Goal: Task Accomplishment & Management: Complete application form

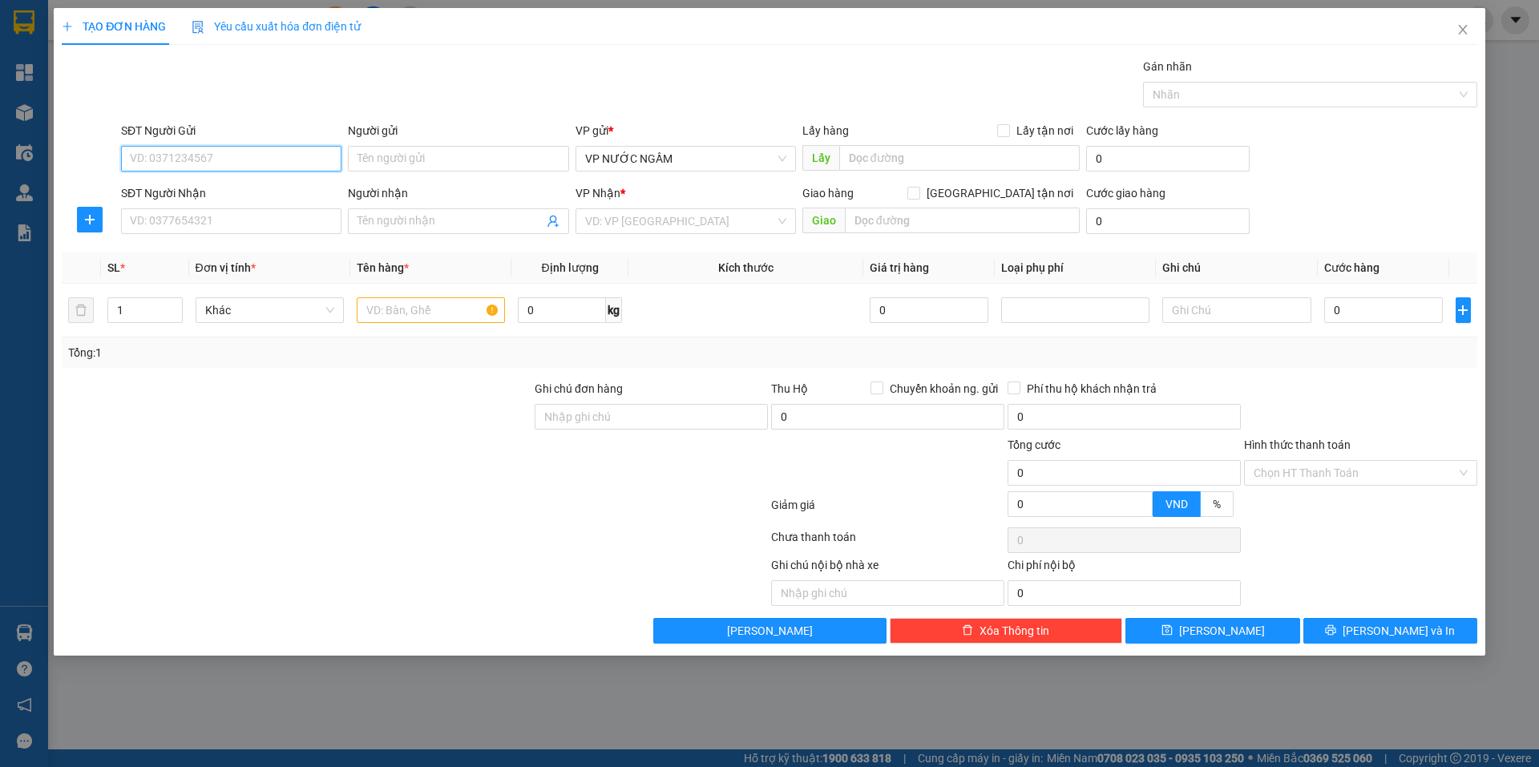
click at [298, 161] on input "SĐT Người Gửi" at bounding box center [231, 159] width 220 height 26
click at [294, 161] on input "SĐT Người Gửi" at bounding box center [231, 159] width 220 height 26
type input "0935130718"
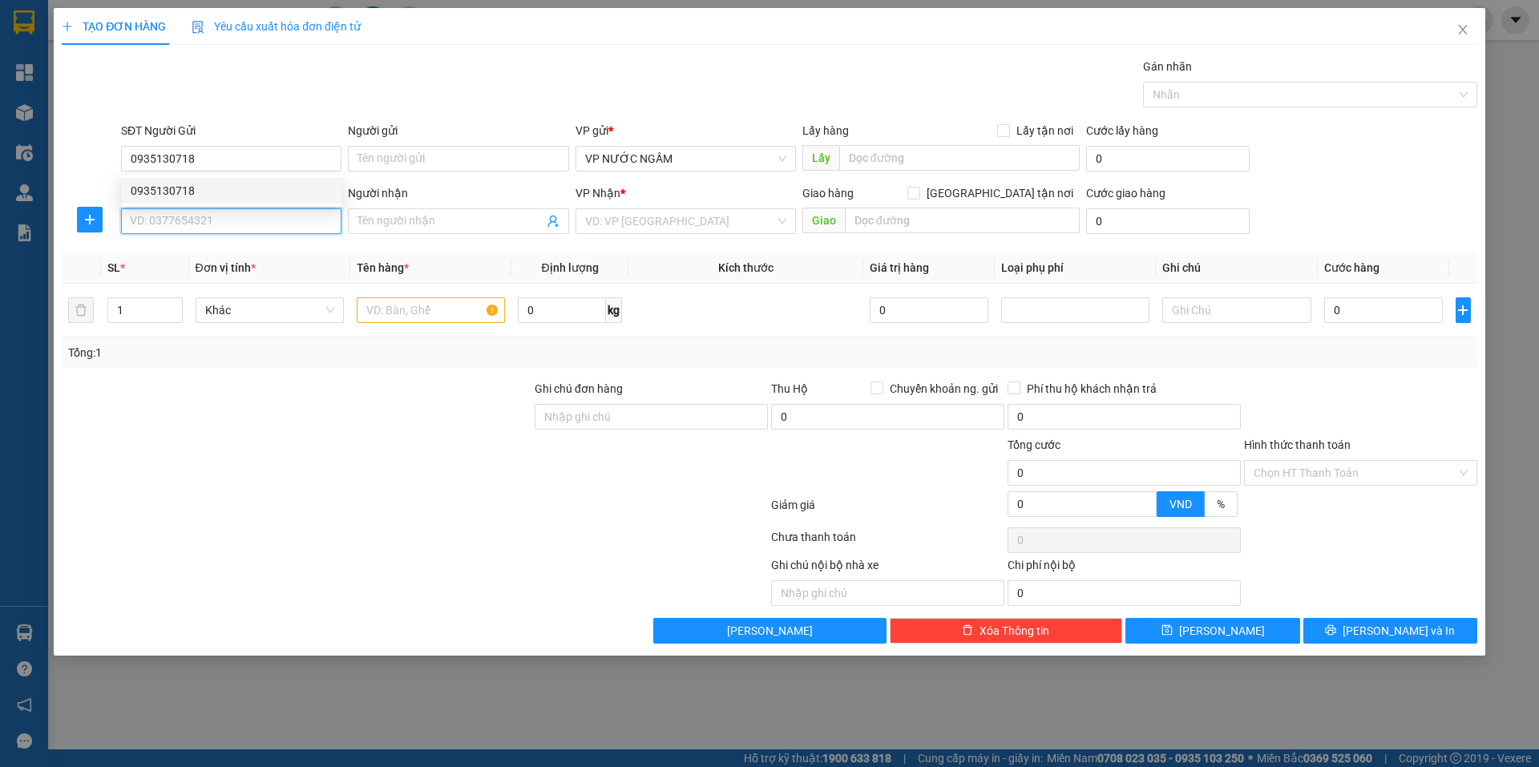
click at [214, 219] on input "SĐT Người Nhận" at bounding box center [231, 221] width 220 height 26
click at [224, 260] on div "0961203203 - chị ngọc" at bounding box center [231, 253] width 201 height 18
type input "0961203203"
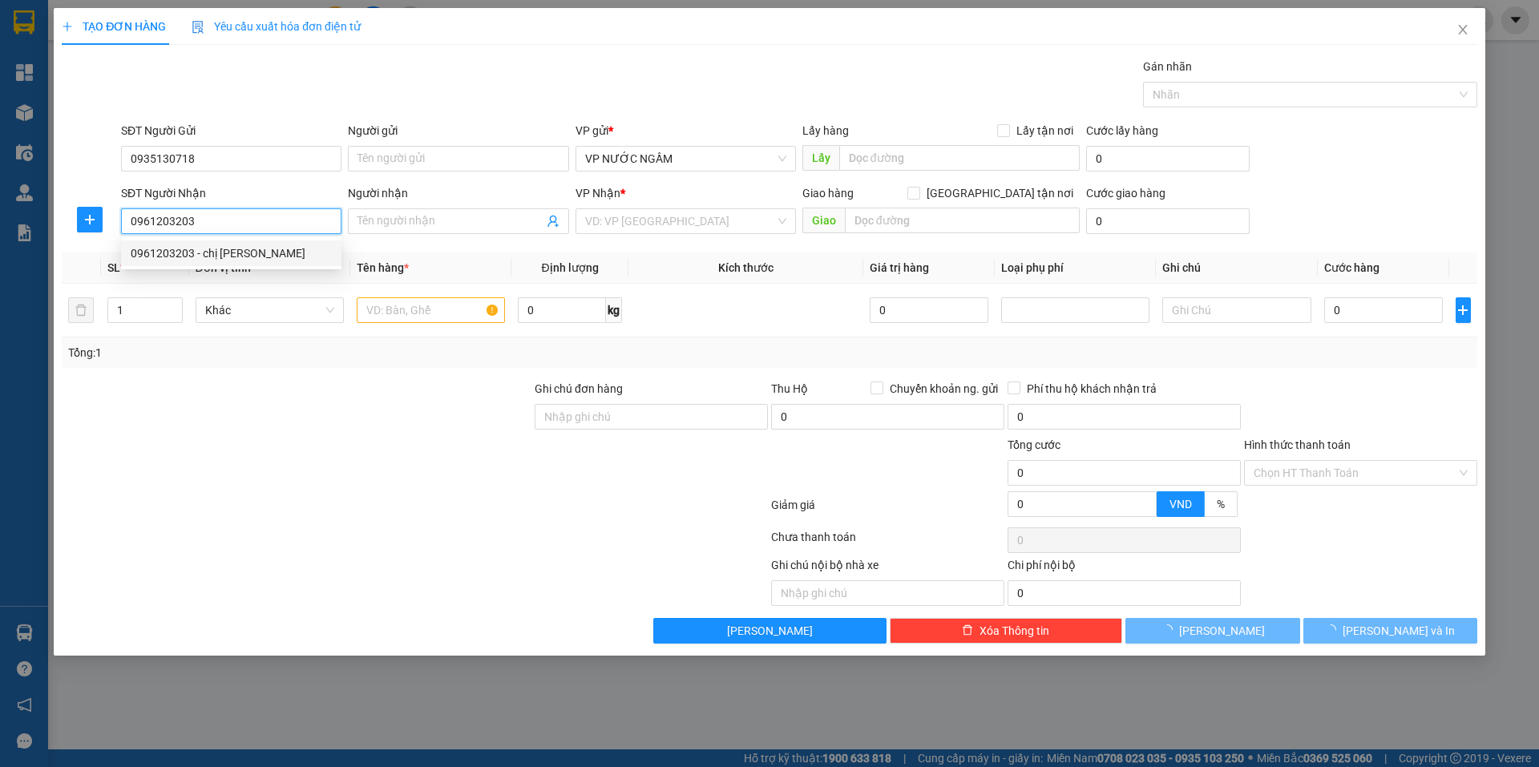
type input "chị ngọc"
checkbox input "true"
type input "101 [PERSON_NAME]"
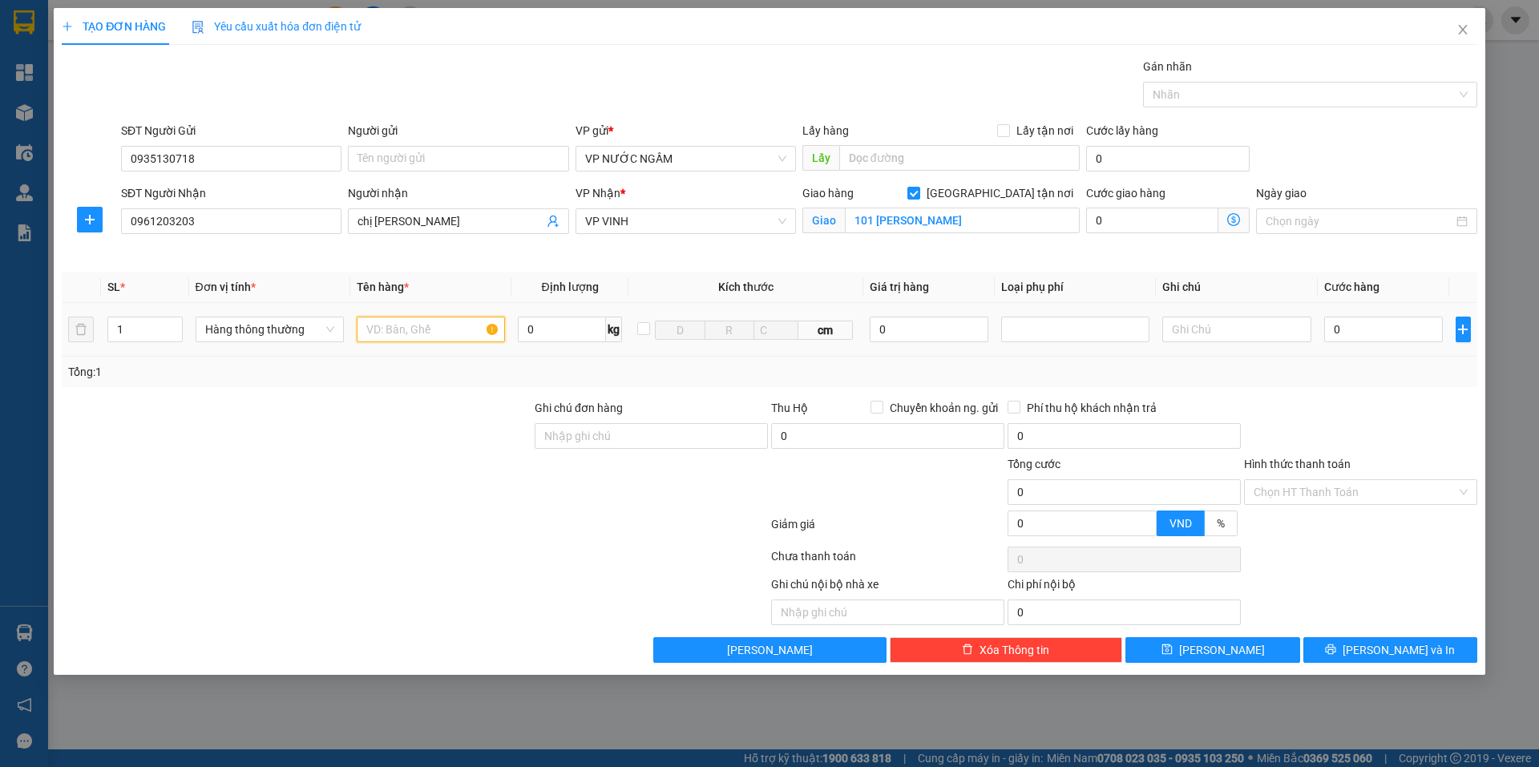
click at [410, 334] on input "text" at bounding box center [431, 330] width 148 height 26
type input "dl"
click at [1343, 323] on input "0" at bounding box center [1383, 330] width 119 height 26
type input "5"
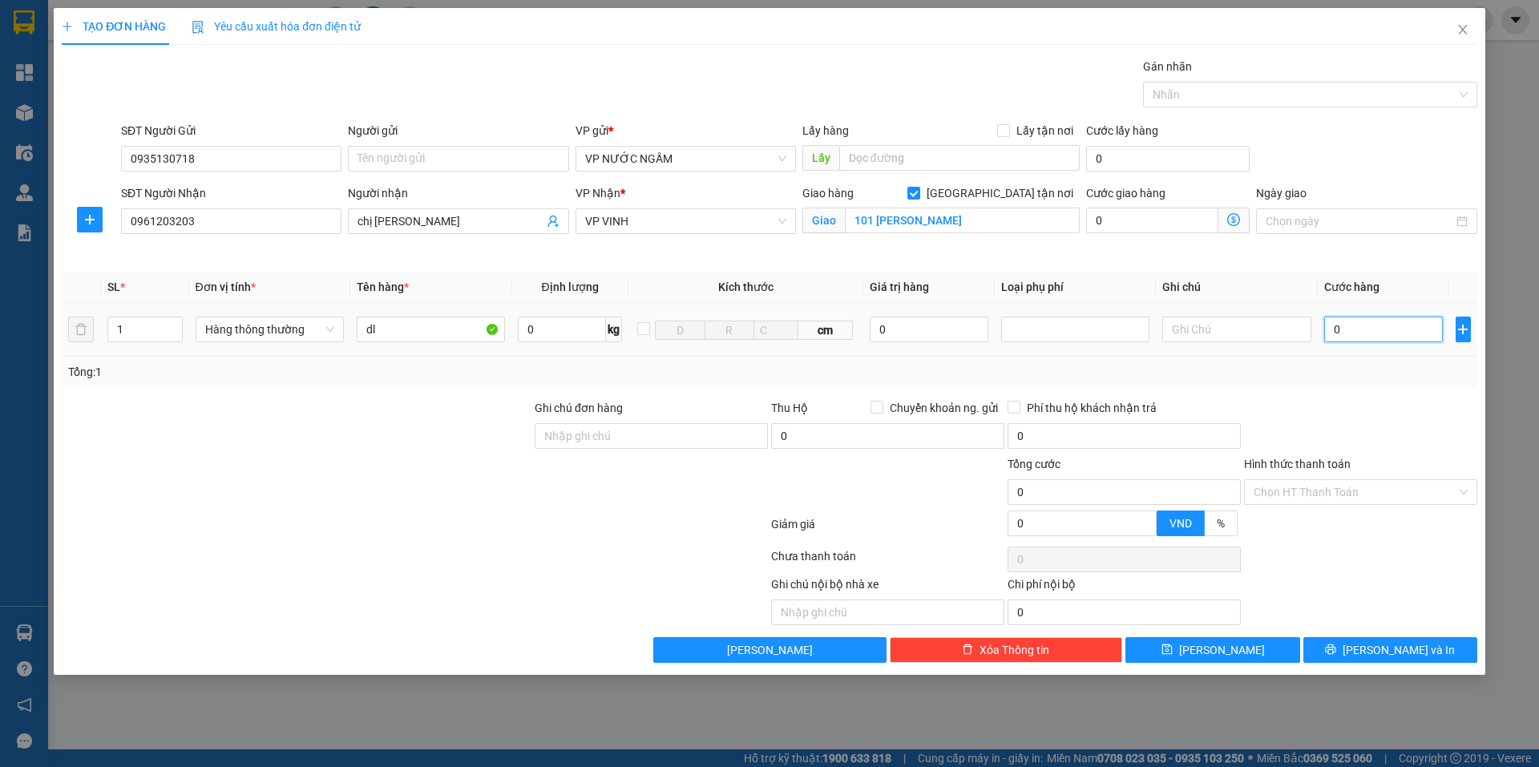
type input "5"
type input "50"
type input "50.000"
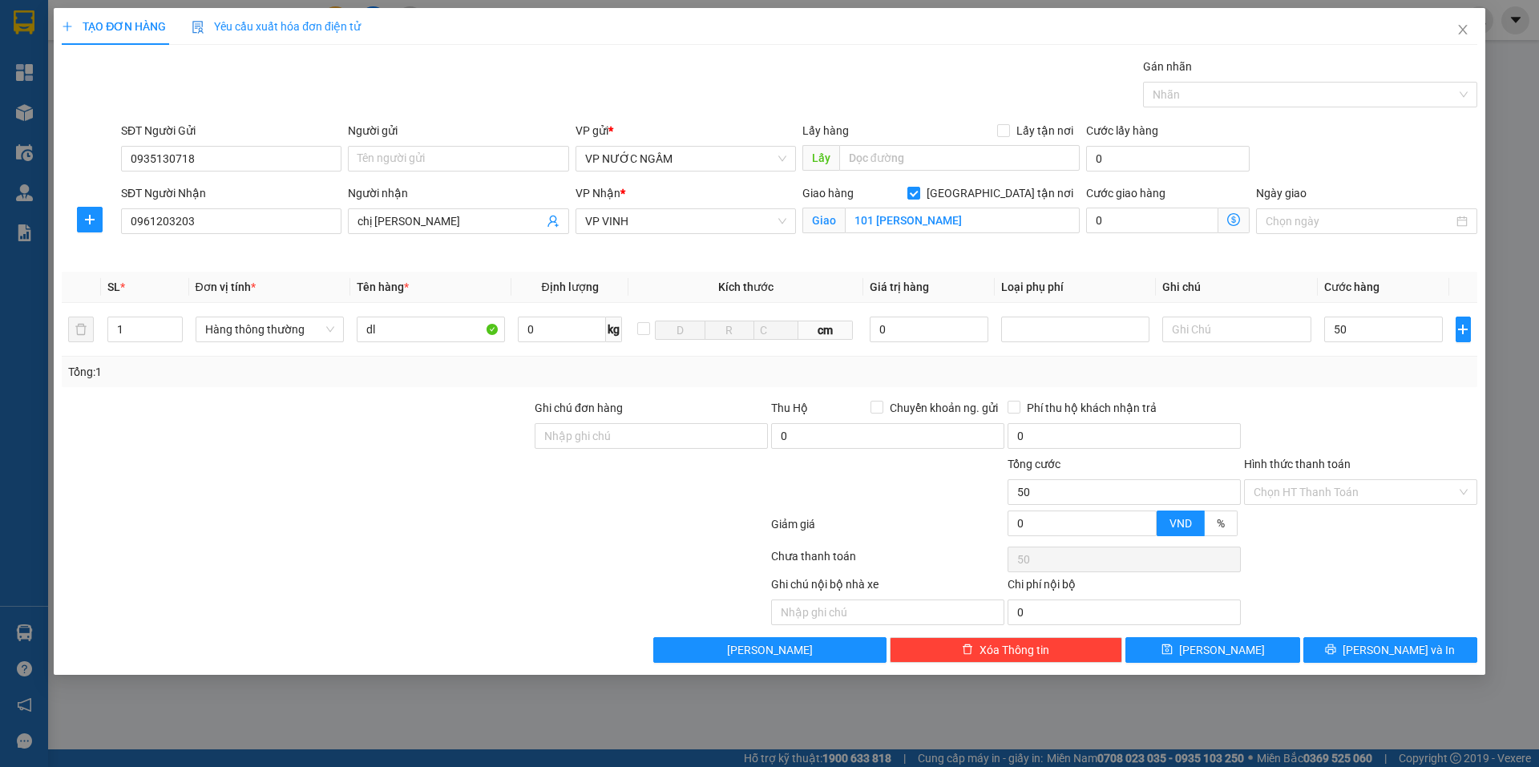
type input "50.000"
click at [1385, 387] on div "Transit Pickup Surcharge Ids Transit Deliver Surcharge Ids Transit Deliver Surc…" at bounding box center [770, 360] width 1416 height 605
click at [1336, 650] on icon "printer" at bounding box center [1330, 649] width 11 height 11
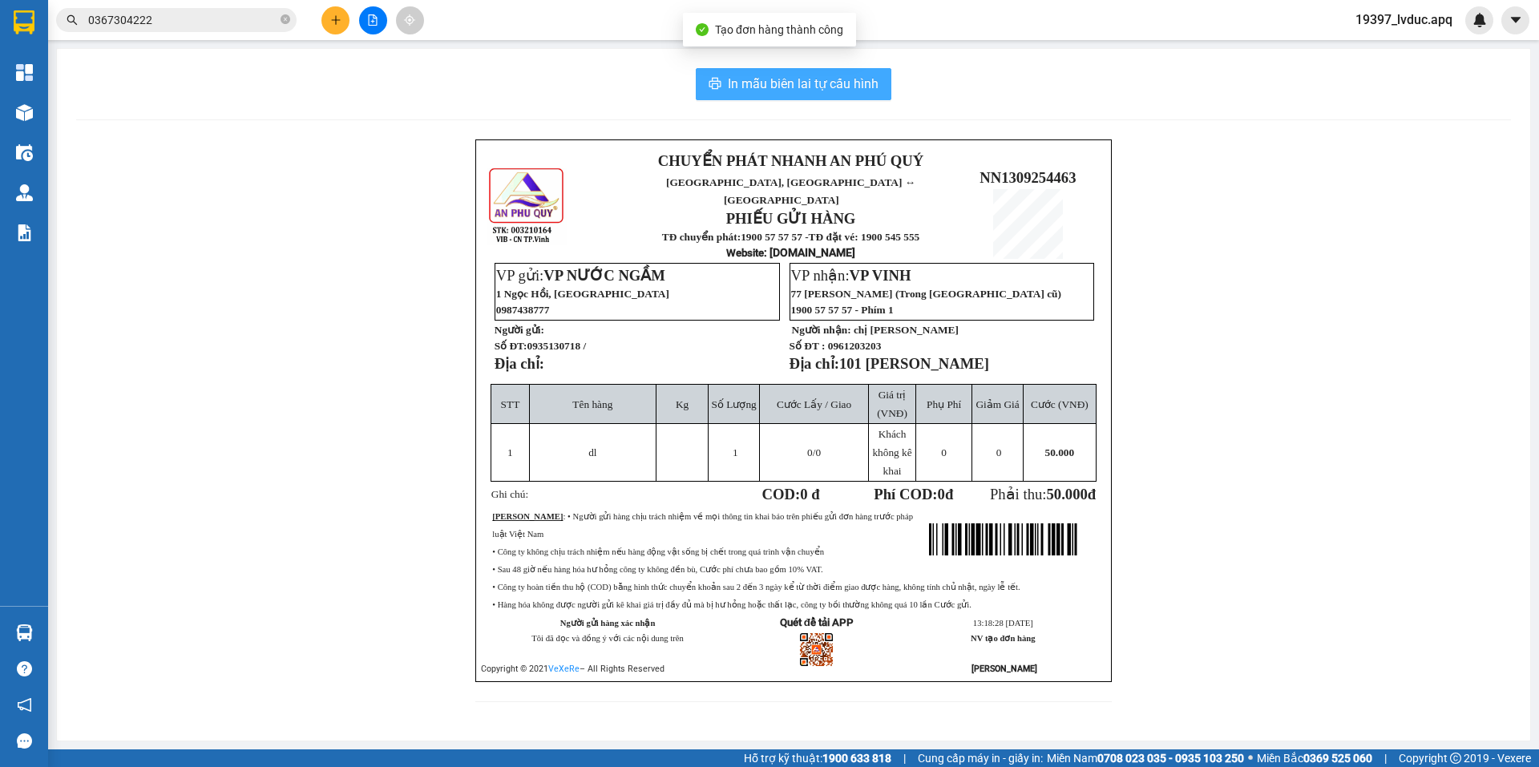
click at [749, 89] on span "In mẫu biên lai tự cấu hình" at bounding box center [803, 84] width 151 height 20
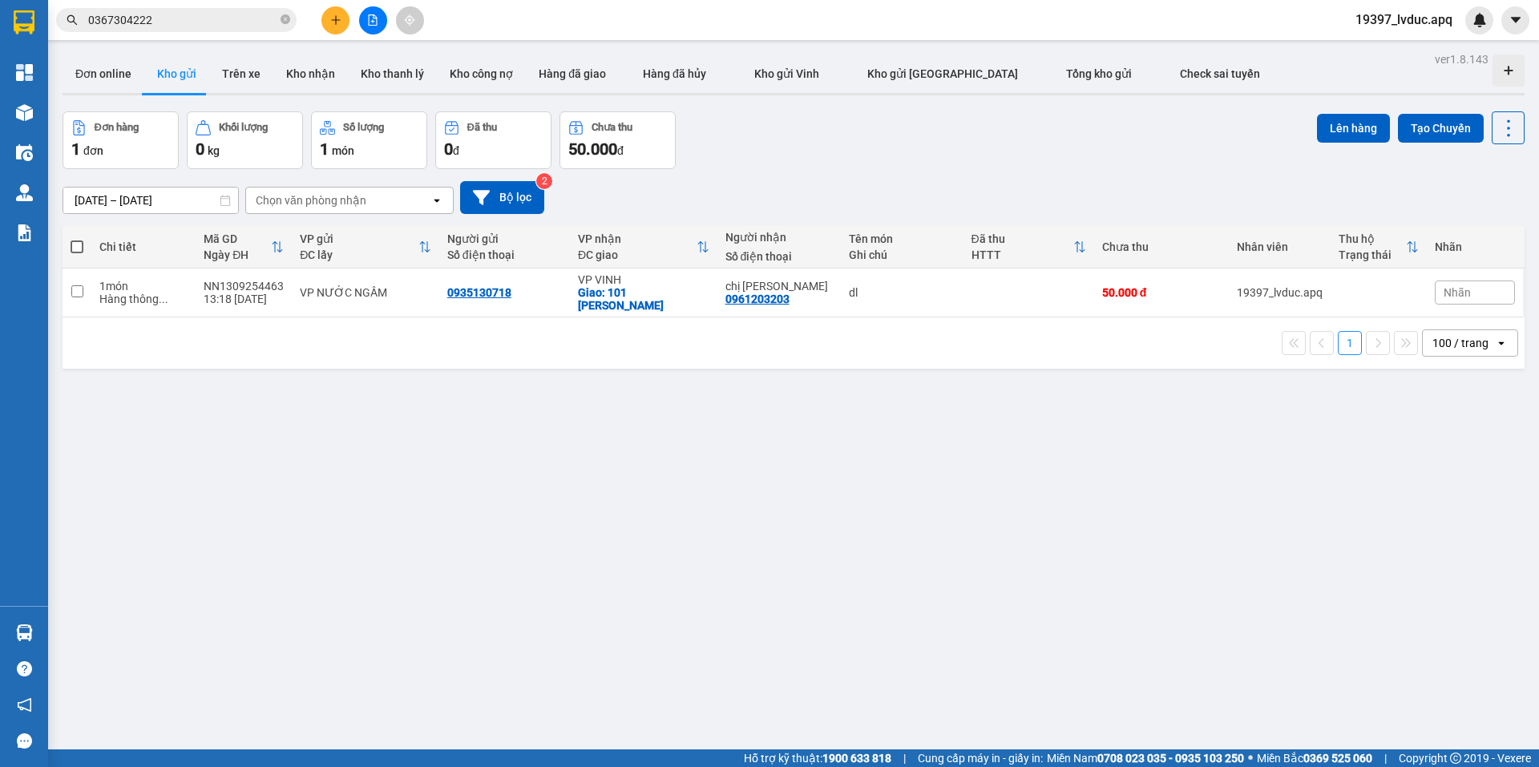
click at [1048, 527] on div "ver 1.8.143 Đơn online Kho gửi Trên xe Kho nhận Kho thanh lý Kho công nợ Hàng đ…" at bounding box center [793, 431] width 1475 height 767
click at [331, 19] on icon "plus" at bounding box center [335, 19] width 11 height 11
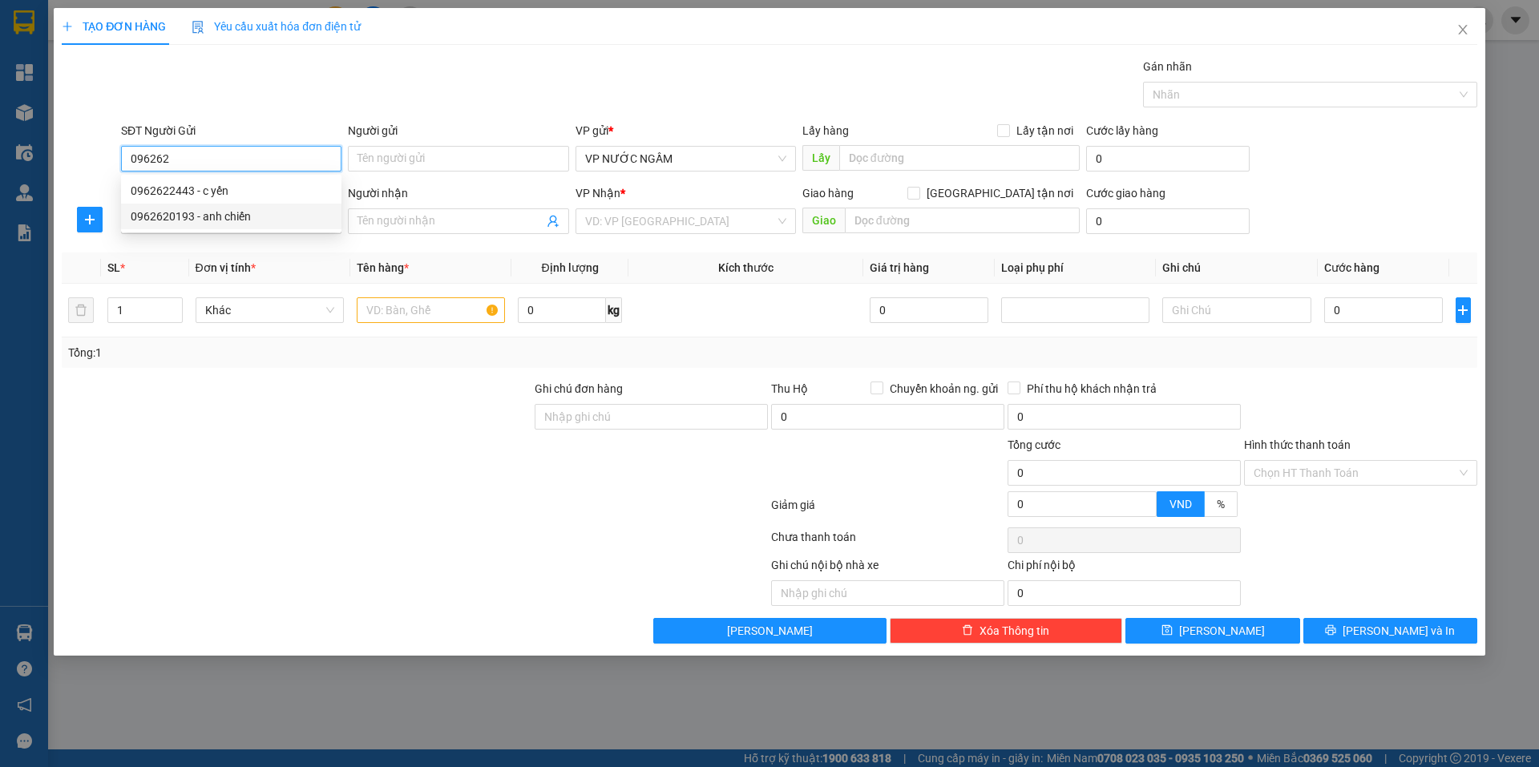
click at [220, 212] on div "0962620193 - anh chiến" at bounding box center [231, 217] width 201 height 18
type input "0962620193"
type input "anh chiến"
type input "0962620193"
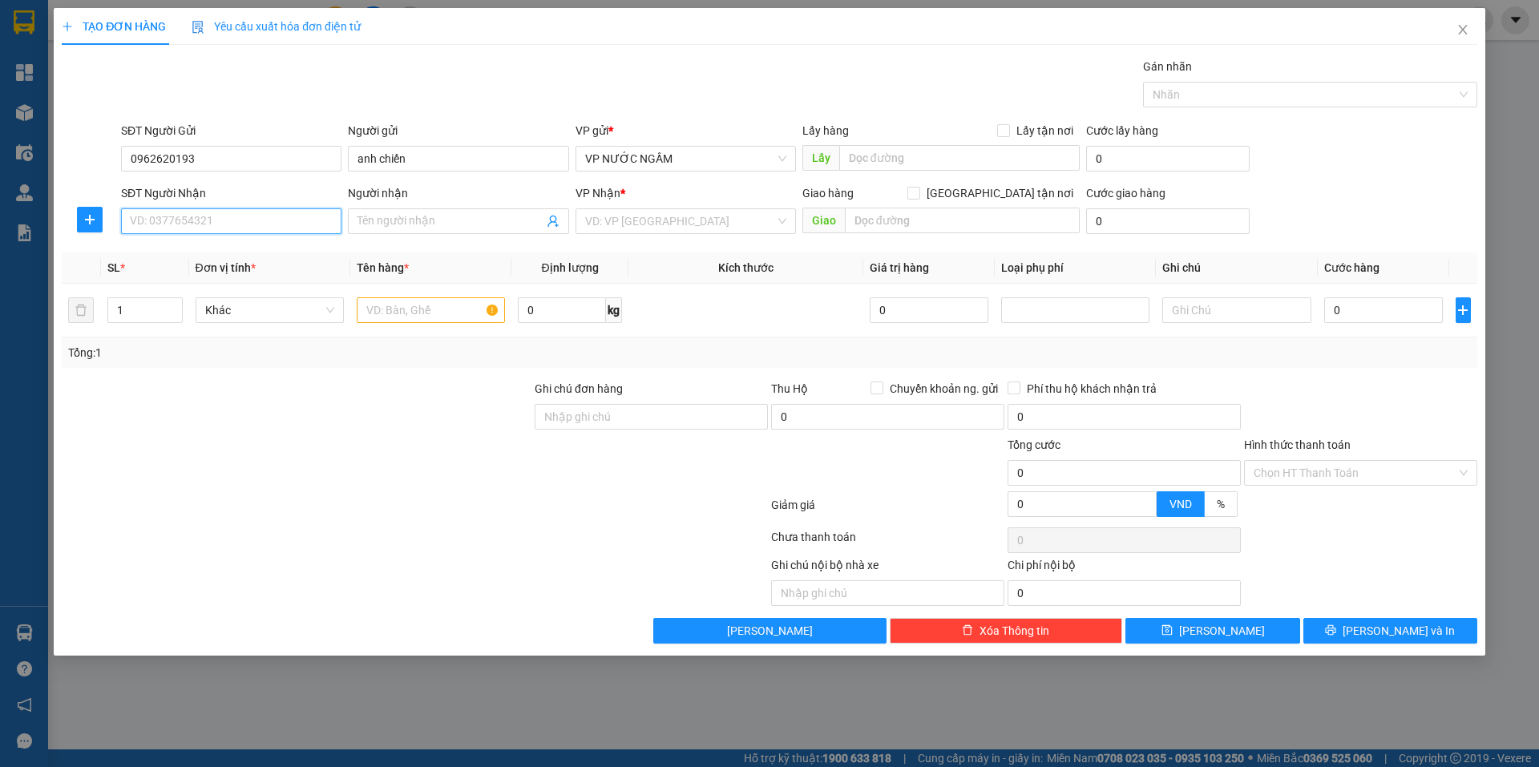
click at [252, 228] on input "SĐT Người Nhận" at bounding box center [231, 221] width 220 height 26
click at [190, 277] on div "0916858234 - a nam" at bounding box center [231, 279] width 201 height 18
type input "0916858234"
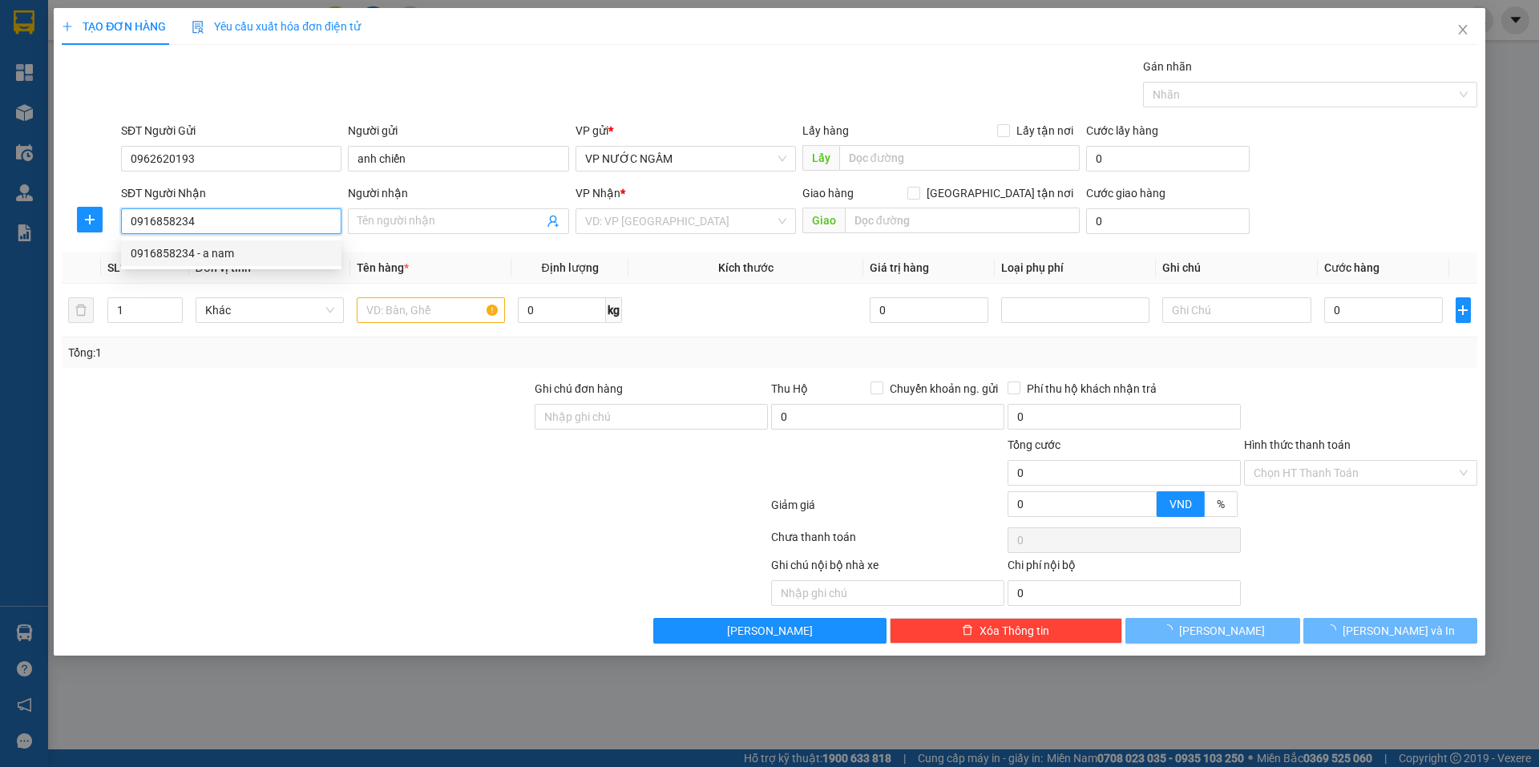
type input "a nam"
checkbox input "true"
type input "vp"
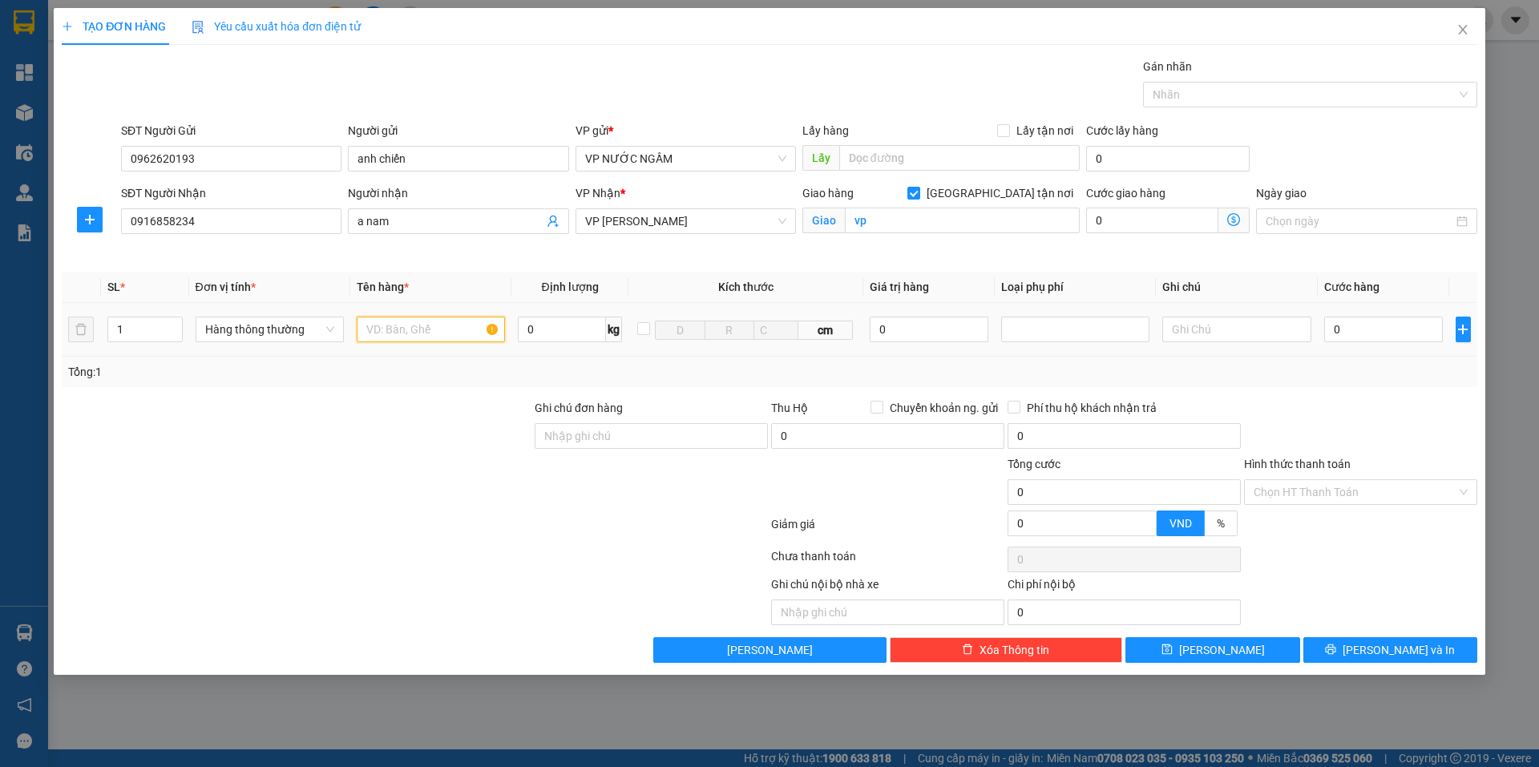
click at [390, 331] on input "text" at bounding box center [431, 330] width 148 height 26
type input "sữa"
click at [170, 321] on span "up" at bounding box center [174, 326] width 10 height 10
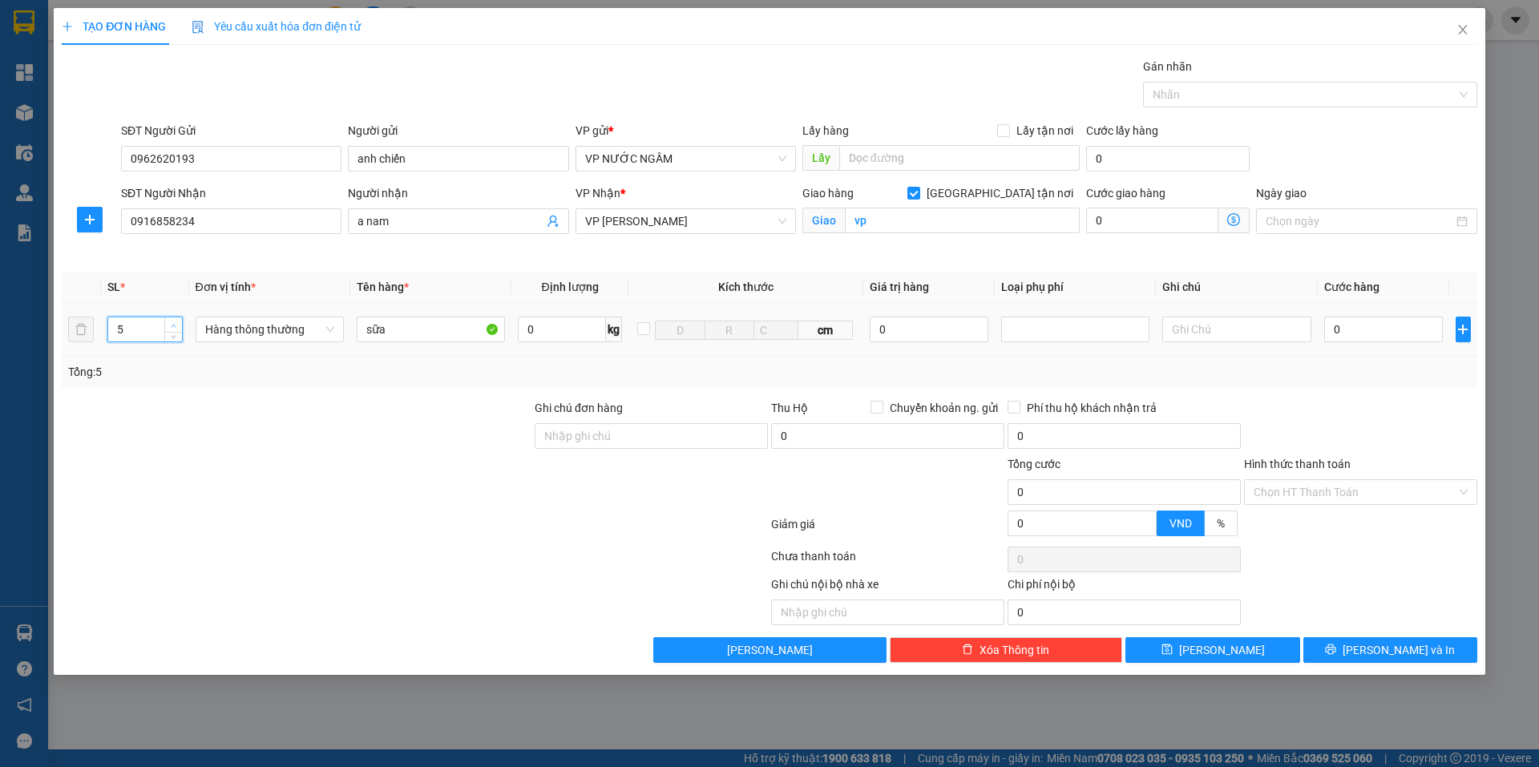
click at [170, 321] on span "up" at bounding box center [174, 326] width 10 height 10
type input "4"
click at [176, 337] on icon "down" at bounding box center [174, 335] width 6 height 6
click at [232, 159] on input "0962620193" at bounding box center [231, 159] width 220 height 26
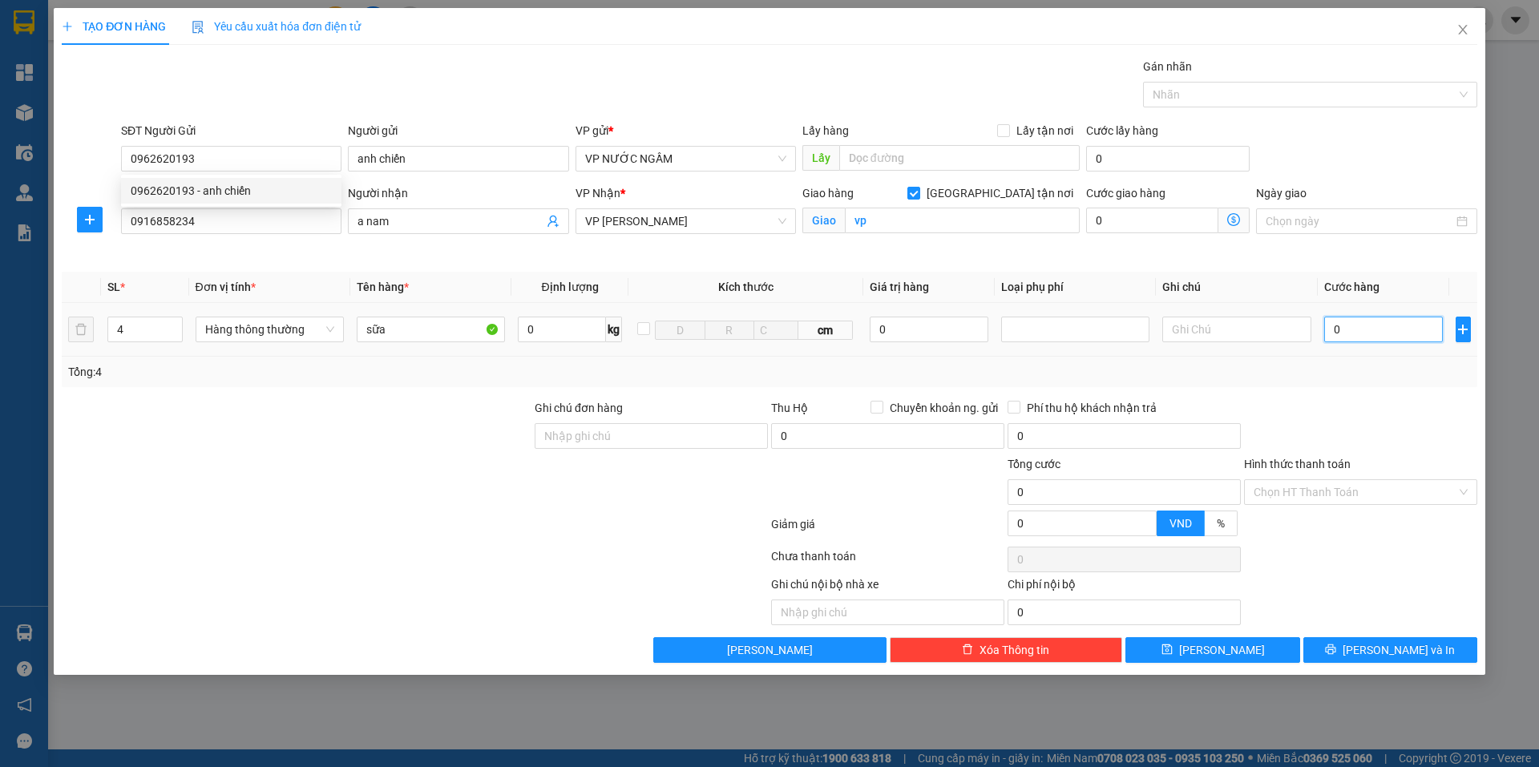
click at [1427, 327] on input "0" at bounding box center [1383, 330] width 119 height 26
type input "2"
type input "28"
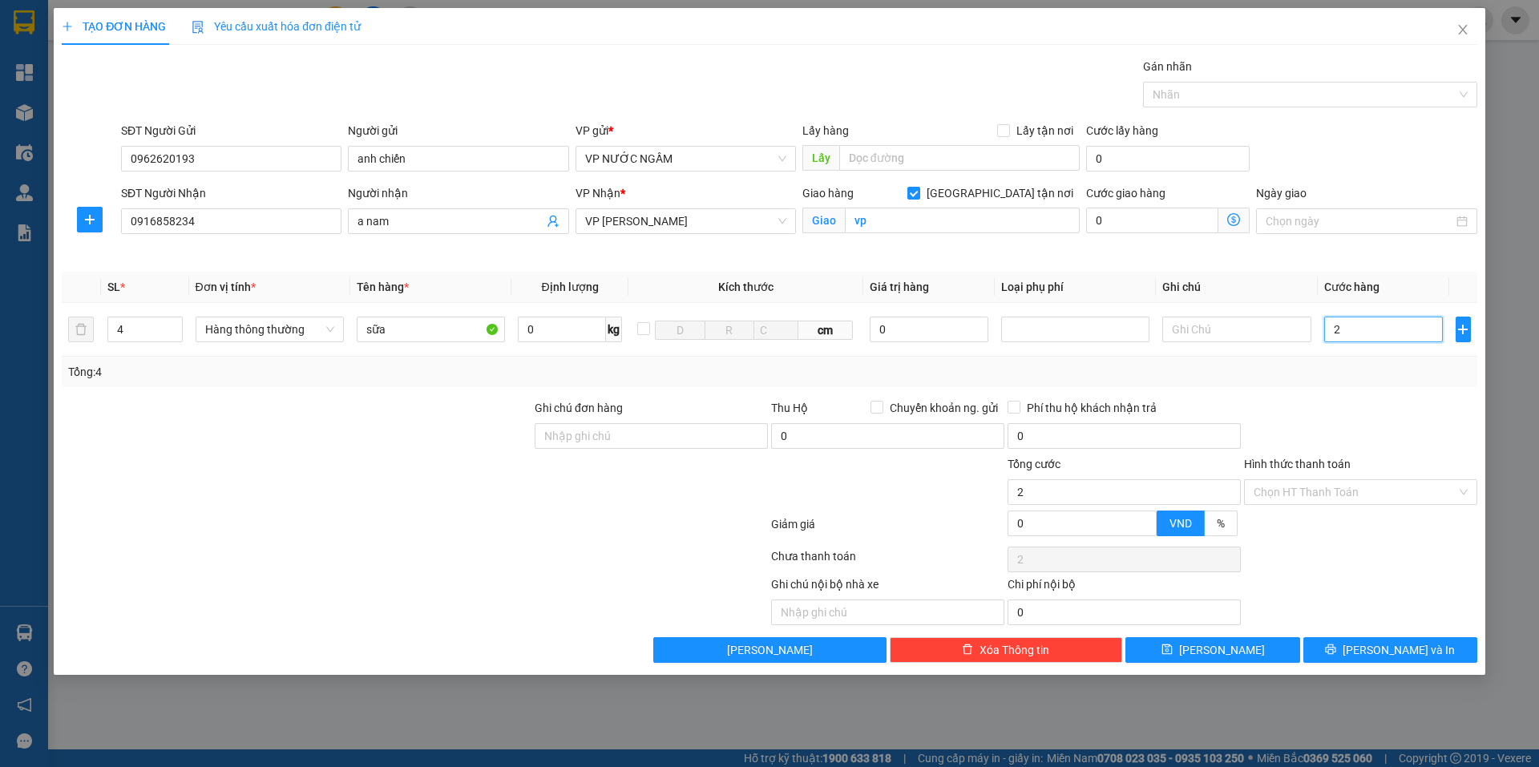
type input "28"
type input "280"
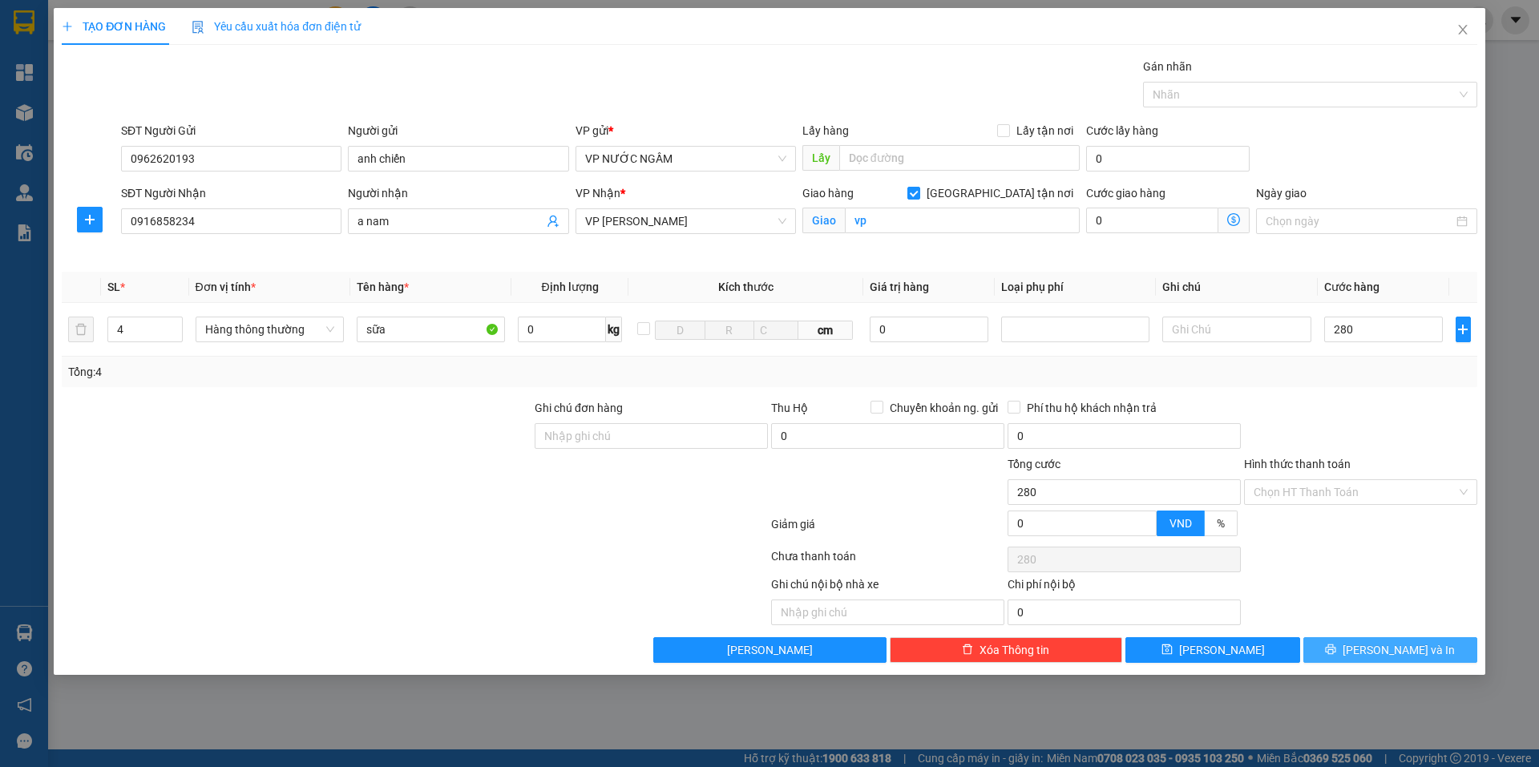
type input "280.000"
click at [1394, 645] on span "[PERSON_NAME] và In" at bounding box center [1399, 650] width 112 height 18
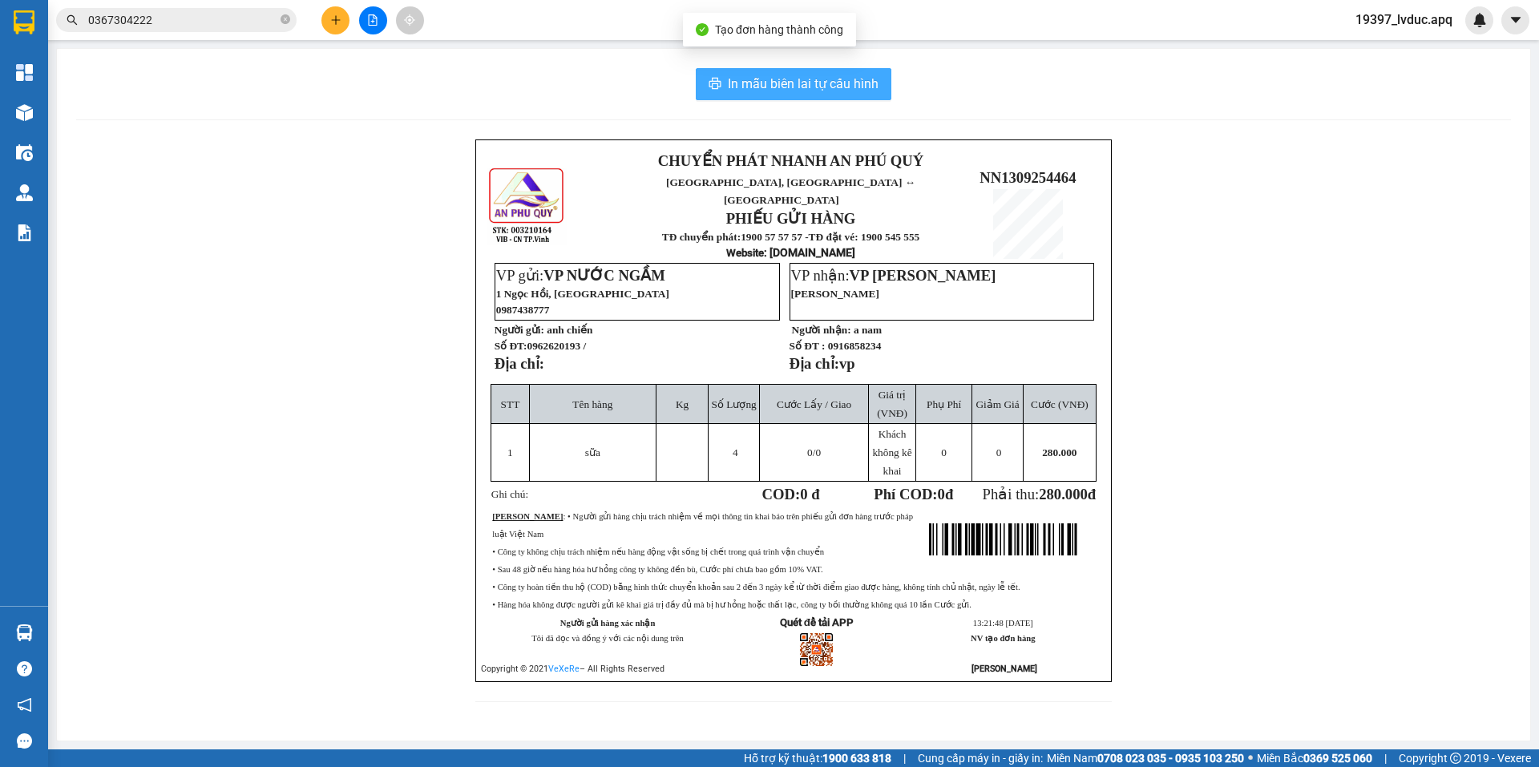
click at [850, 91] on span "In mẫu biên lai tự cấu hình" at bounding box center [803, 84] width 151 height 20
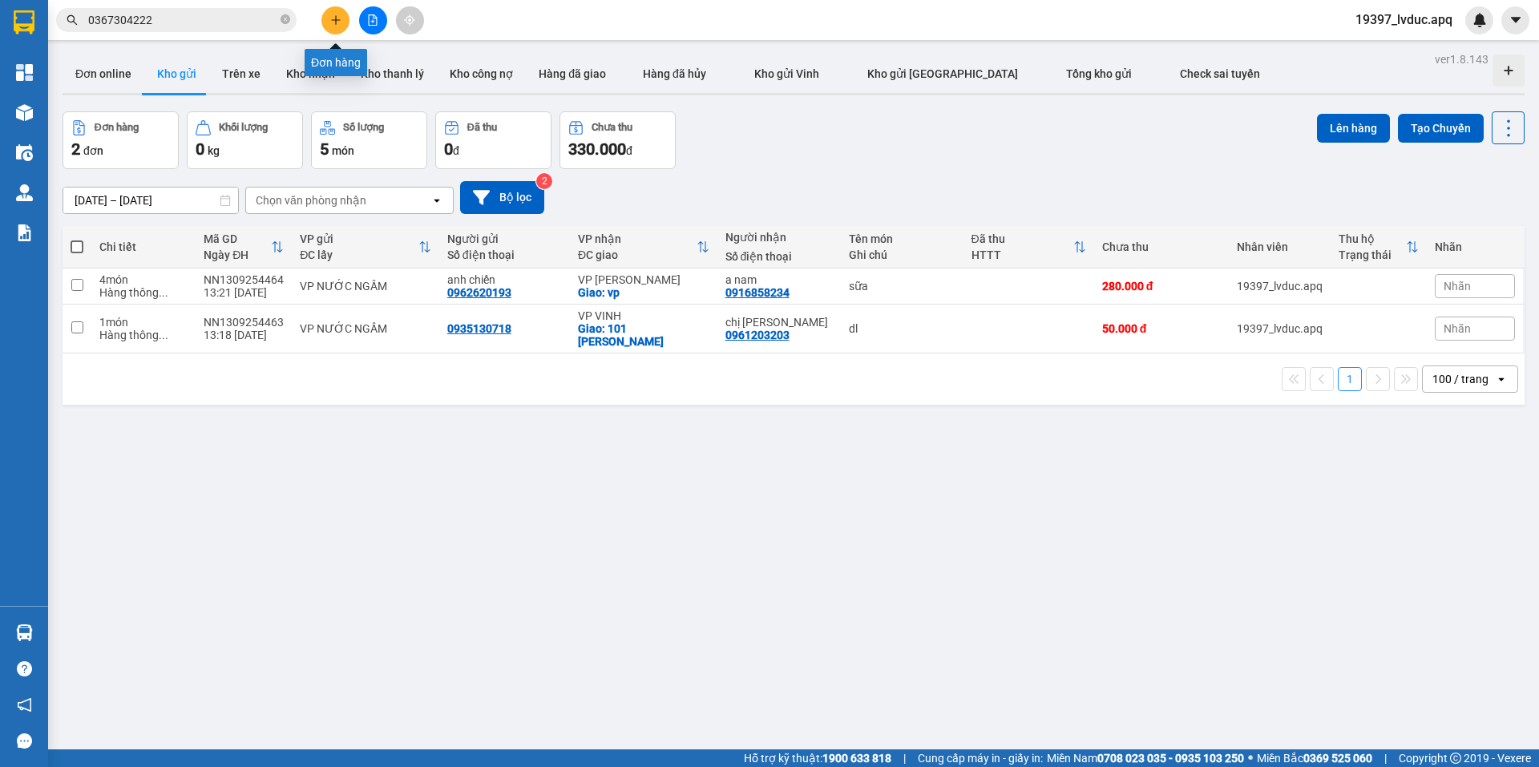
click at [334, 19] on icon "plus" at bounding box center [335, 19] width 11 height 11
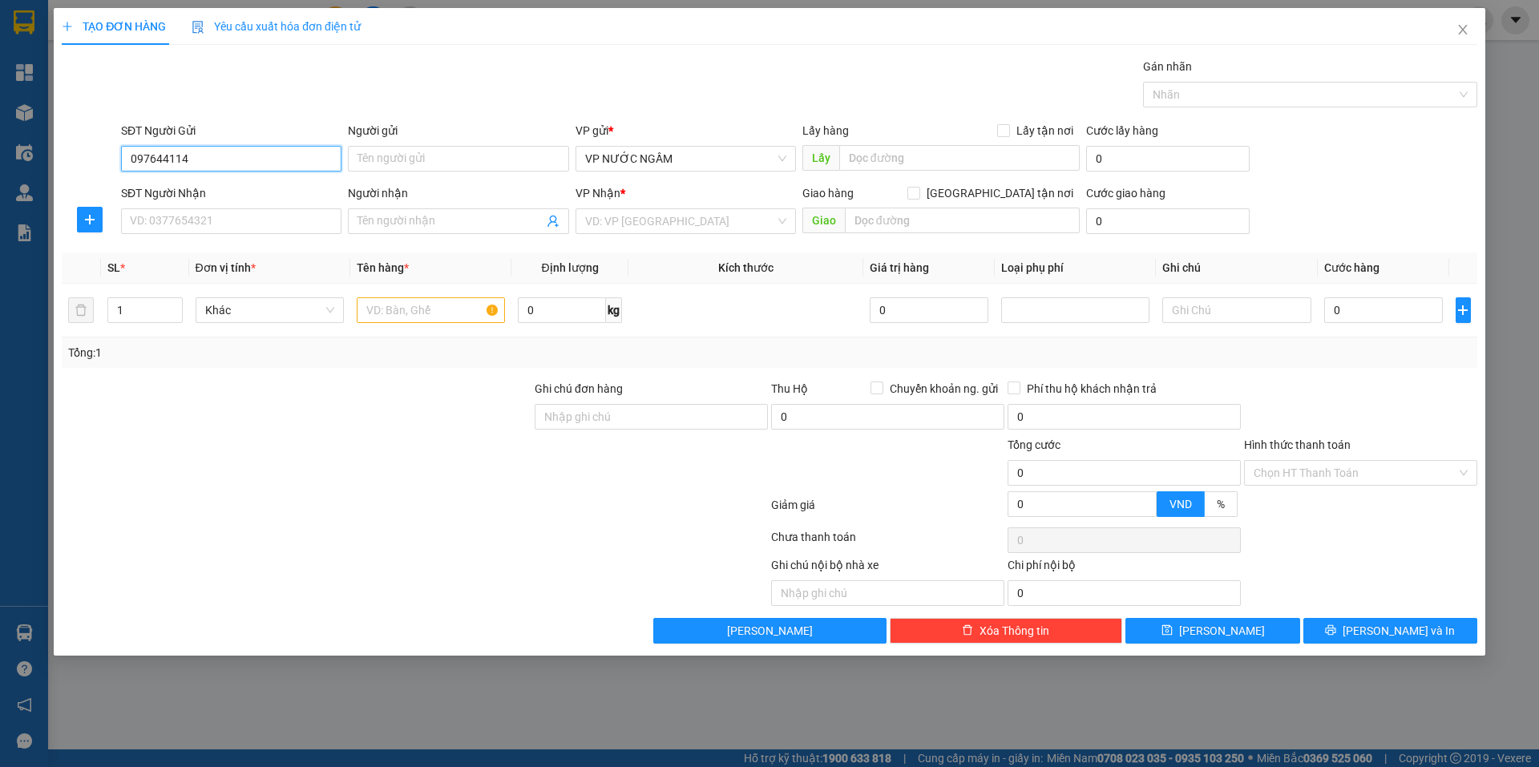
type input "0976441144"
drag, startPoint x: 228, startPoint y: 193, endPoint x: 234, endPoint y: 223, distance: 30.2
click at [230, 202] on div "0976441144 - a mạnh" at bounding box center [231, 191] width 220 height 26
type input "a mạnh"
type input "0976441144"
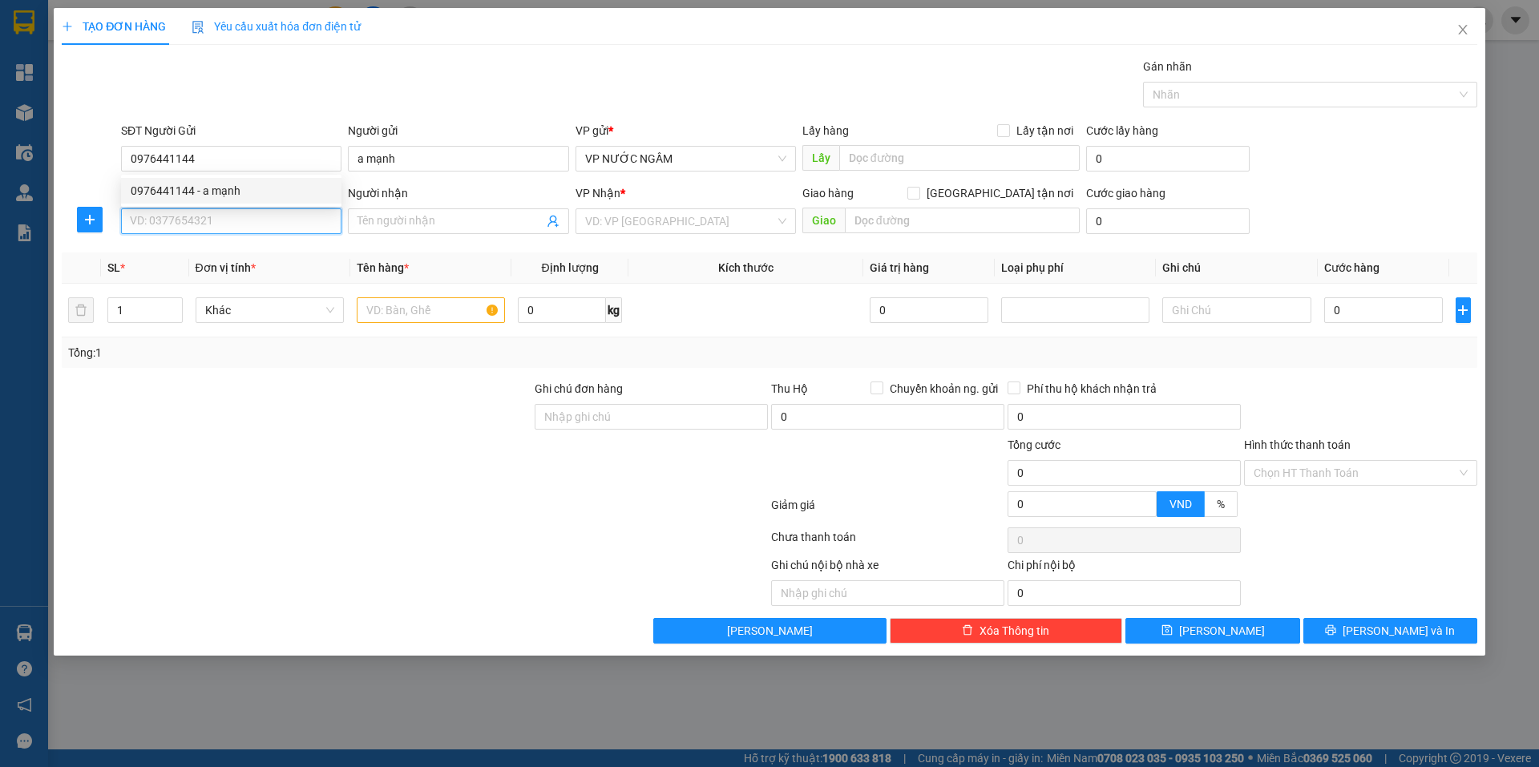
click at [235, 228] on input "SĐT Người Nhận" at bounding box center [231, 221] width 220 height 26
click at [223, 248] on div "0933191966 - phan yến" at bounding box center [231, 253] width 201 height 18
type input "0933191966"
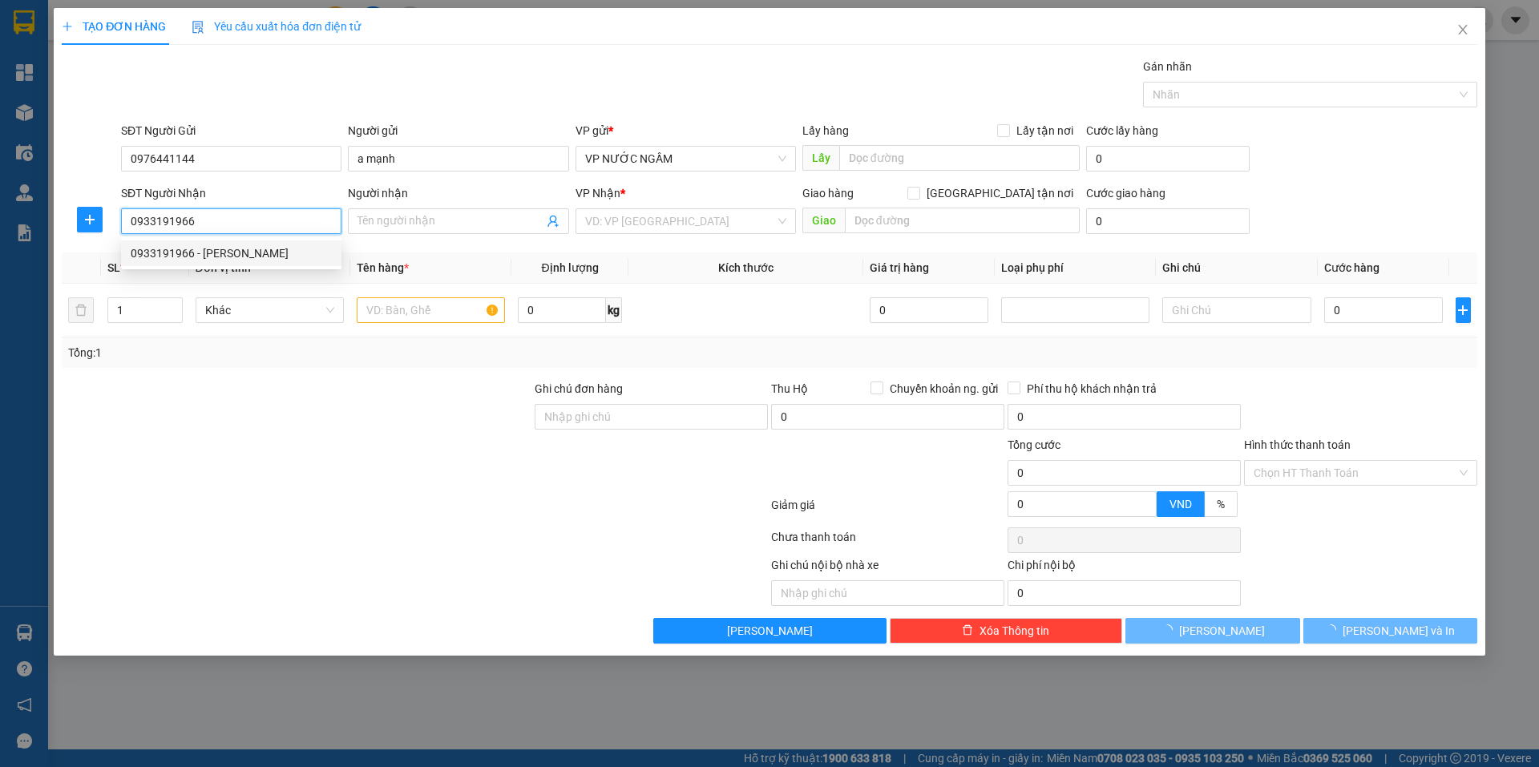
type input "phan yến"
type input "chun cư Tecco, 215 lê lợi"
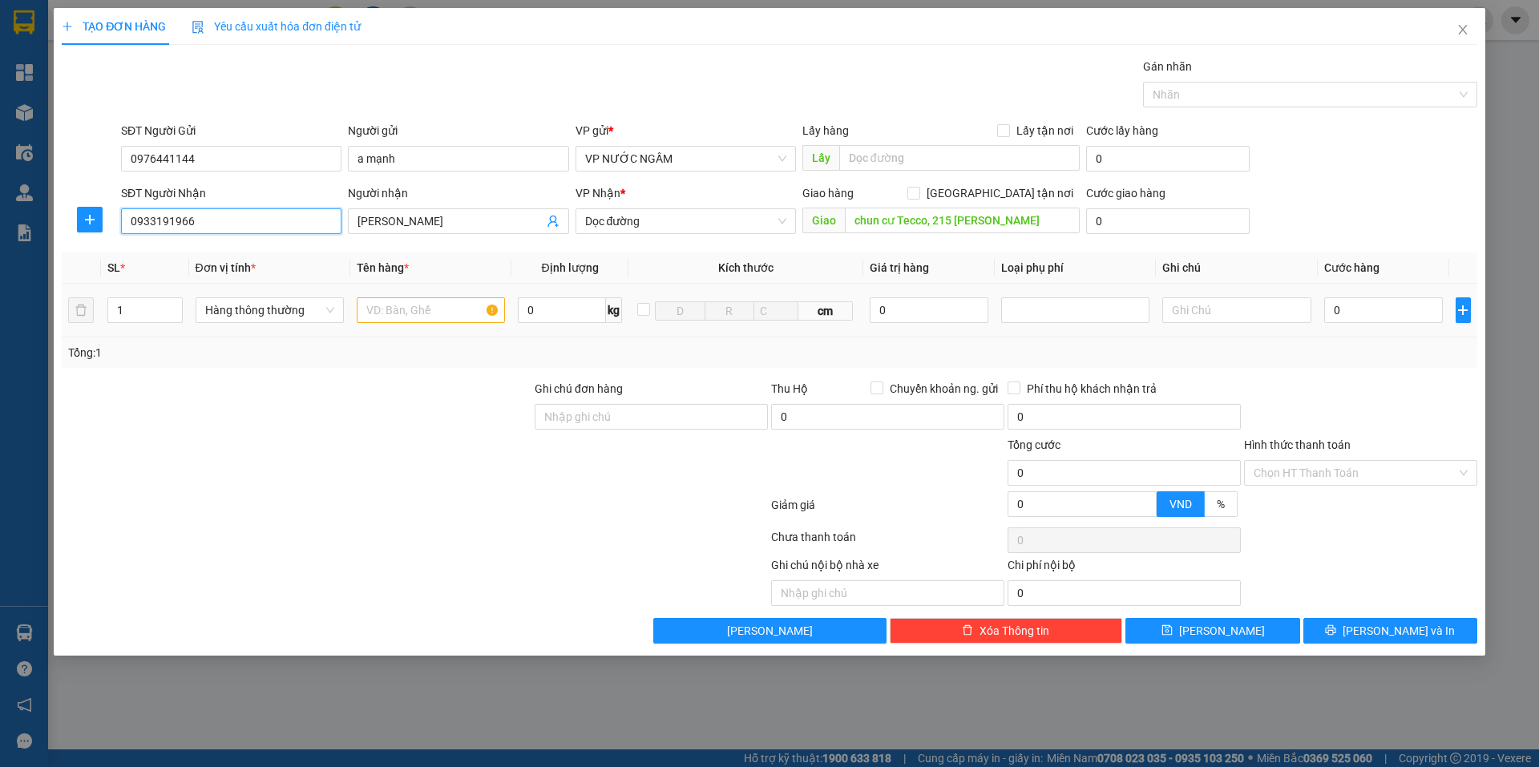
type input "0933191966"
click at [442, 309] on input "text" at bounding box center [431, 310] width 148 height 26
click at [710, 220] on span "Dọc đường" at bounding box center [685, 221] width 201 height 24
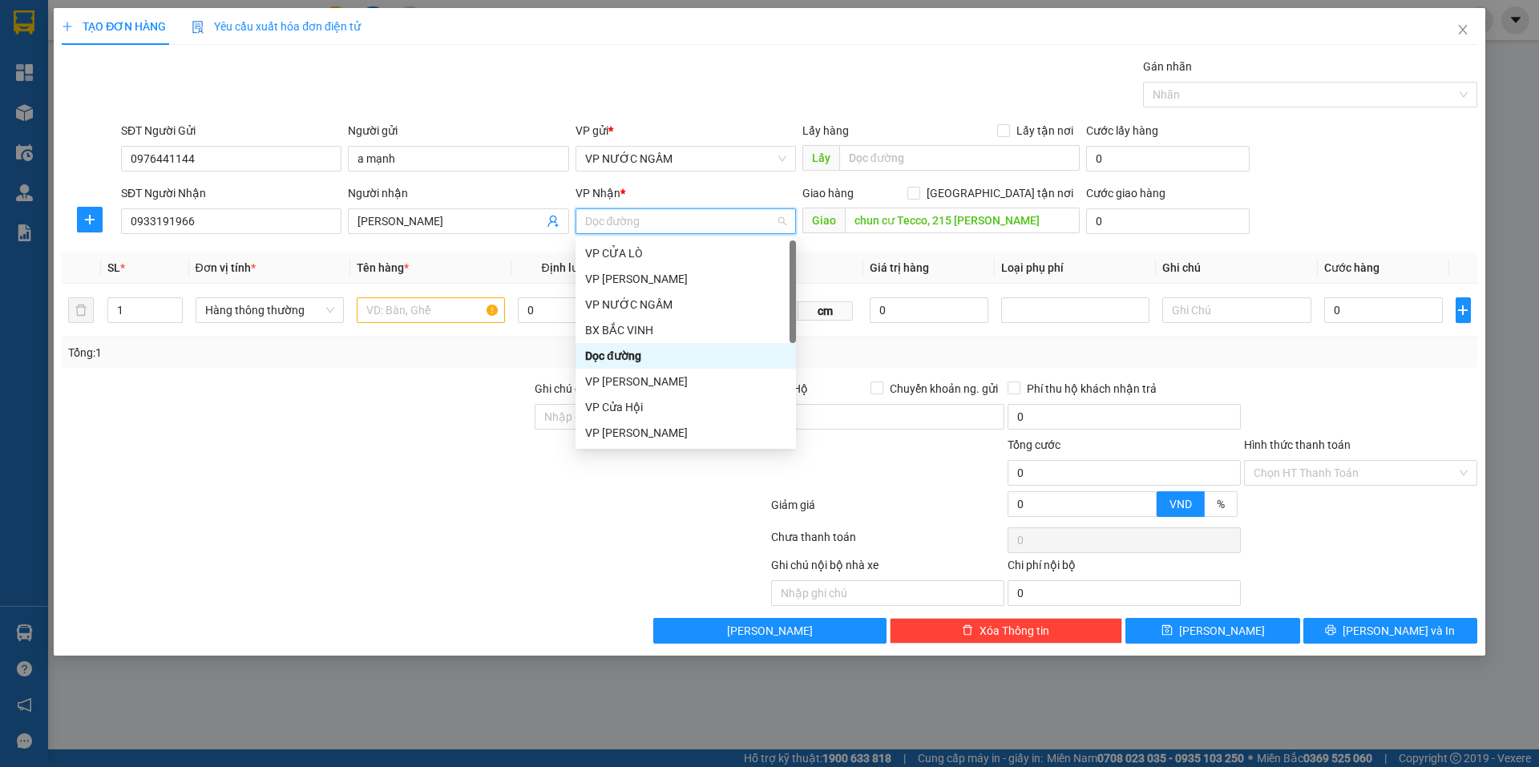
scroll to position [231, 0]
click at [644, 305] on div "VP VINH" at bounding box center [685, 305] width 201 height 18
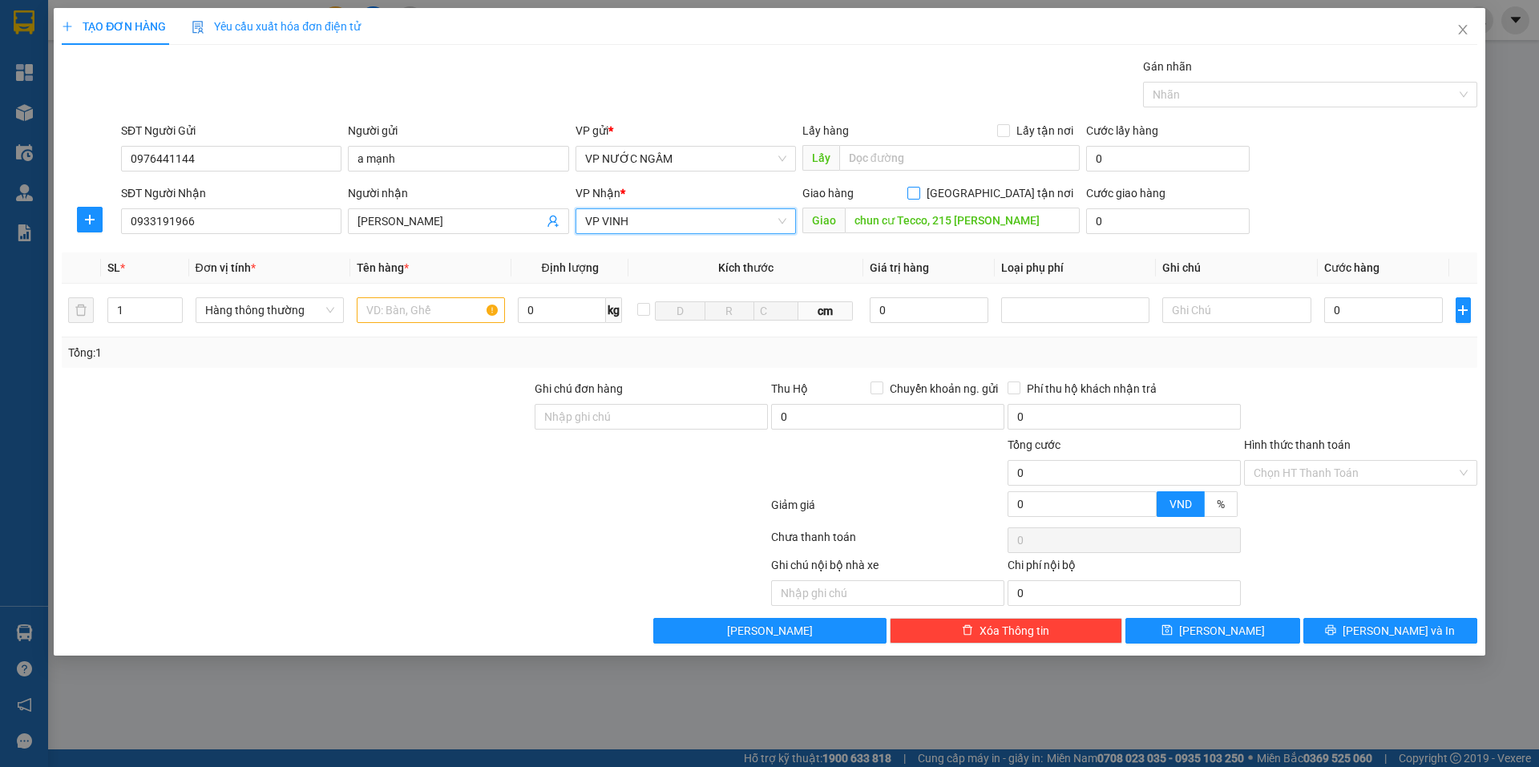
click at [920, 192] on span at bounding box center [913, 193] width 13 height 13
click at [919, 192] on input "[GEOGRAPHIC_DATA] tận nơi" at bounding box center [912, 192] width 11 height 11
checkbox input "true"
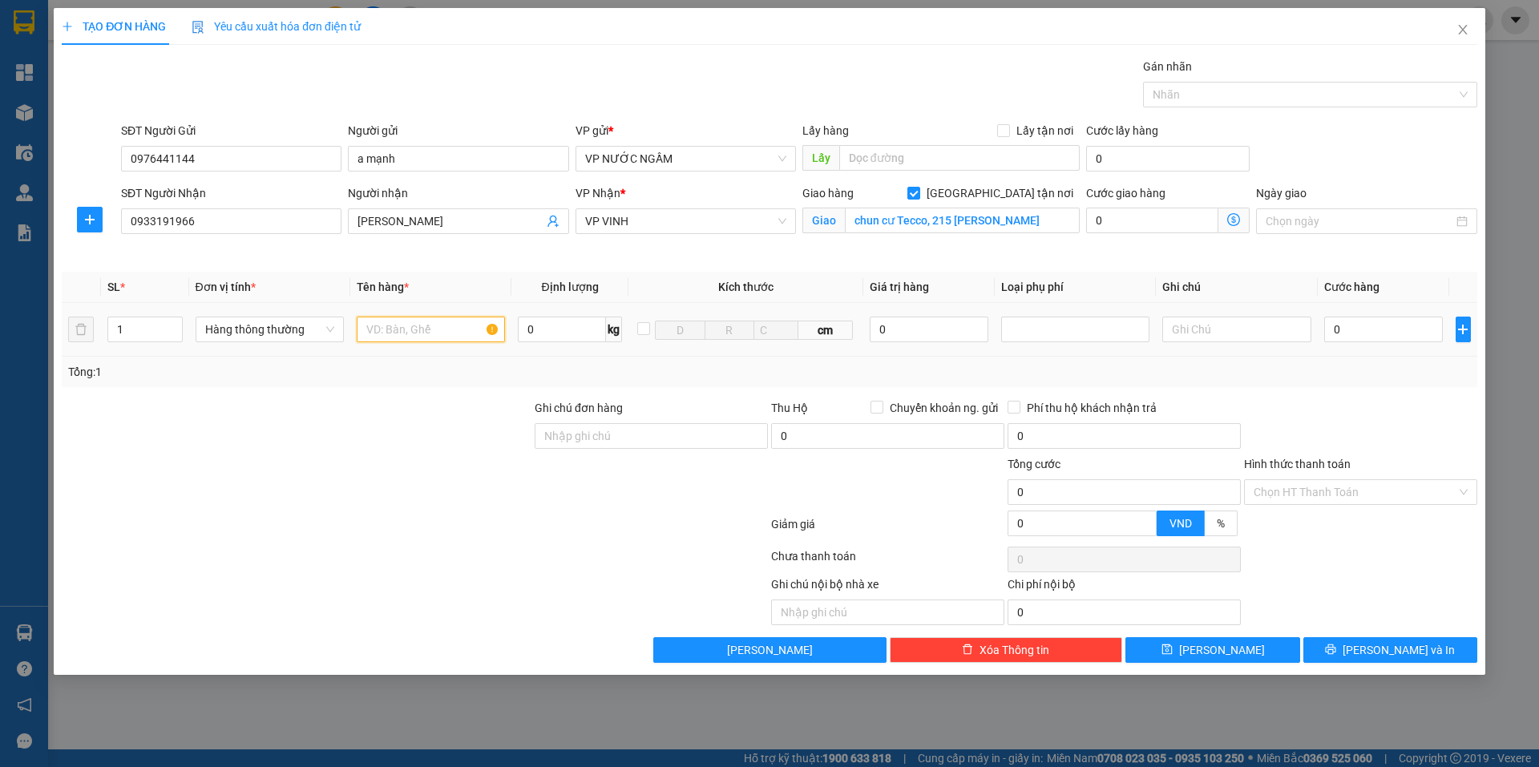
click at [458, 333] on input "text" at bounding box center [431, 330] width 148 height 26
type input "q ao"
click at [1364, 333] on input "0" at bounding box center [1383, 330] width 119 height 26
click at [1375, 300] on th "Cước hàng" at bounding box center [1384, 287] width 132 height 31
click at [1373, 319] on input "0" at bounding box center [1383, 330] width 119 height 26
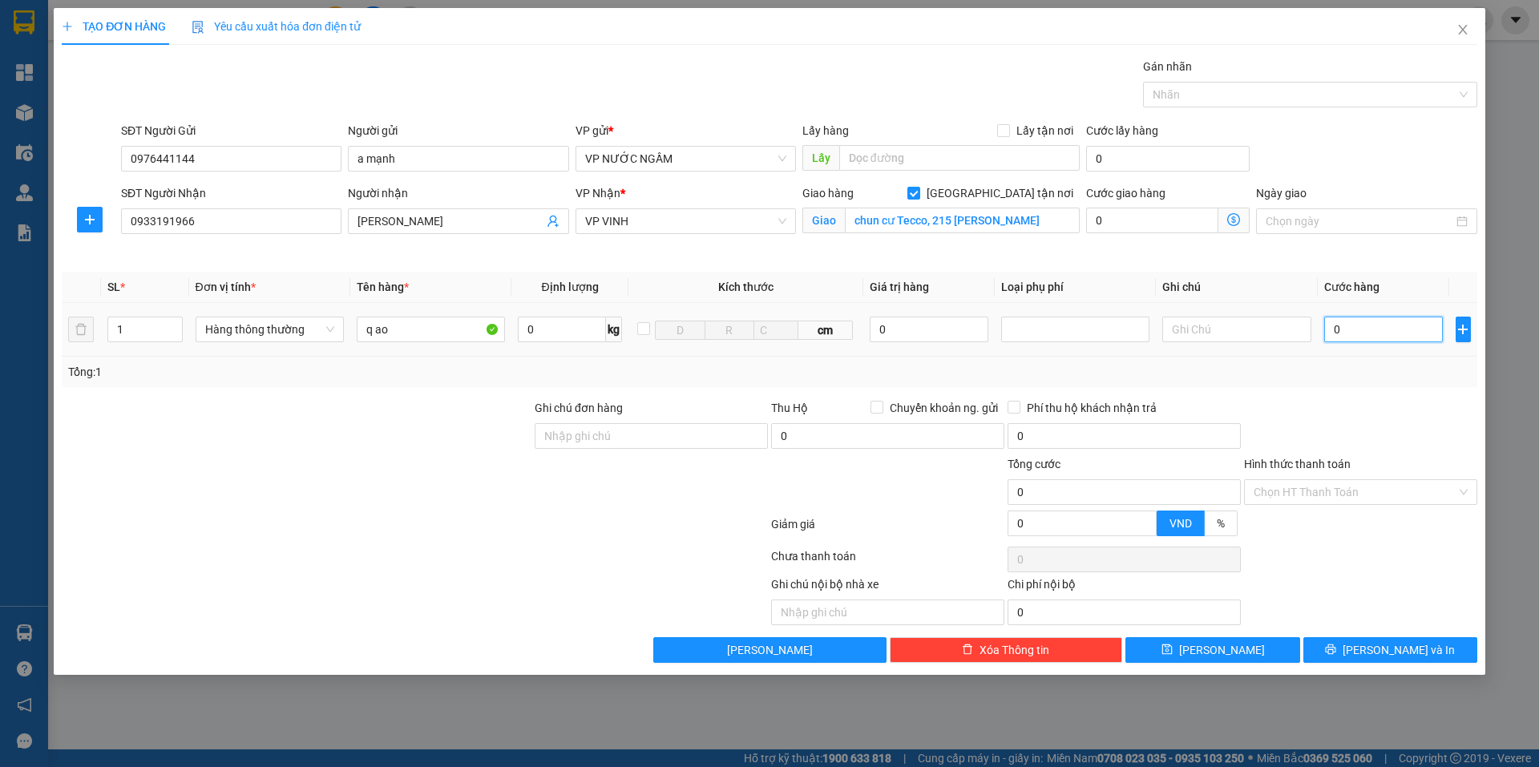
type input "4"
type input "40"
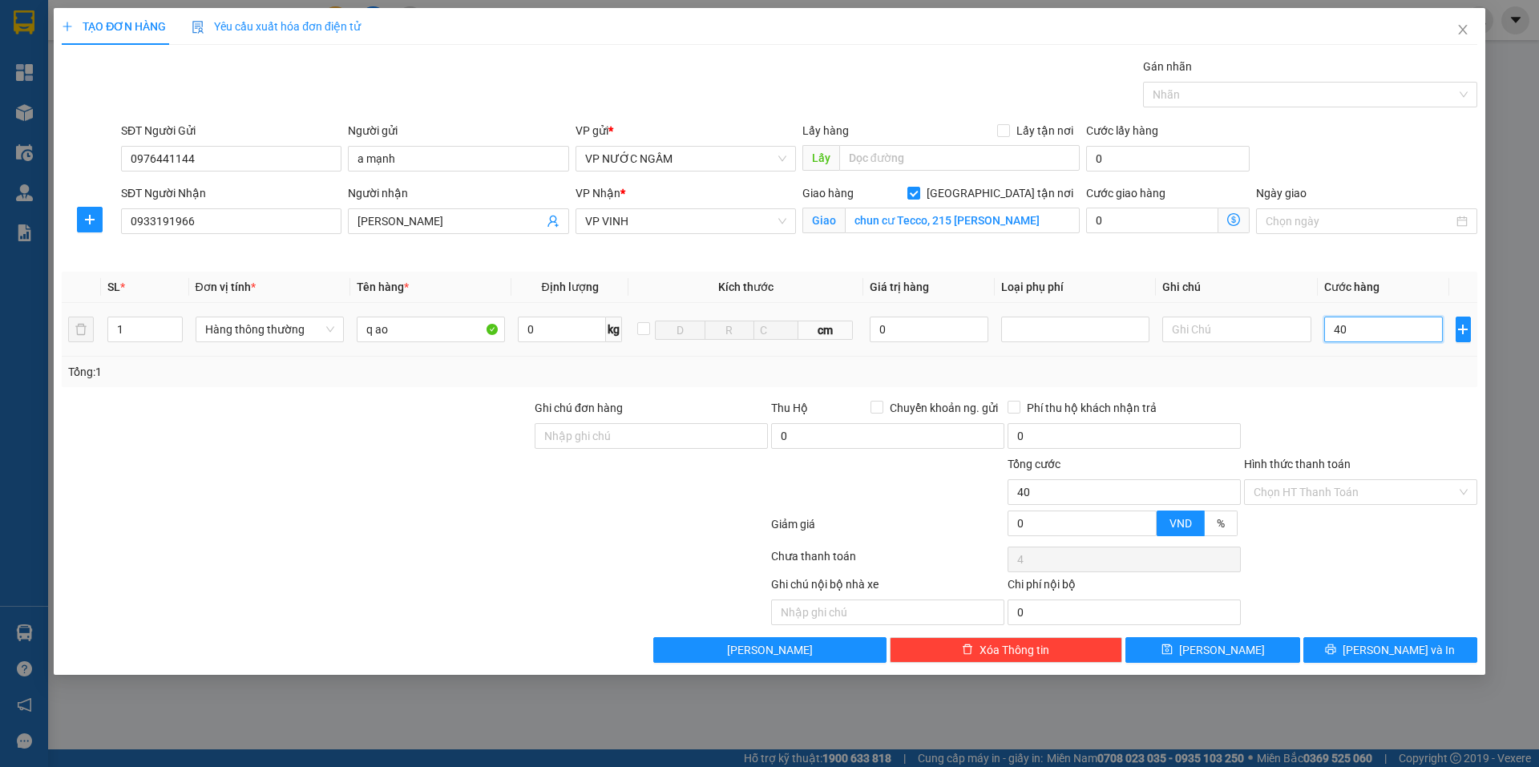
type input "40"
type input "40.000"
click at [1428, 646] on button "[PERSON_NAME] và In" at bounding box center [1390, 650] width 174 height 26
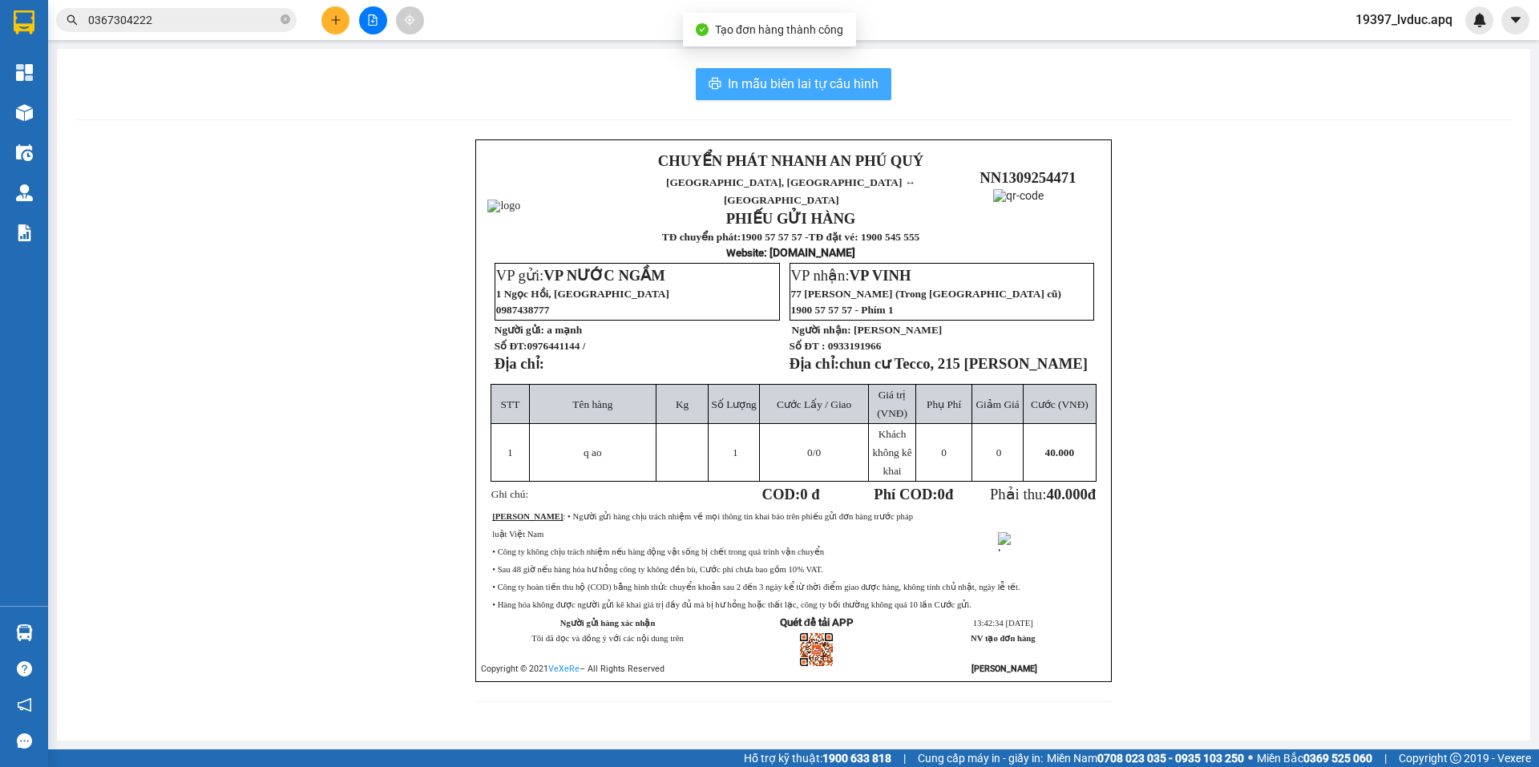
click at [794, 81] on span "In mẫu biên lai tự cấu hình" at bounding box center [803, 84] width 151 height 20
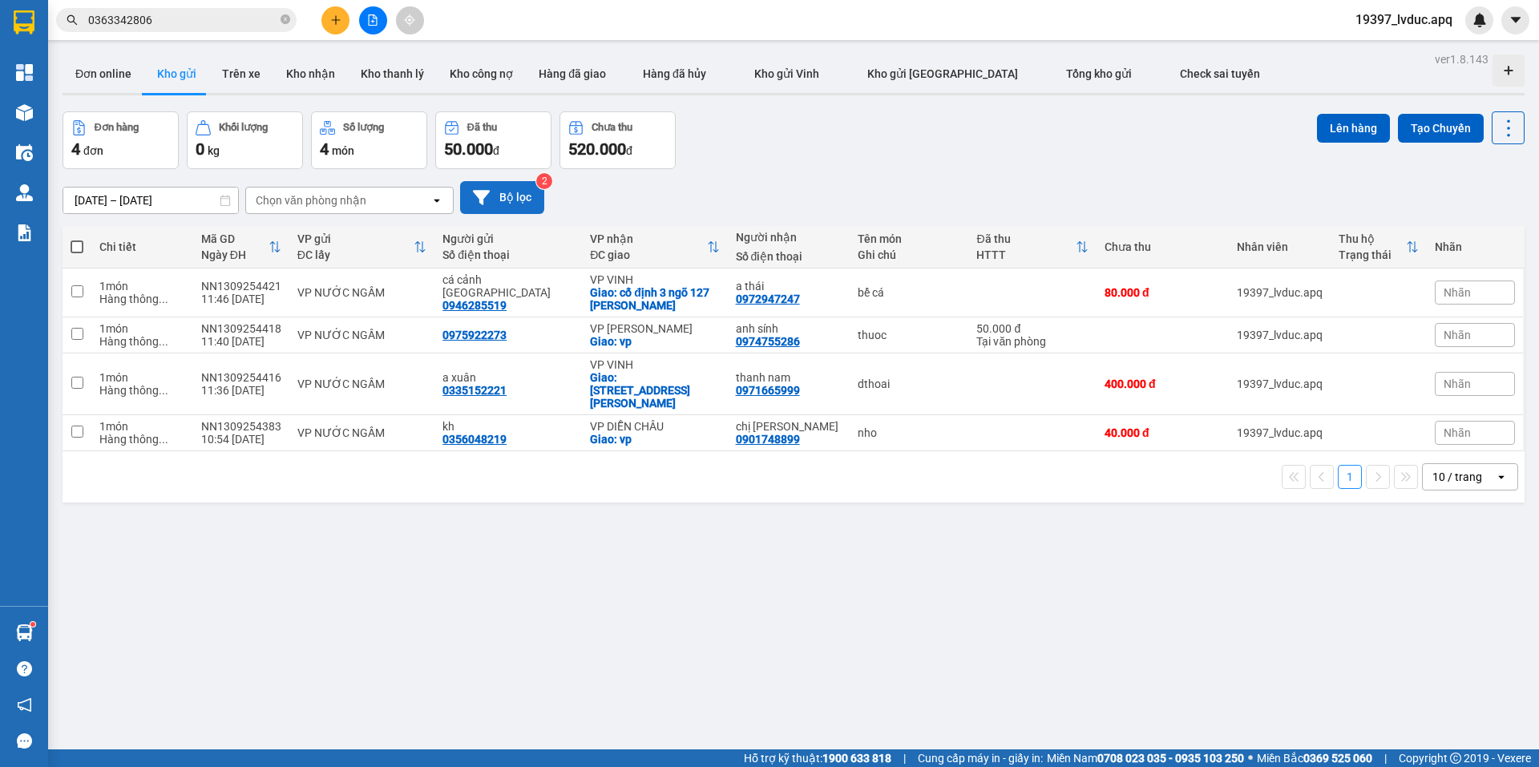
click at [520, 196] on button "Bộ lọc" at bounding box center [502, 197] width 84 height 33
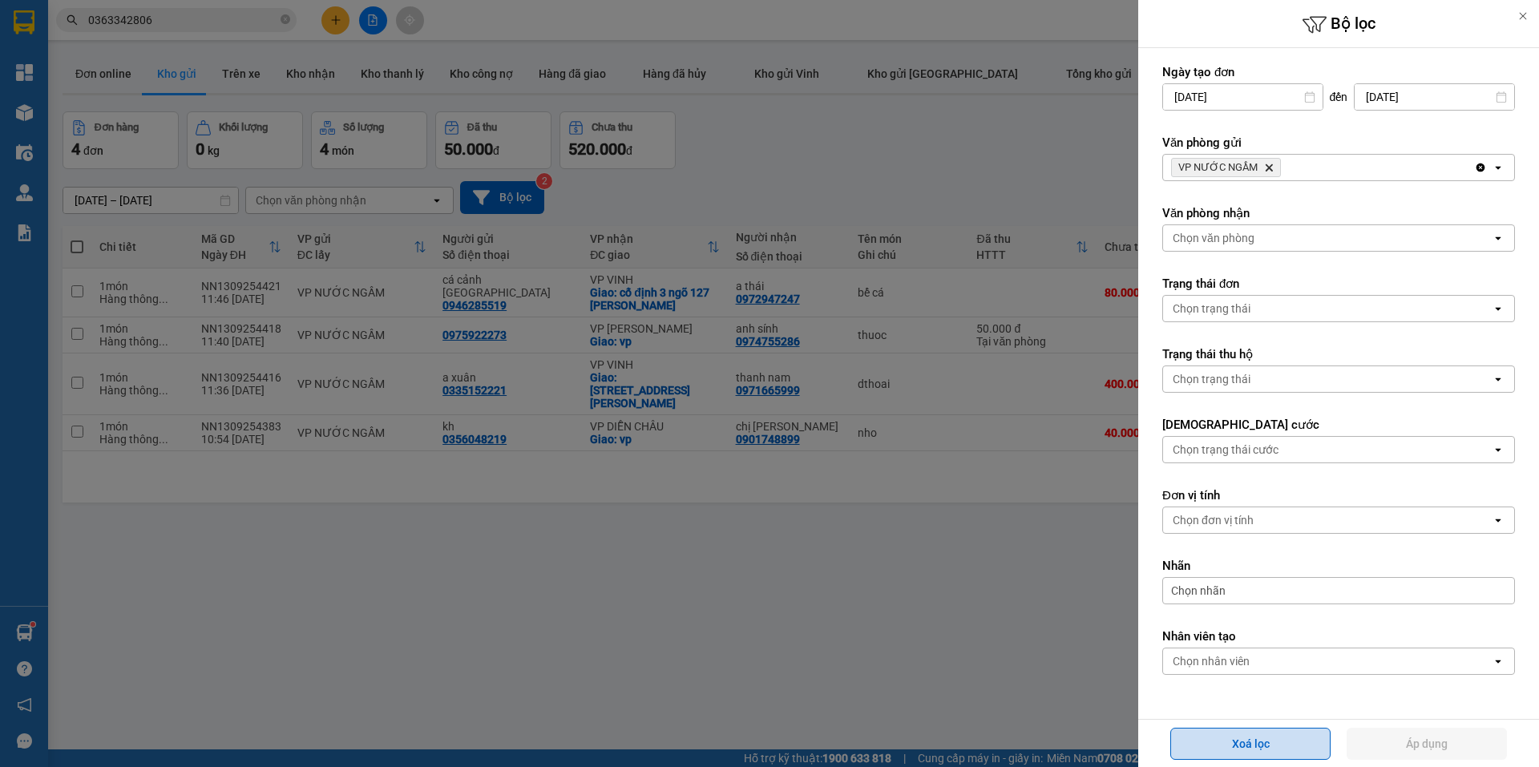
click at [1234, 745] on button "Xoá lọc" at bounding box center [1250, 744] width 160 height 32
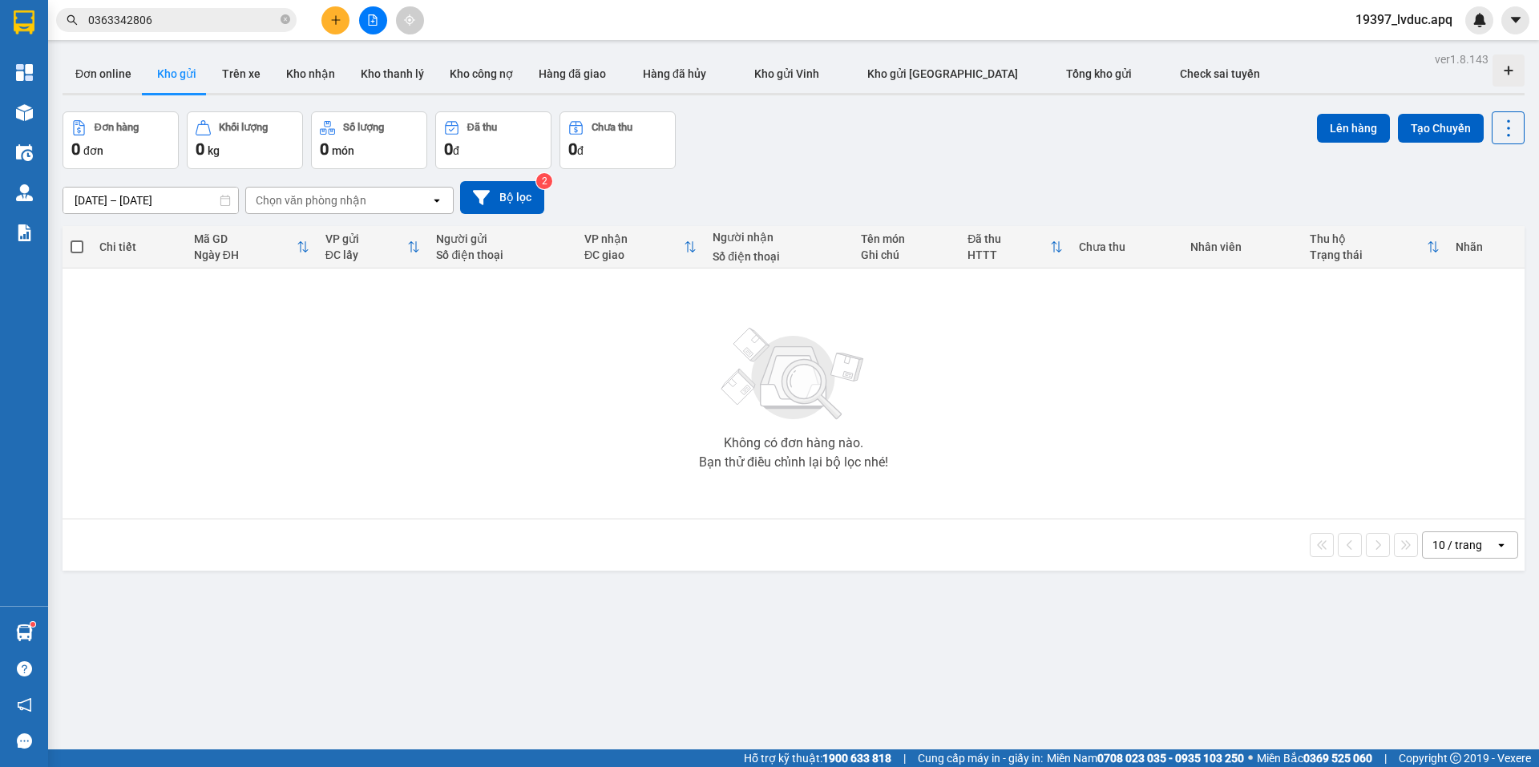
click at [774, 656] on div "ver 1.8.143 Đơn online Kho gửi Trên xe Kho nhận Kho thanh lý Kho công nợ Hàng đ…" at bounding box center [793, 431] width 1475 height 767
drag, startPoint x: 378, startPoint y: 23, endPoint x: 387, endPoint y: 25, distance: 9.0
click at [384, 25] on button at bounding box center [373, 20] width 28 height 28
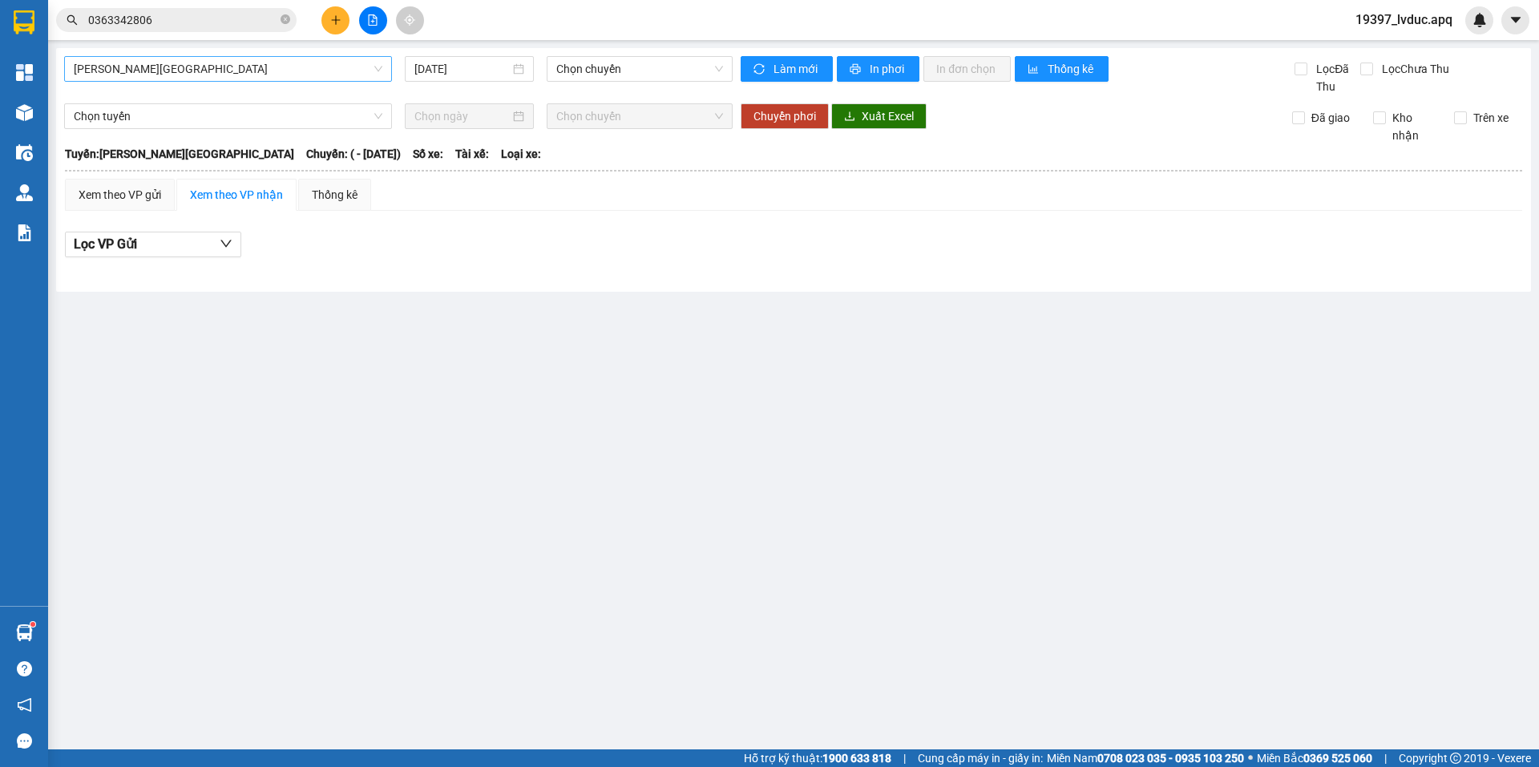
click at [201, 66] on span "[PERSON_NAME][GEOGRAPHIC_DATA]" at bounding box center [228, 69] width 309 height 24
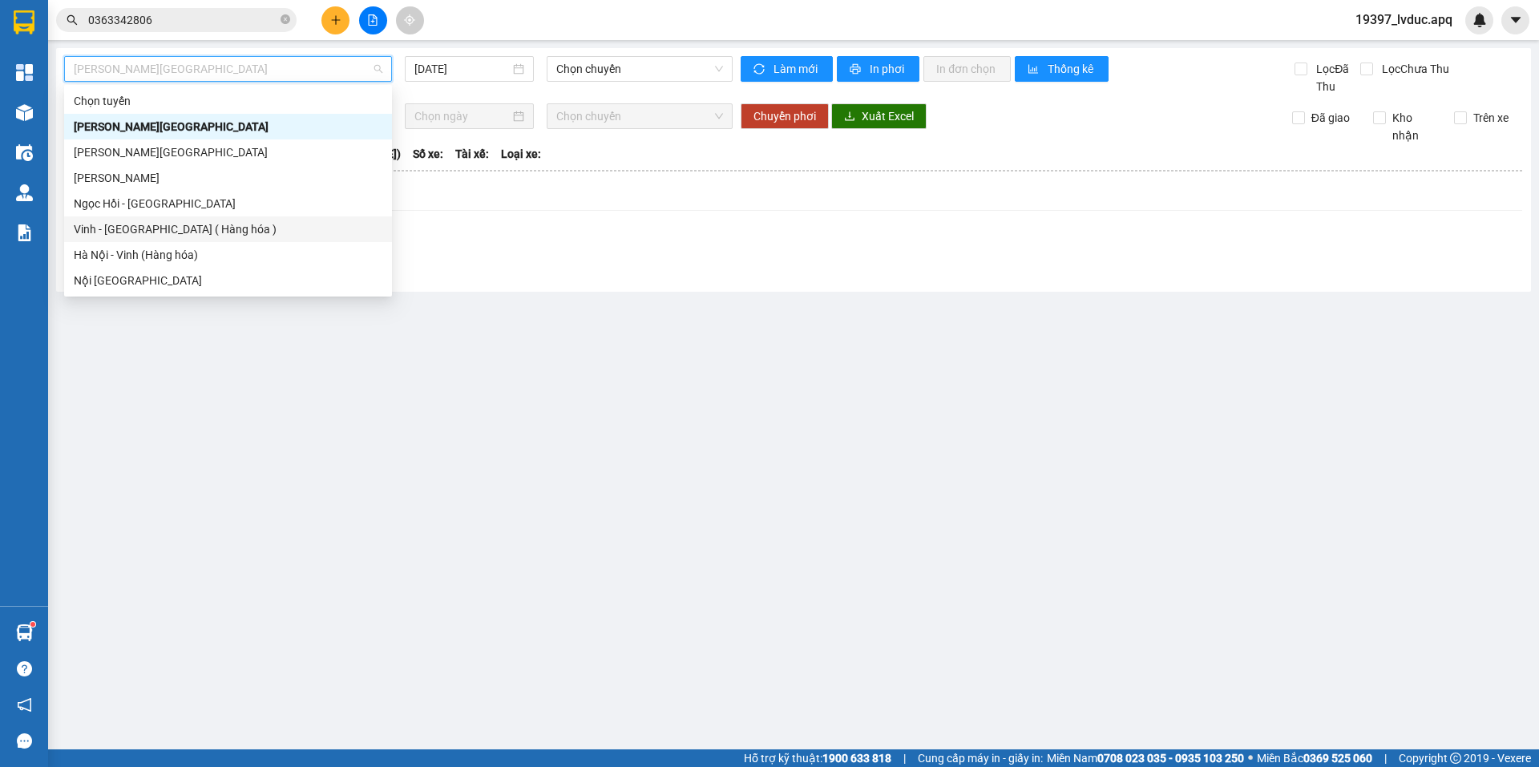
click at [184, 230] on div "Vinh - [GEOGRAPHIC_DATA] ( Hàng hóa )" at bounding box center [228, 229] width 309 height 18
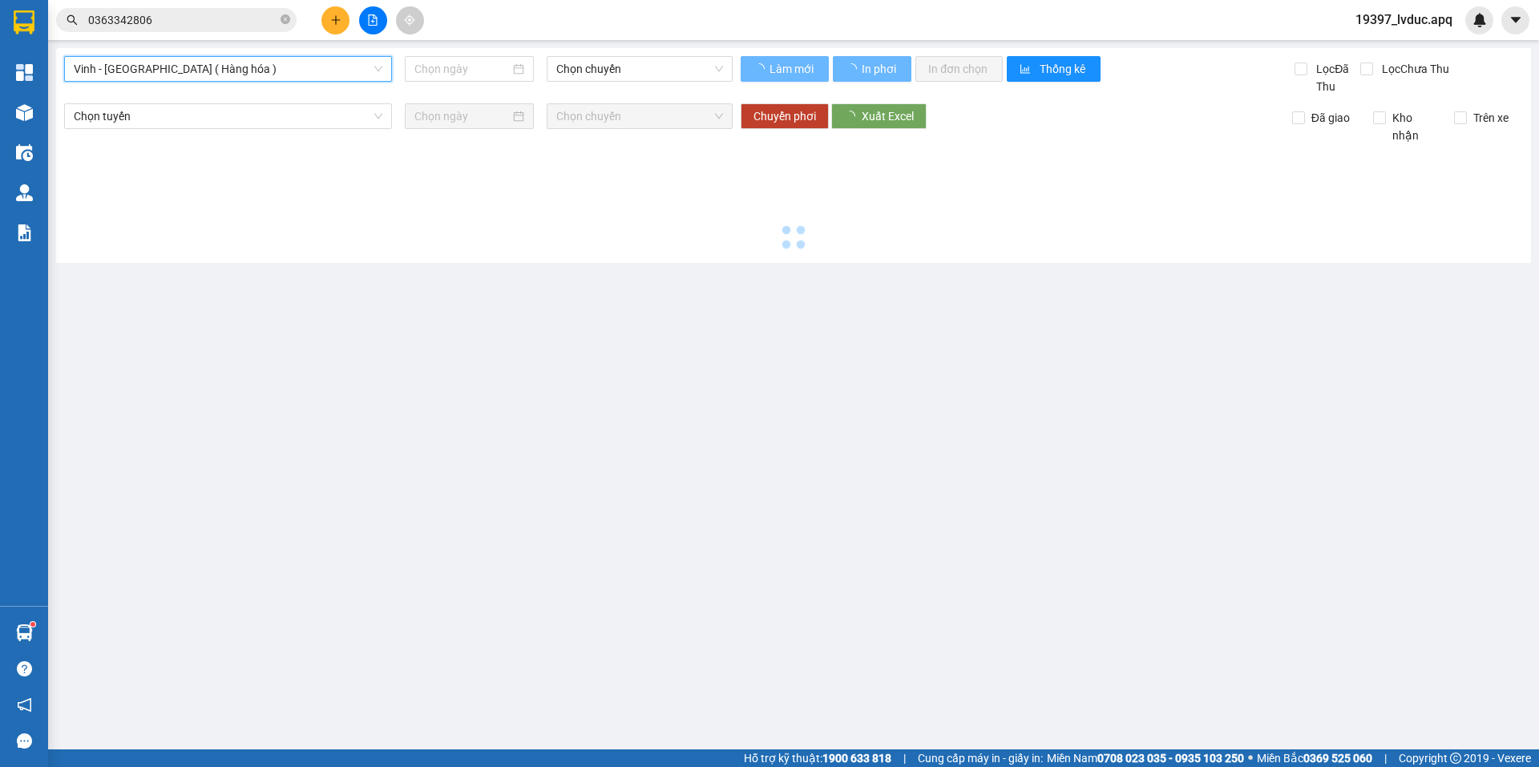
type input "[DATE]"
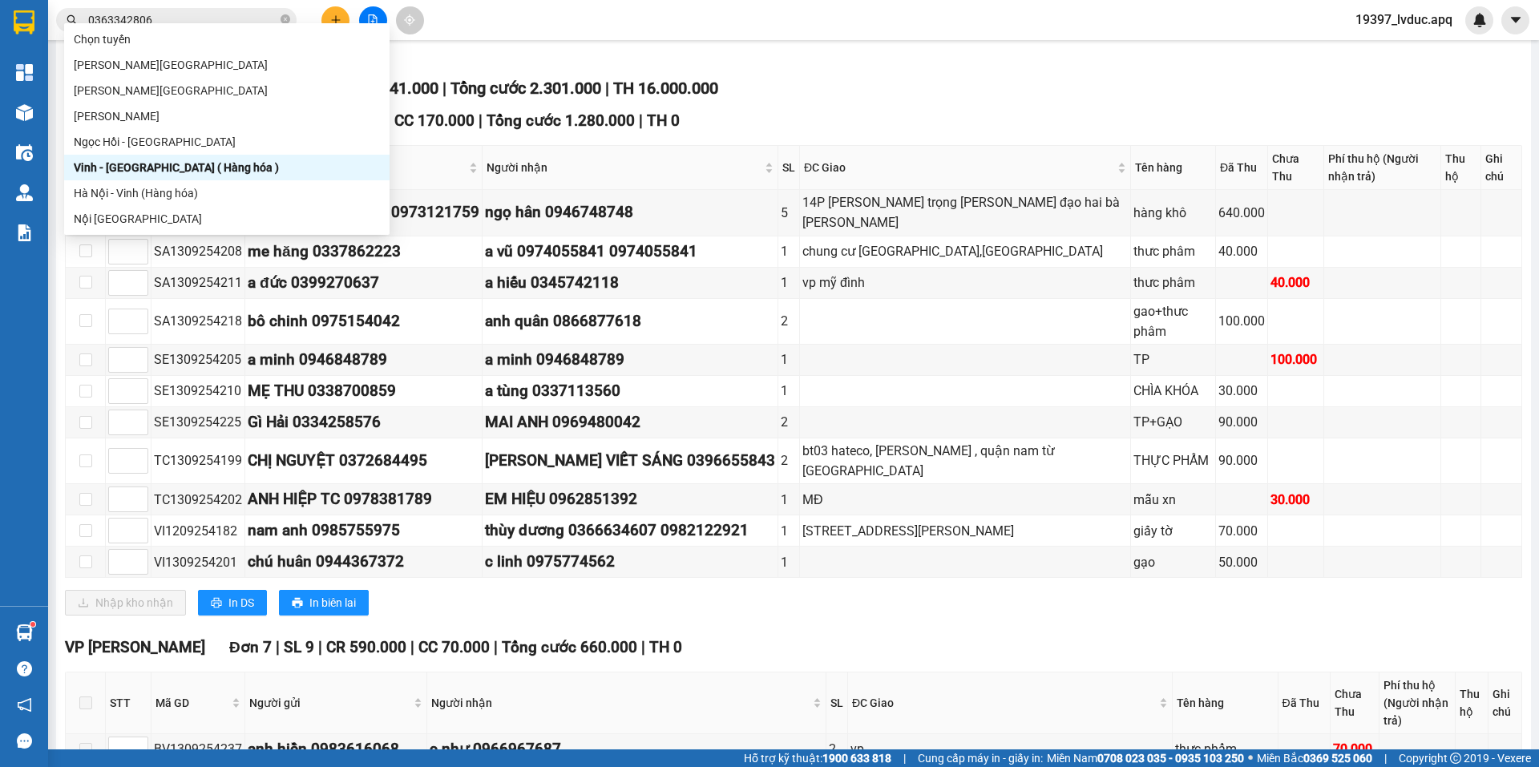
scroll to position [62, 0]
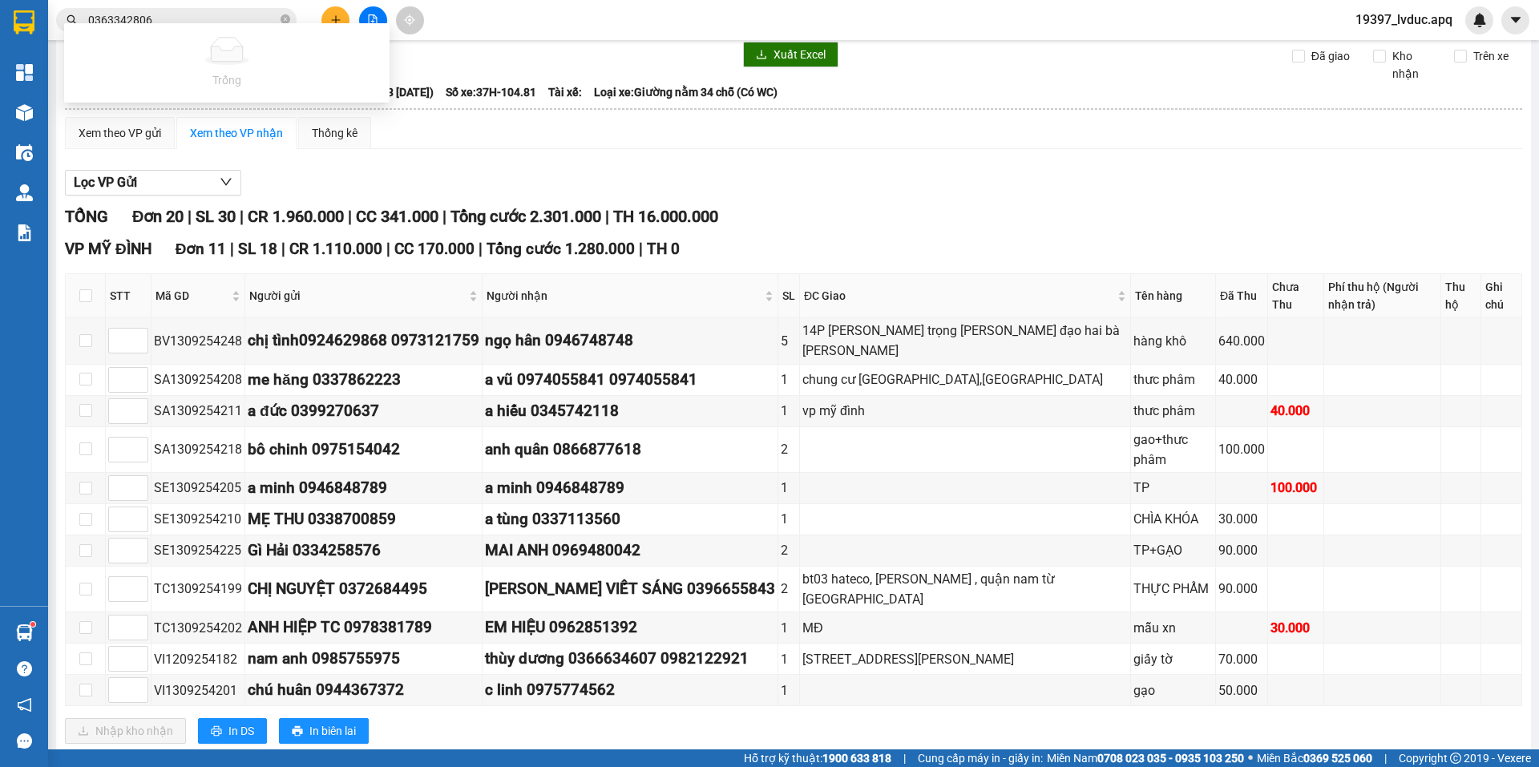
click at [567, 175] on div "Lọc VP Gửi" at bounding box center [793, 183] width 1457 height 26
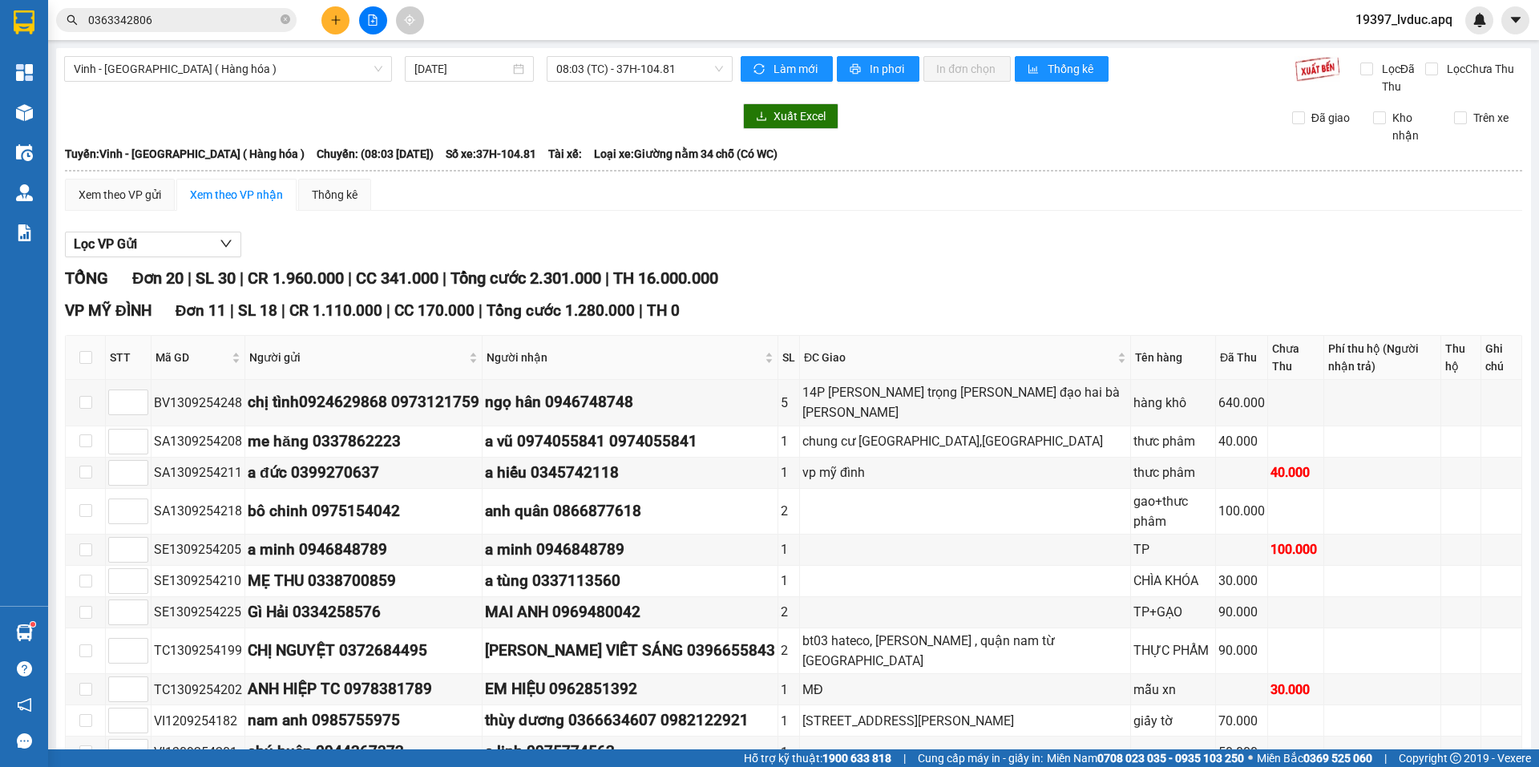
click at [623, 83] on div "Vinh - [GEOGRAPHIC_DATA] ( Hàng hóa ) [DATE] 08:03 (TC) - 37H-104.81" at bounding box center [398, 75] width 668 height 39
click at [624, 80] on span "08:03 (TC) - 37H-104.81" at bounding box center [639, 69] width 167 height 24
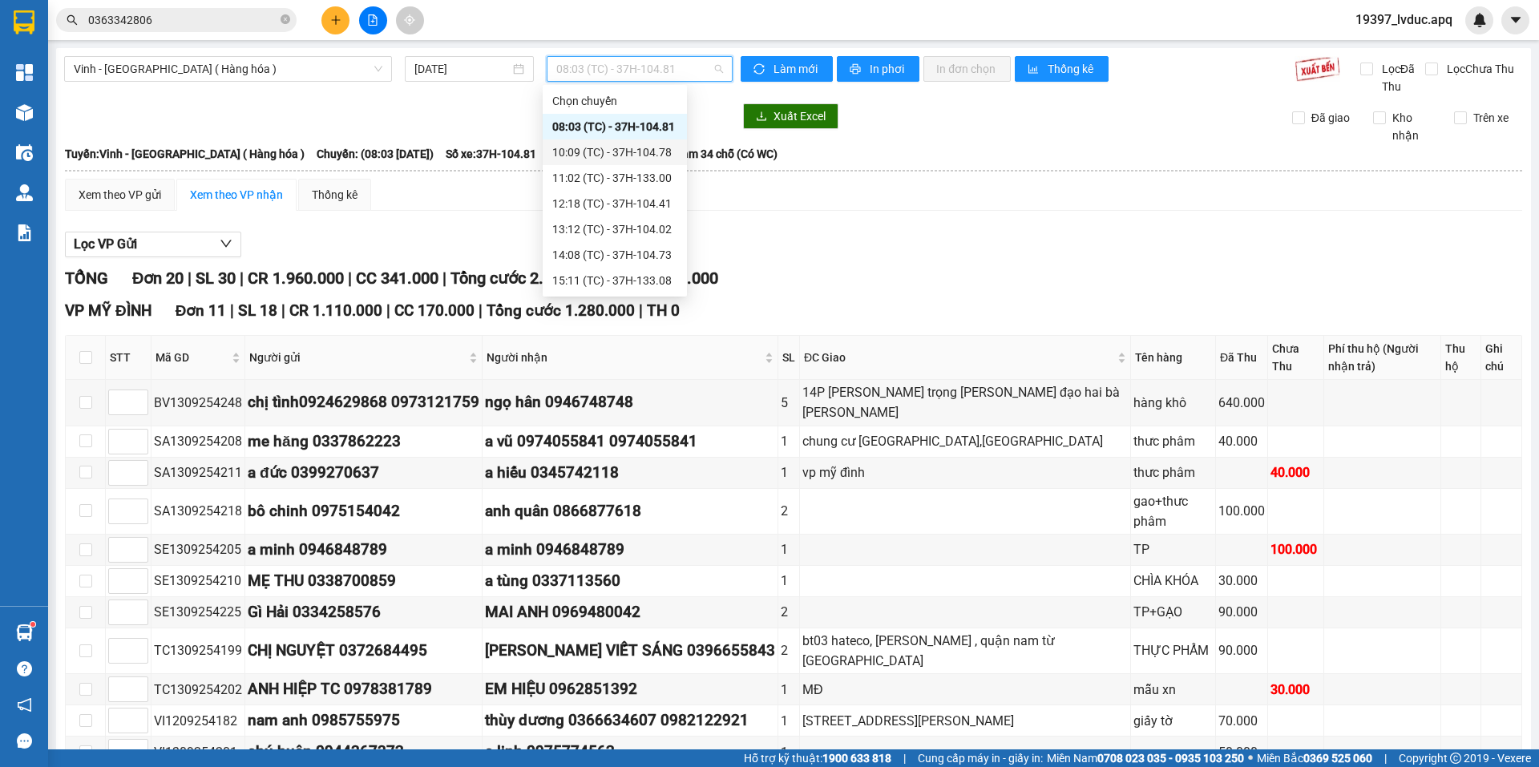
click at [620, 145] on div "10:09 (TC) - 37H-104.78" at bounding box center [614, 152] width 125 height 18
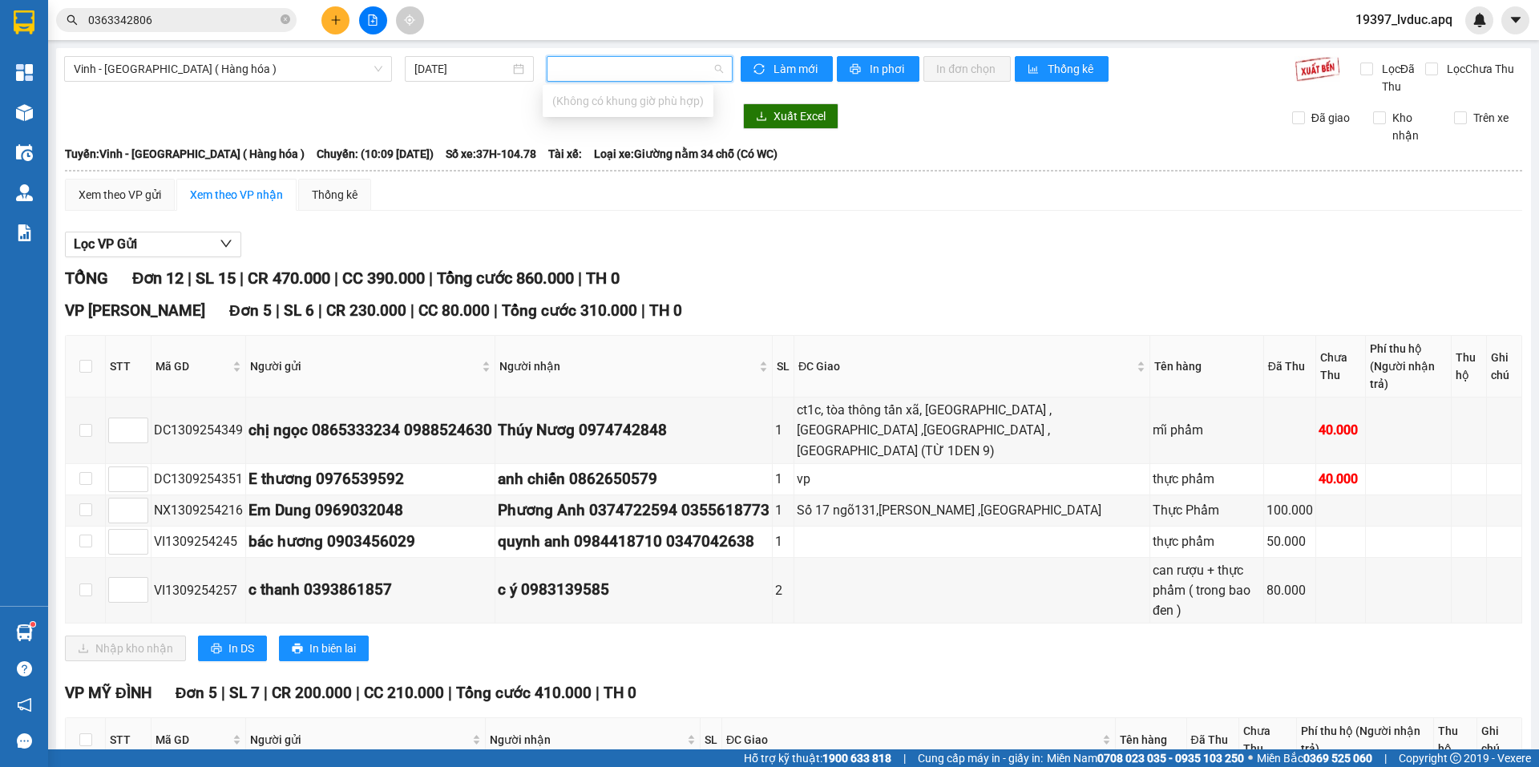
drag, startPoint x: 346, startPoint y: 121, endPoint x: 248, endPoint y: 103, distance: 100.2
click at [281, 110] on div at bounding box center [398, 116] width 668 height 26
click at [211, 71] on span "Vinh - [GEOGRAPHIC_DATA] ( Hàng hóa )" at bounding box center [228, 69] width 309 height 24
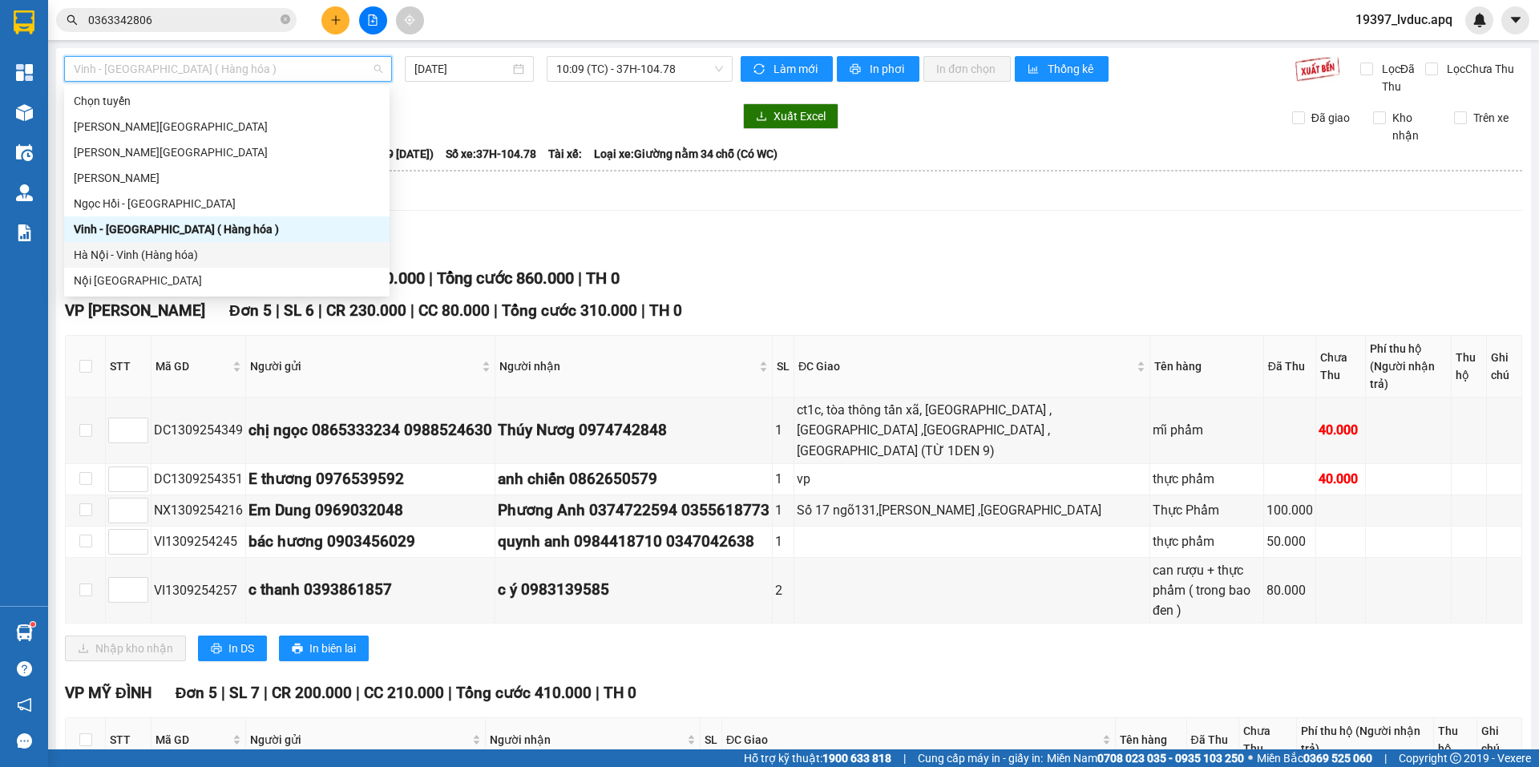
click at [139, 262] on div "Hà Nội - Vinh (Hàng hóa)" at bounding box center [227, 255] width 306 height 18
type input "[DATE]"
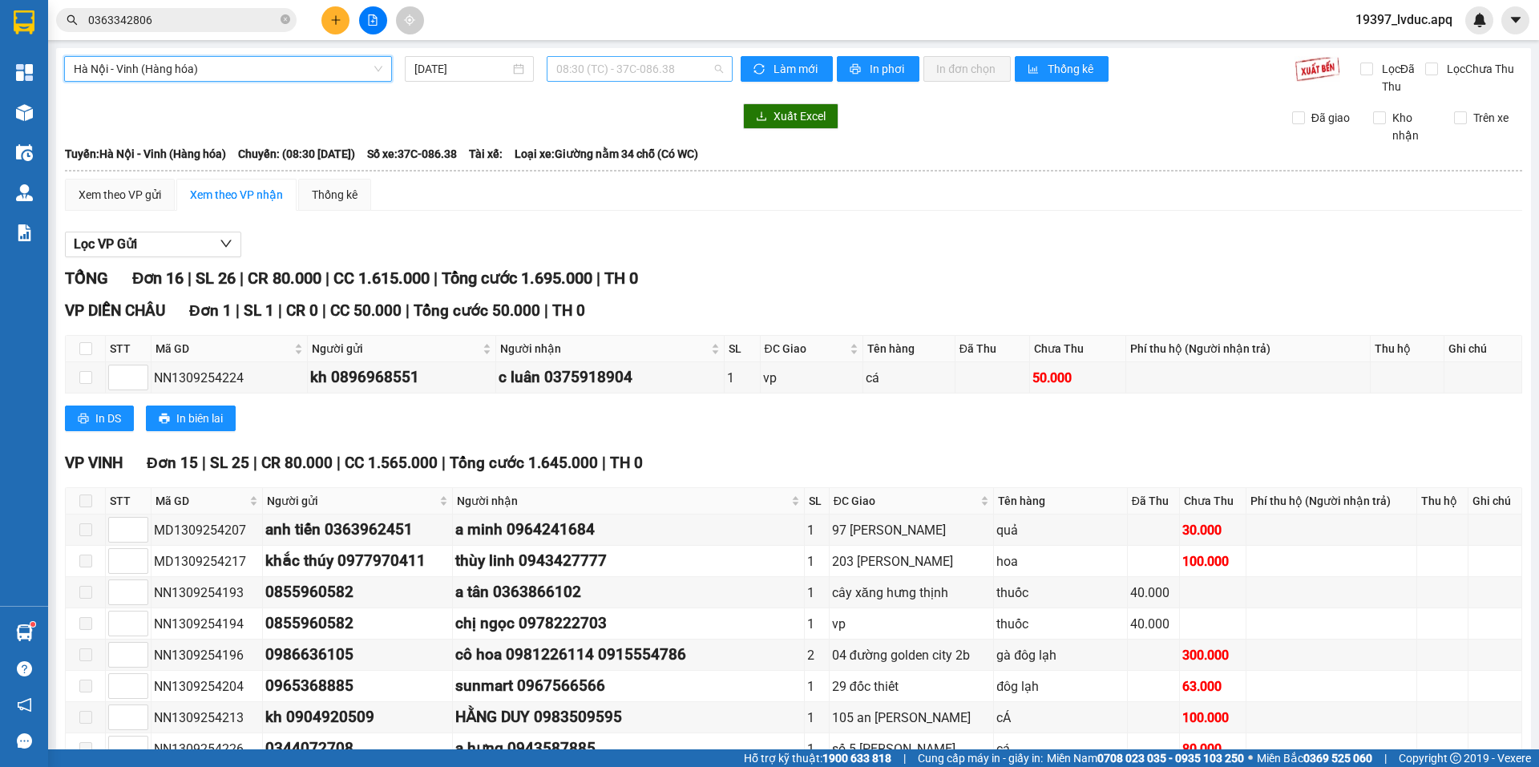
click at [673, 67] on span "08:30 (TC) - 37C-086.38" at bounding box center [639, 69] width 167 height 24
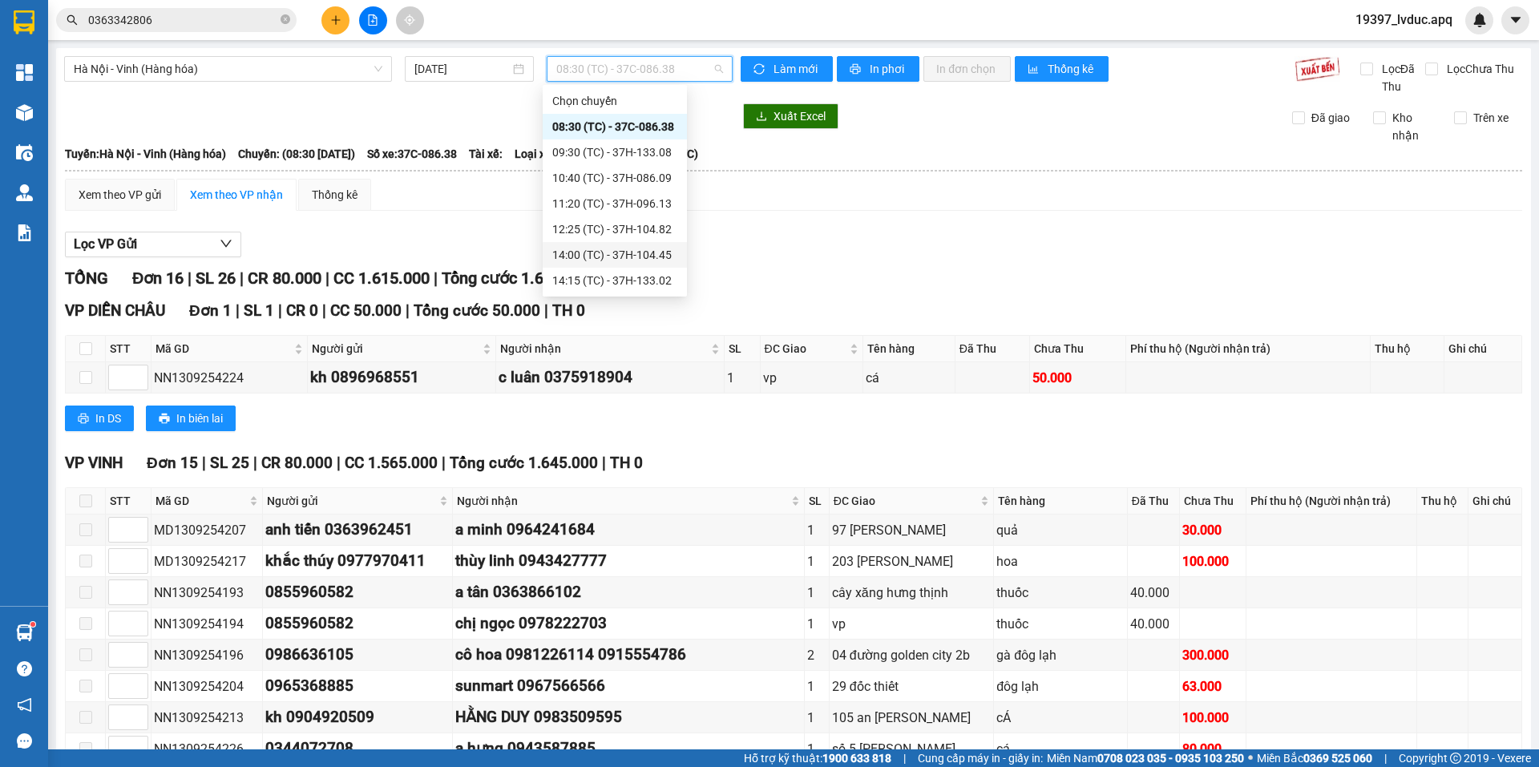
click at [615, 261] on div "14:00 (TC) - 37H-104.45" at bounding box center [614, 255] width 125 height 18
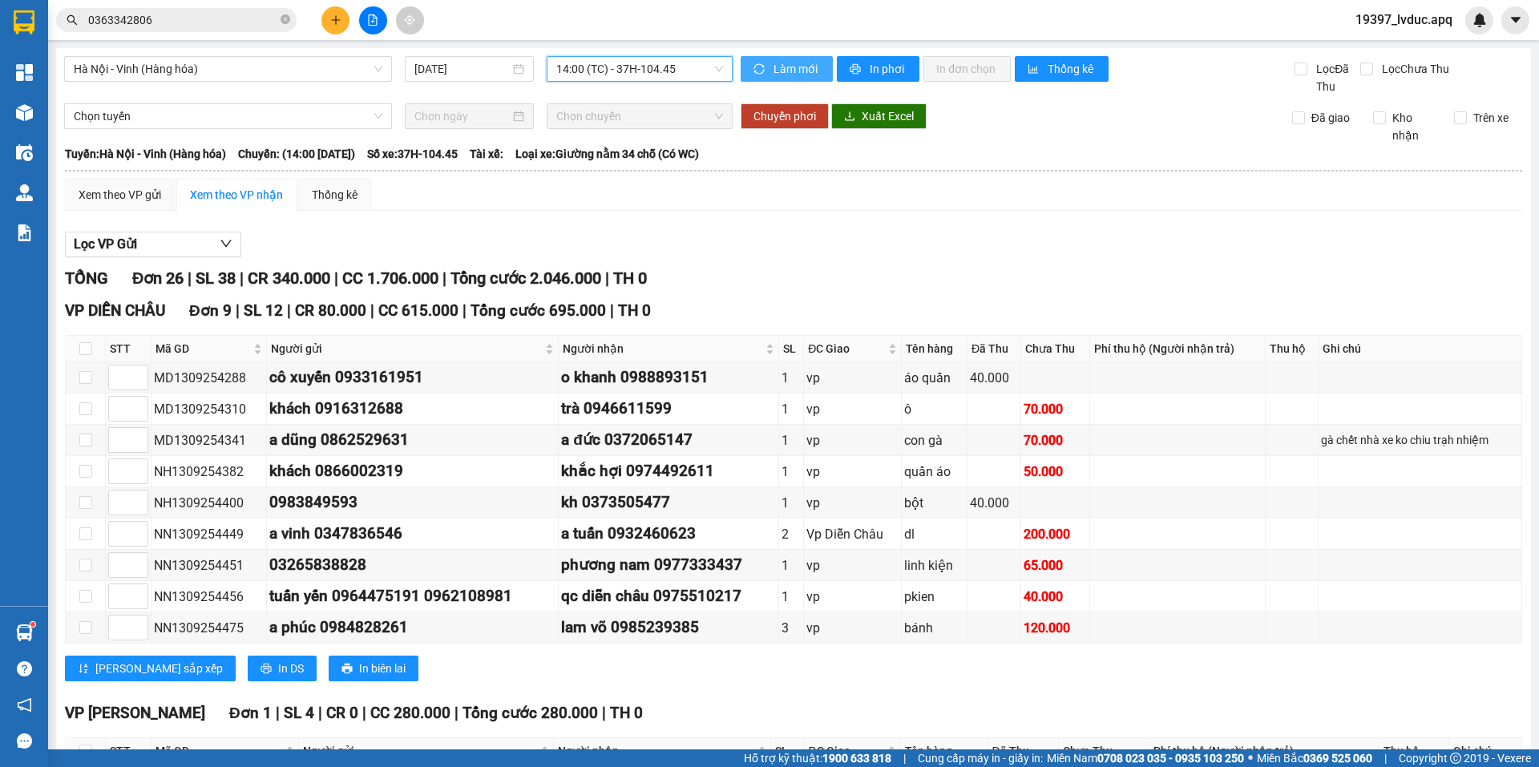
click at [777, 72] on span "Làm mới" at bounding box center [797, 69] width 46 height 18
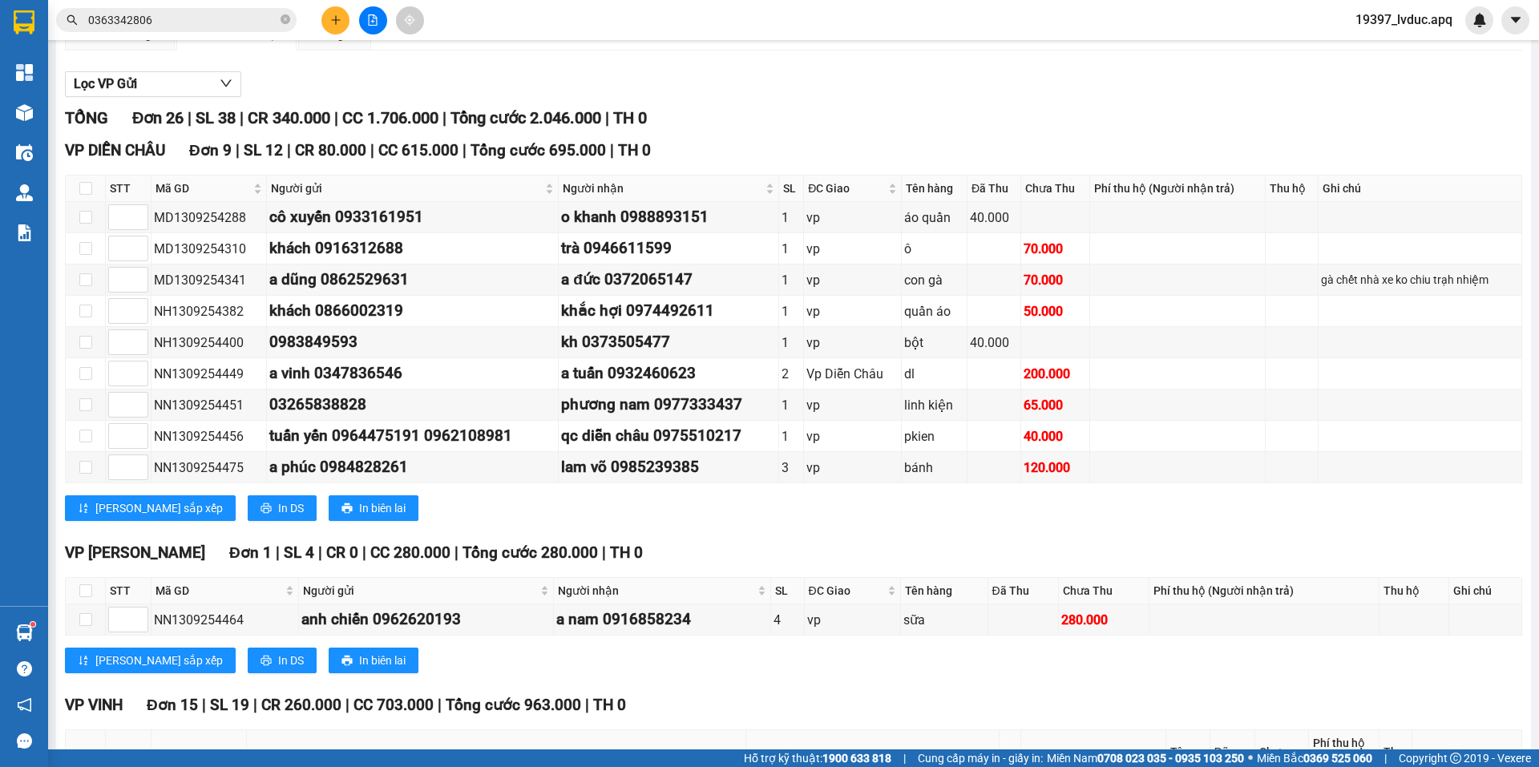
scroll to position [80, 0]
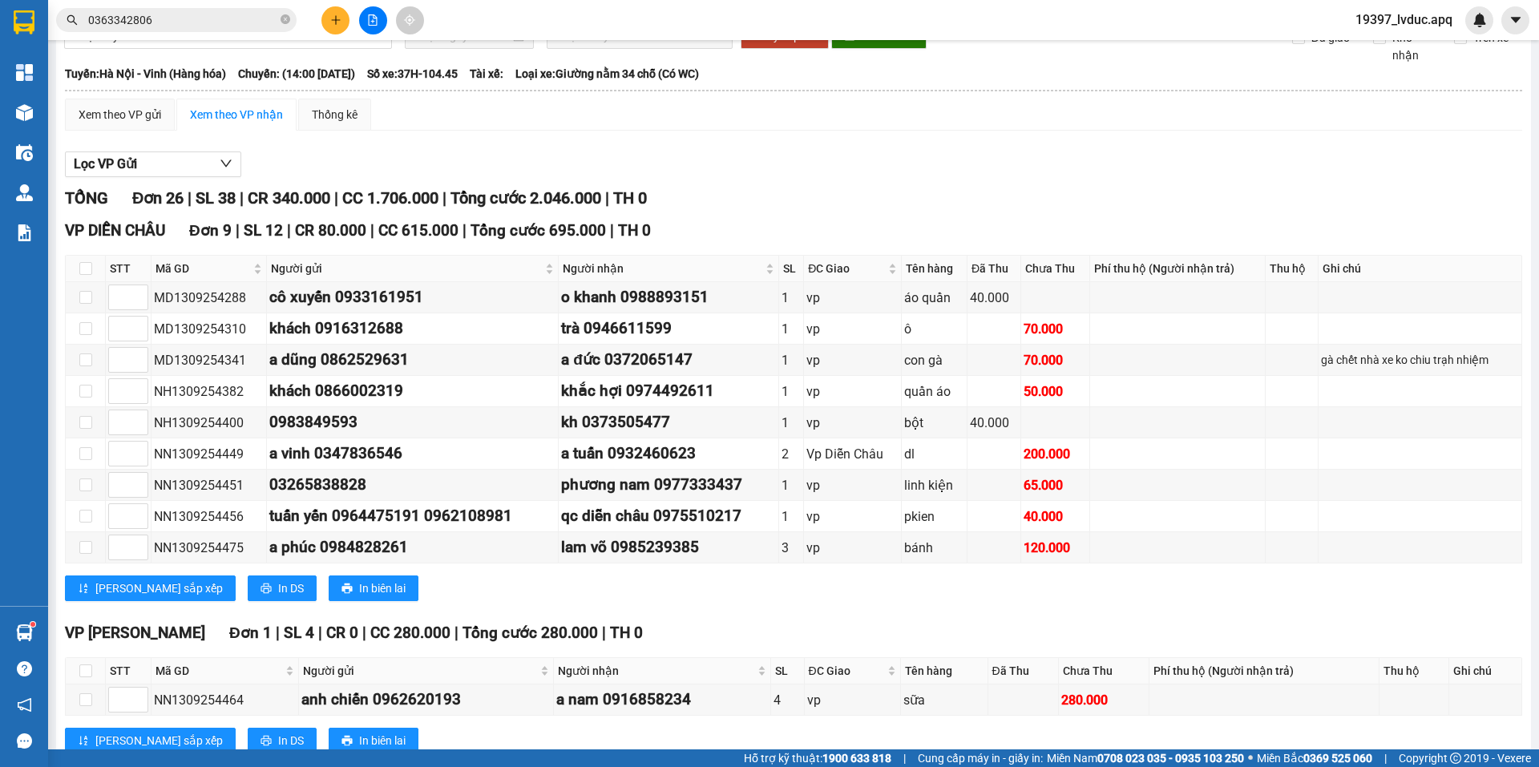
click at [342, 19] on button at bounding box center [335, 20] width 28 height 28
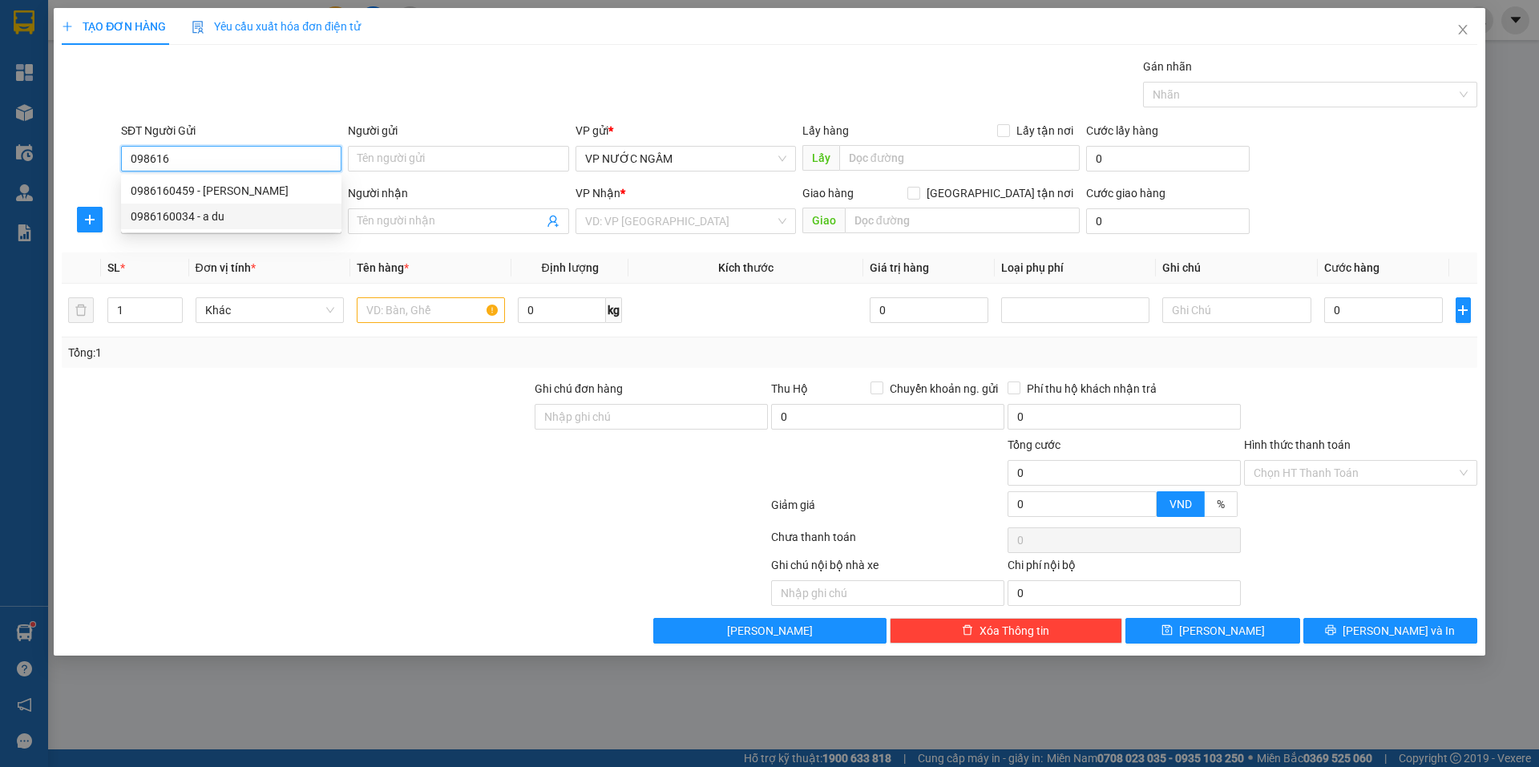
click at [203, 213] on div "0986160034 - a du" at bounding box center [231, 217] width 201 height 18
type input "0986160034"
type input "a du"
type input "0986160034"
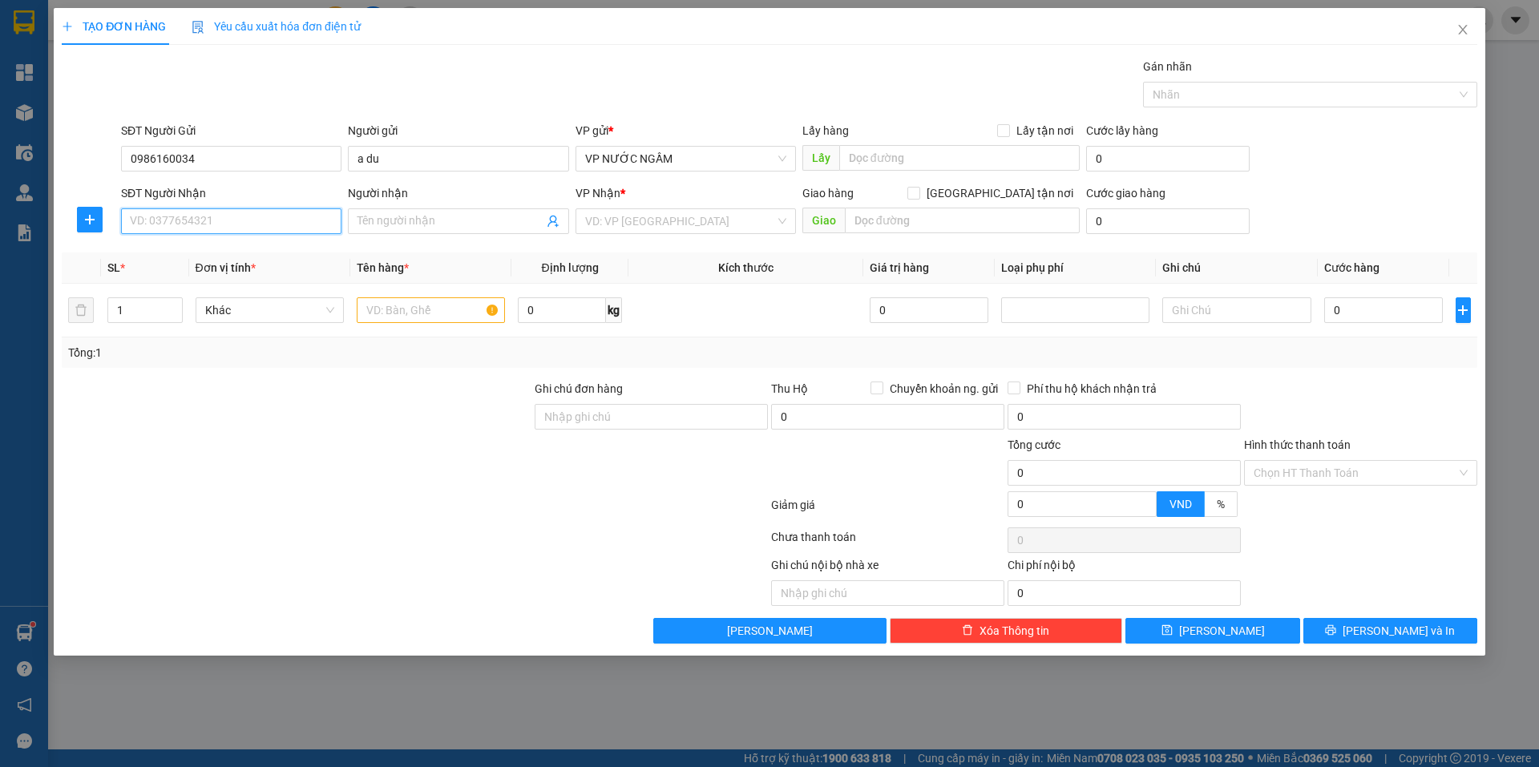
click at [213, 213] on input "SĐT Người Nhận" at bounding box center [231, 221] width 220 height 26
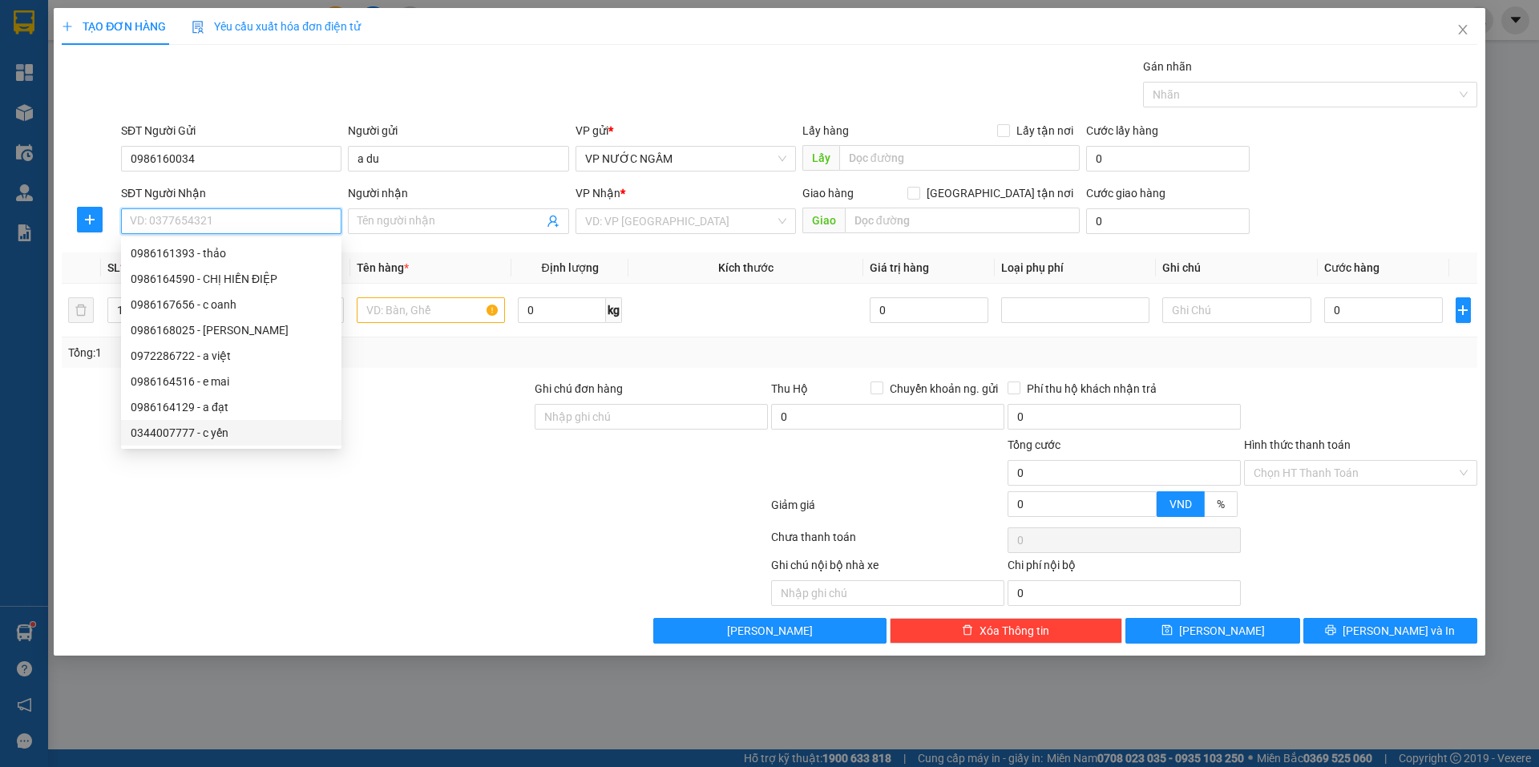
click at [174, 432] on div "0344007777 - c yến" at bounding box center [231, 433] width 201 height 18
type input "0344007777"
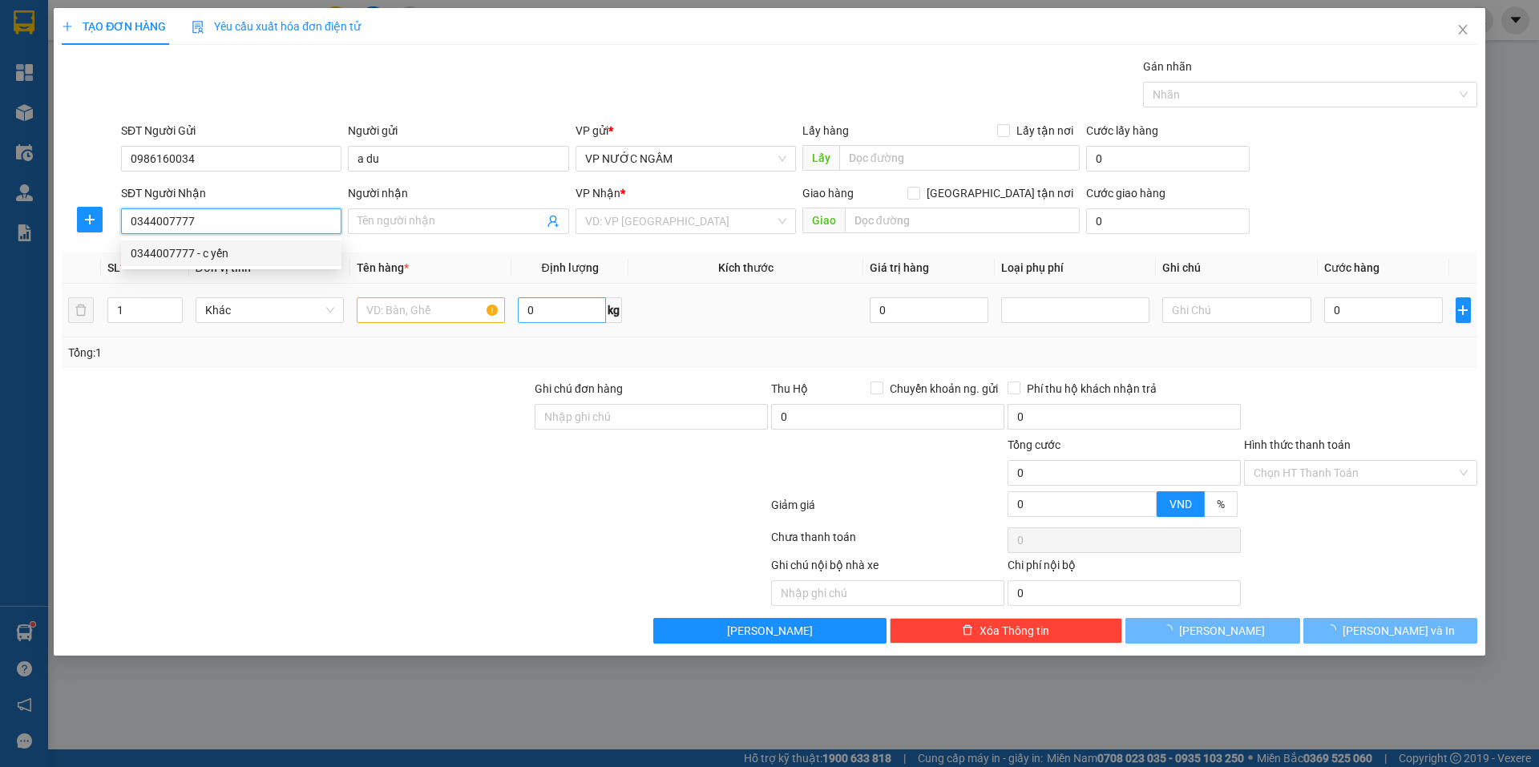
type input "c yến"
checkbox input "true"
type input "cc [GEOGRAPHIC_DATA],[PERSON_NAME]"
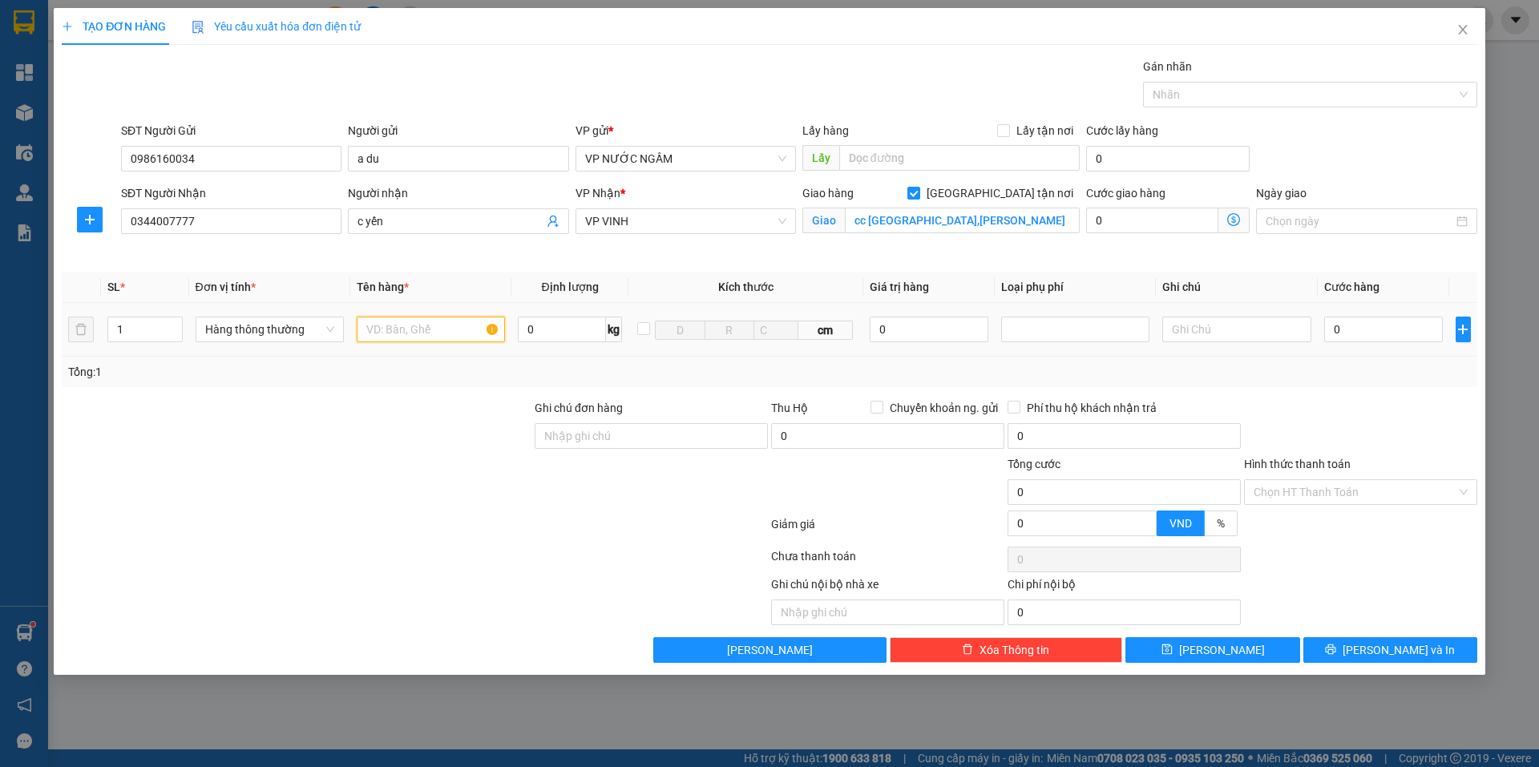
click at [439, 329] on input "text" at bounding box center [431, 330] width 148 height 26
type input "dl"
type input "6"
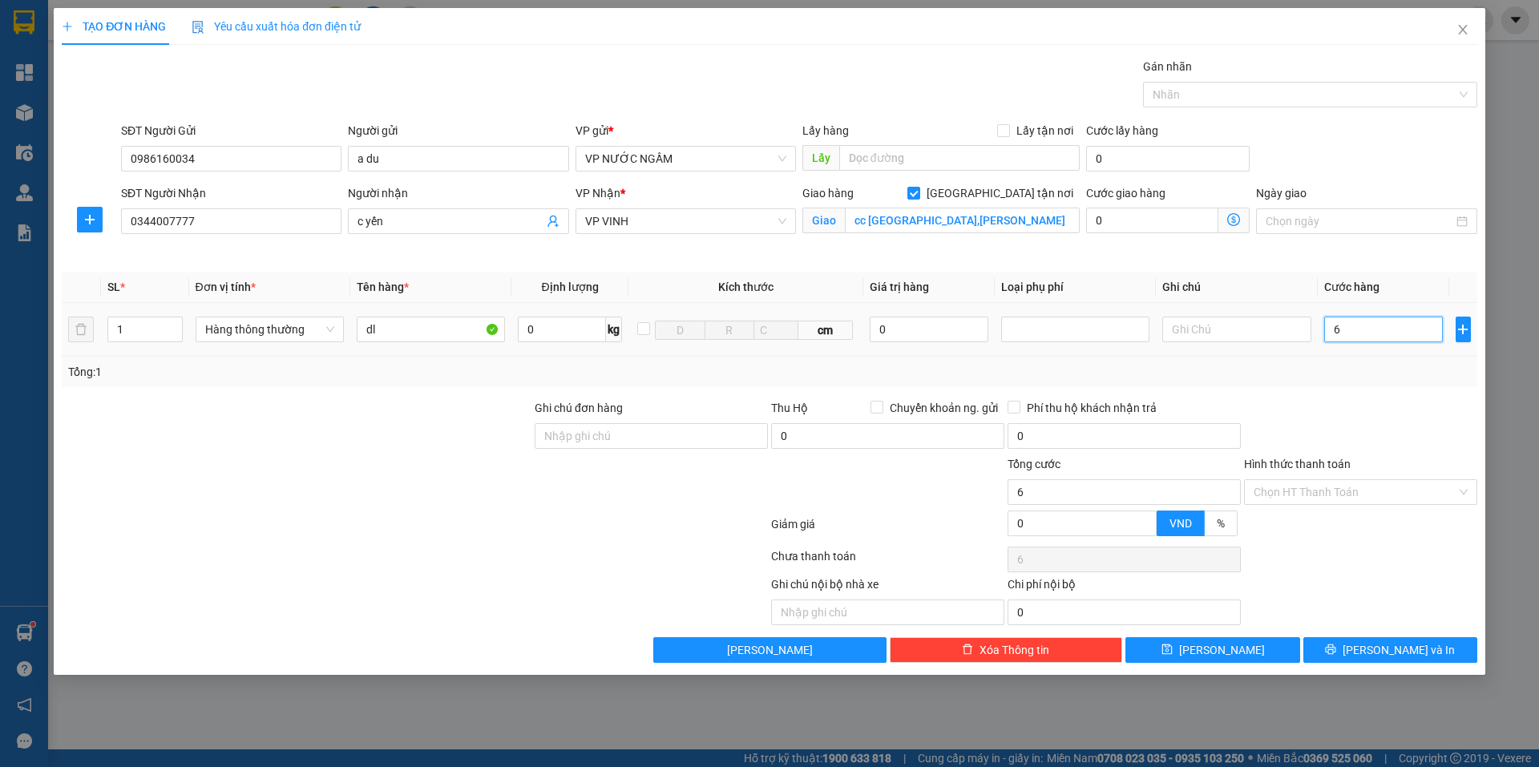
type input "60"
type input "60.000"
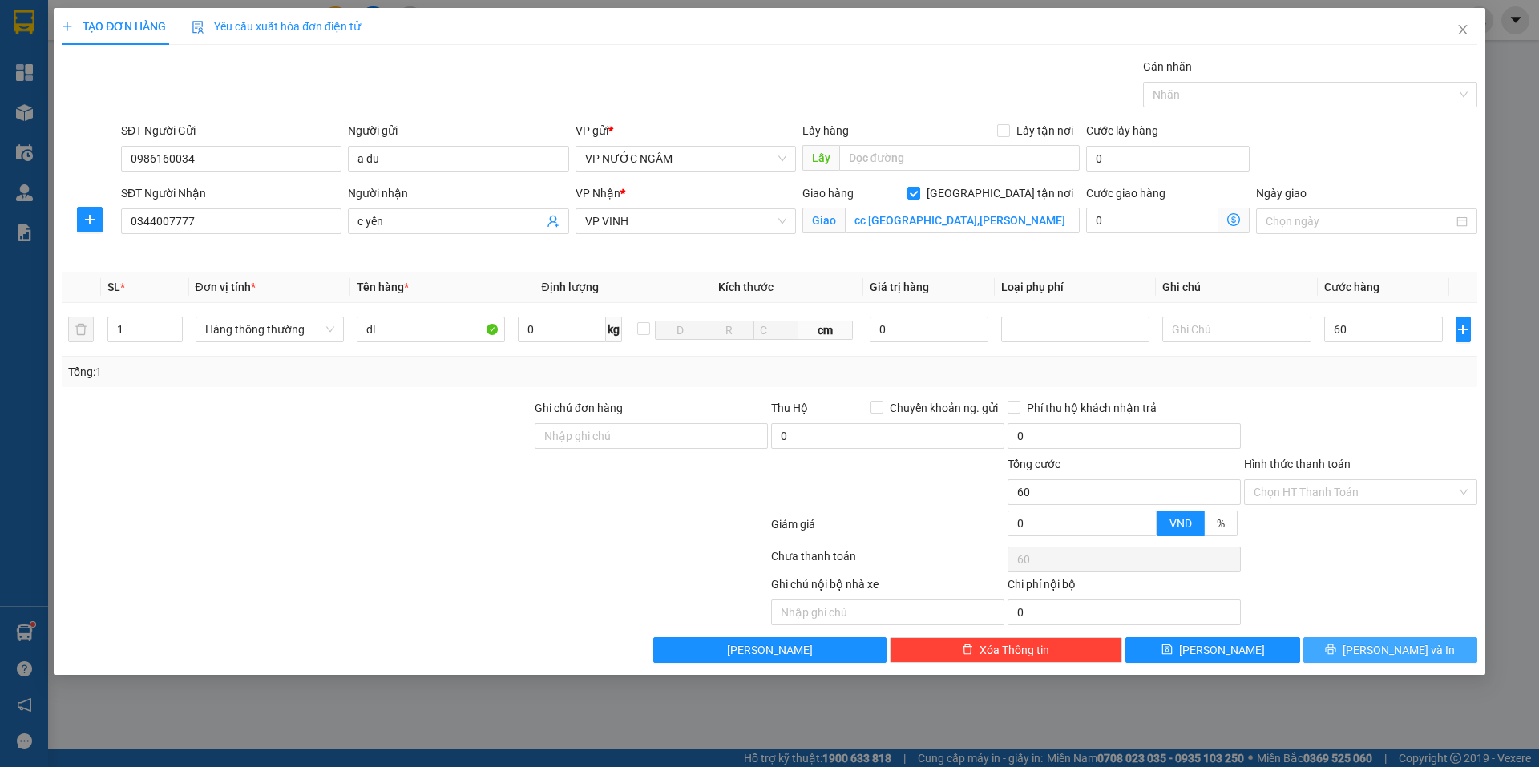
type input "60.000"
click at [1389, 654] on span "[PERSON_NAME] và In" at bounding box center [1399, 650] width 112 height 18
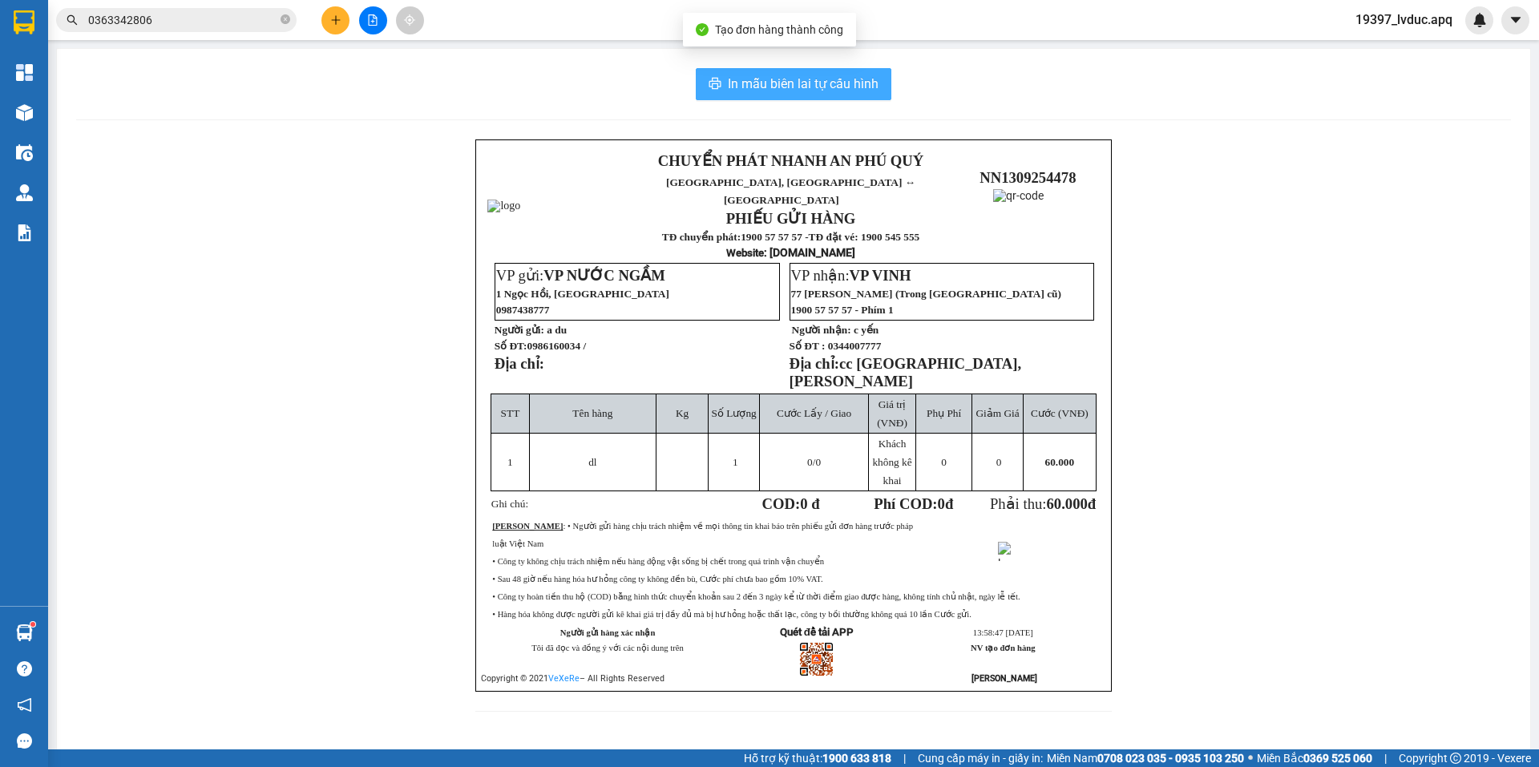
click at [838, 80] on span "In mẫu biên lai tự cấu hình" at bounding box center [803, 84] width 151 height 20
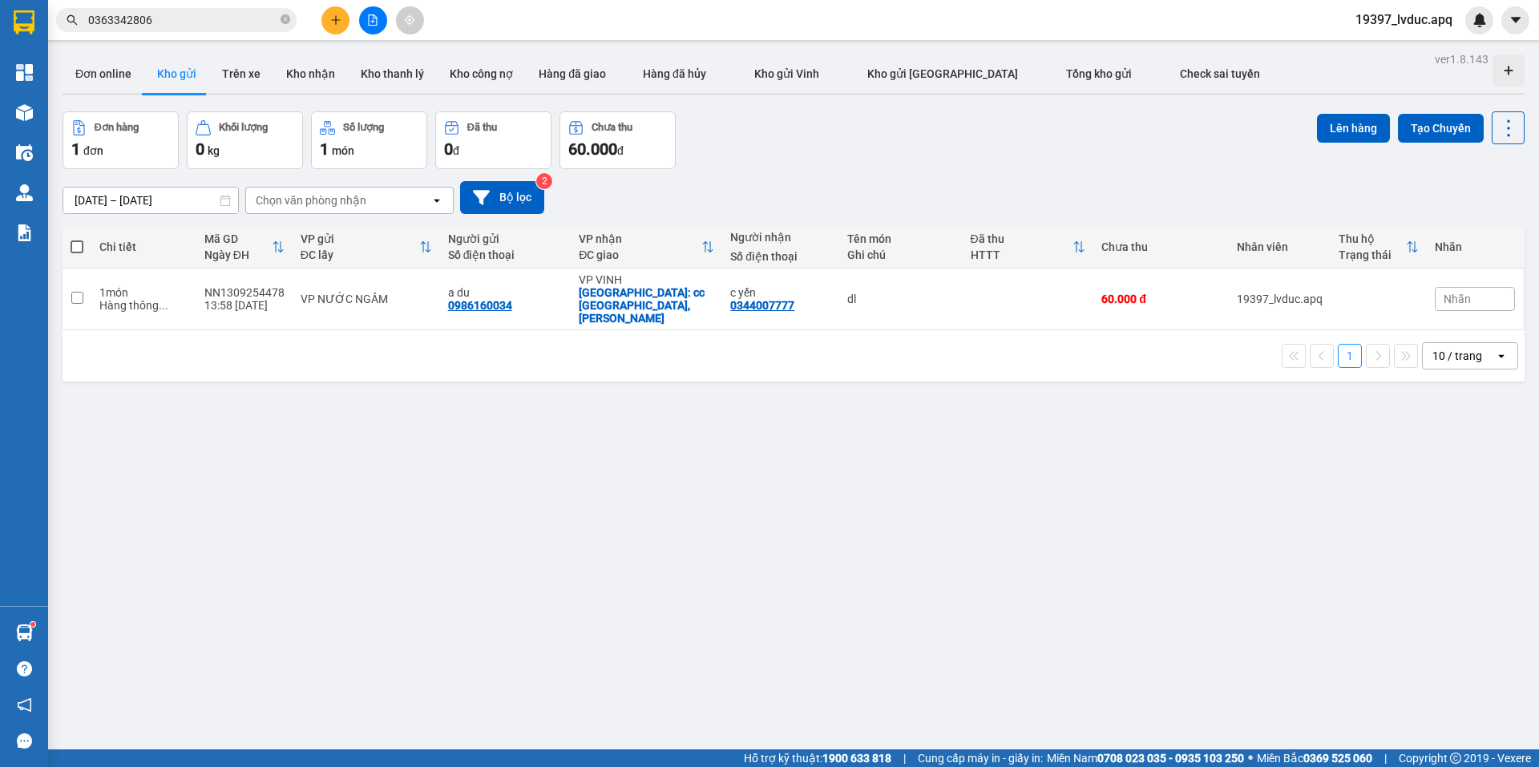
click at [869, 570] on div "ver 1.8.143 Đơn online Kho gửi Trên xe Kho nhận Kho thanh lý Kho công nợ Hàng đ…" at bounding box center [793, 431] width 1475 height 767
click at [839, 295] on td "dl" at bounding box center [900, 300] width 123 height 62
checkbox input "true"
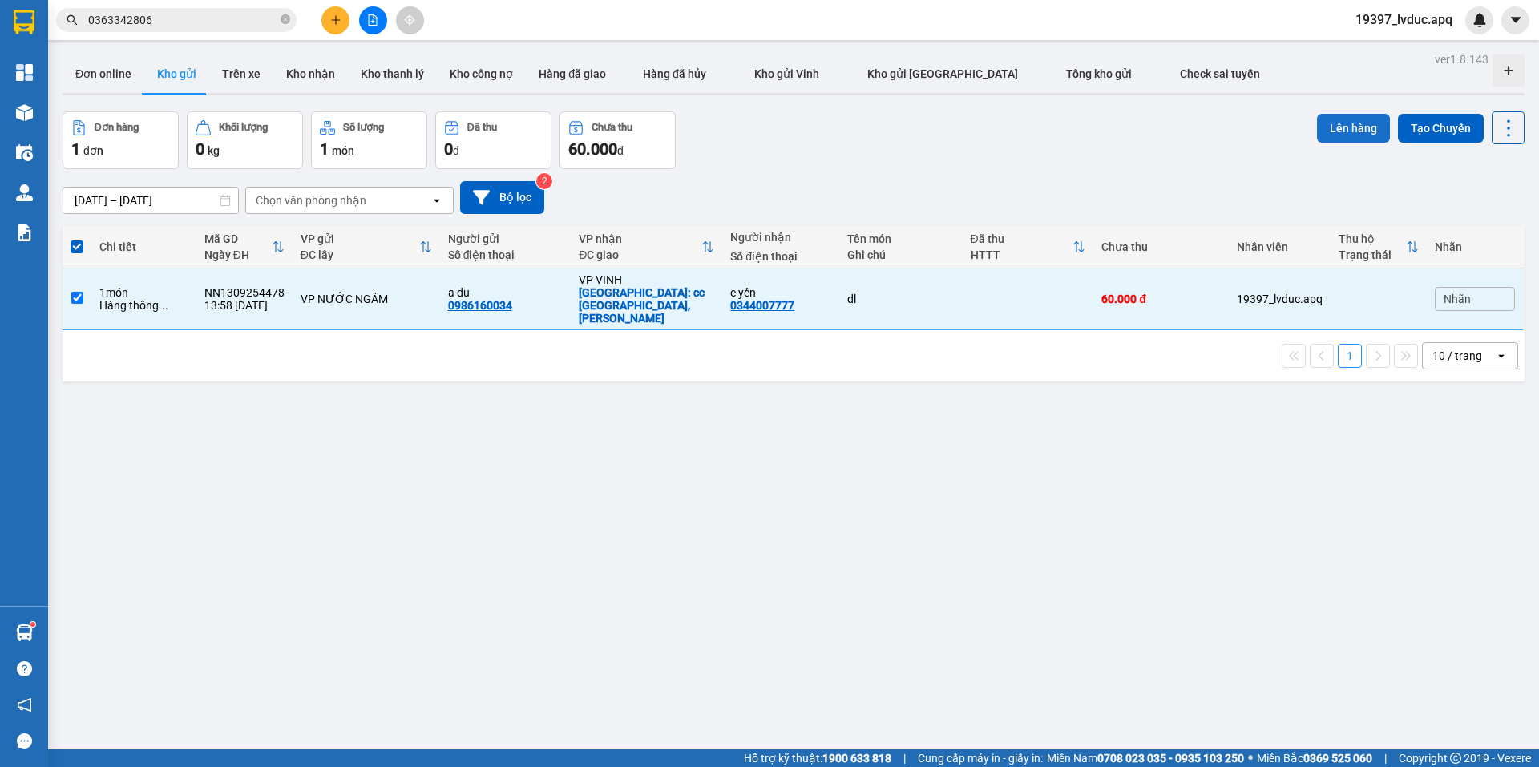
click at [1324, 126] on button "Lên hàng" at bounding box center [1353, 128] width 73 height 29
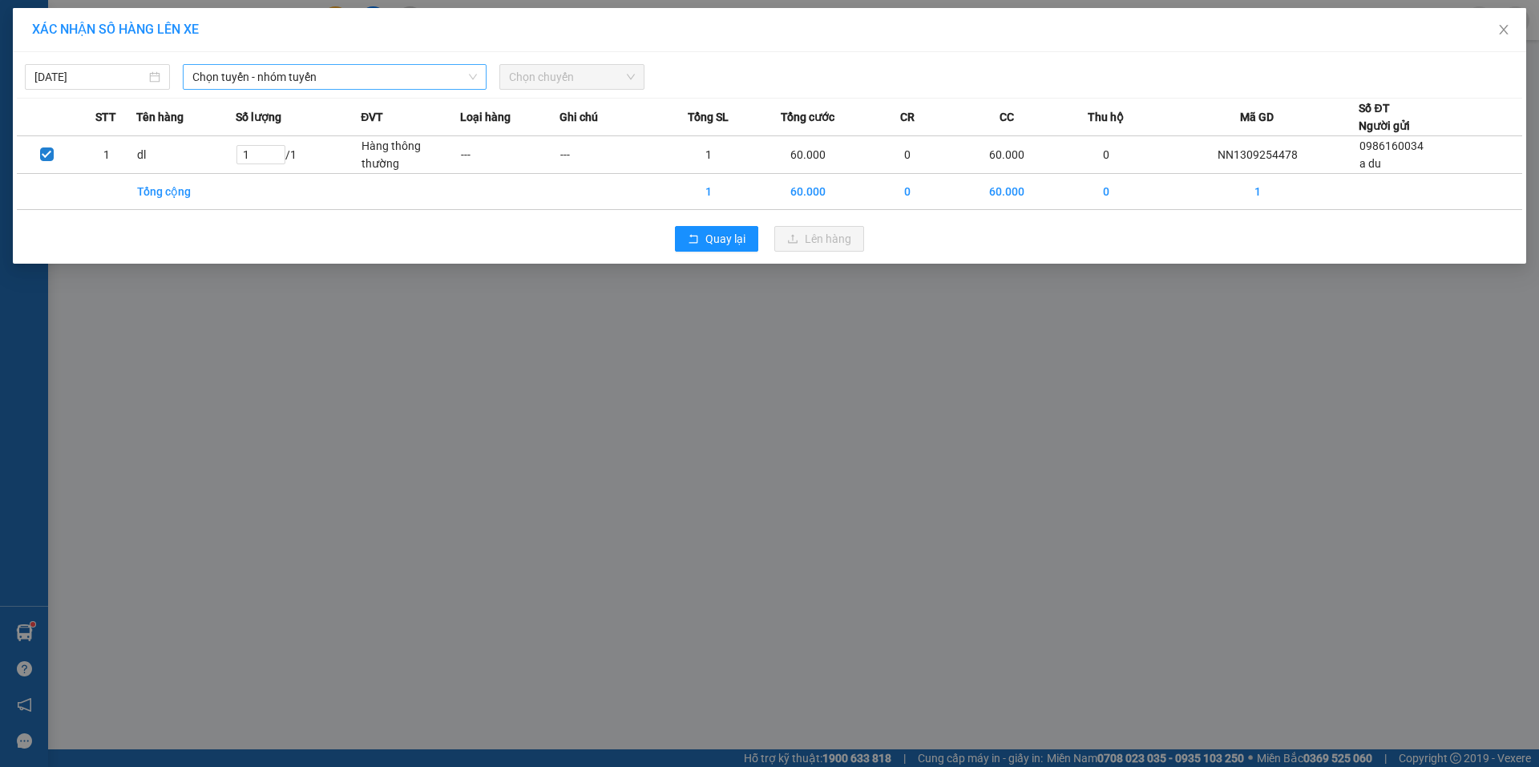
click at [274, 71] on span "Chọn tuyến - nhóm tuyến" at bounding box center [334, 77] width 285 height 24
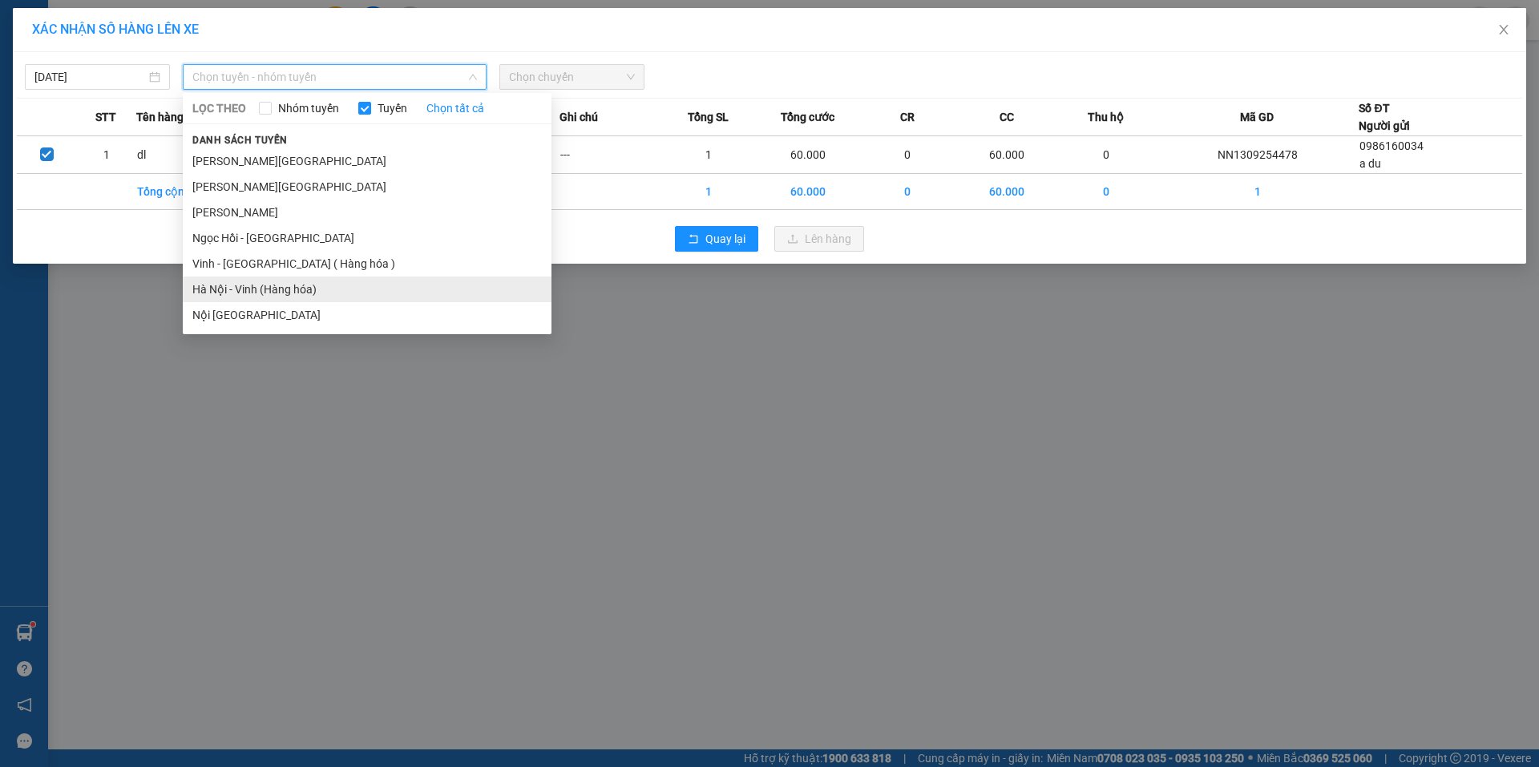
click at [301, 289] on li "Hà Nội - Vinh (Hàng hóa)" at bounding box center [367, 290] width 369 height 26
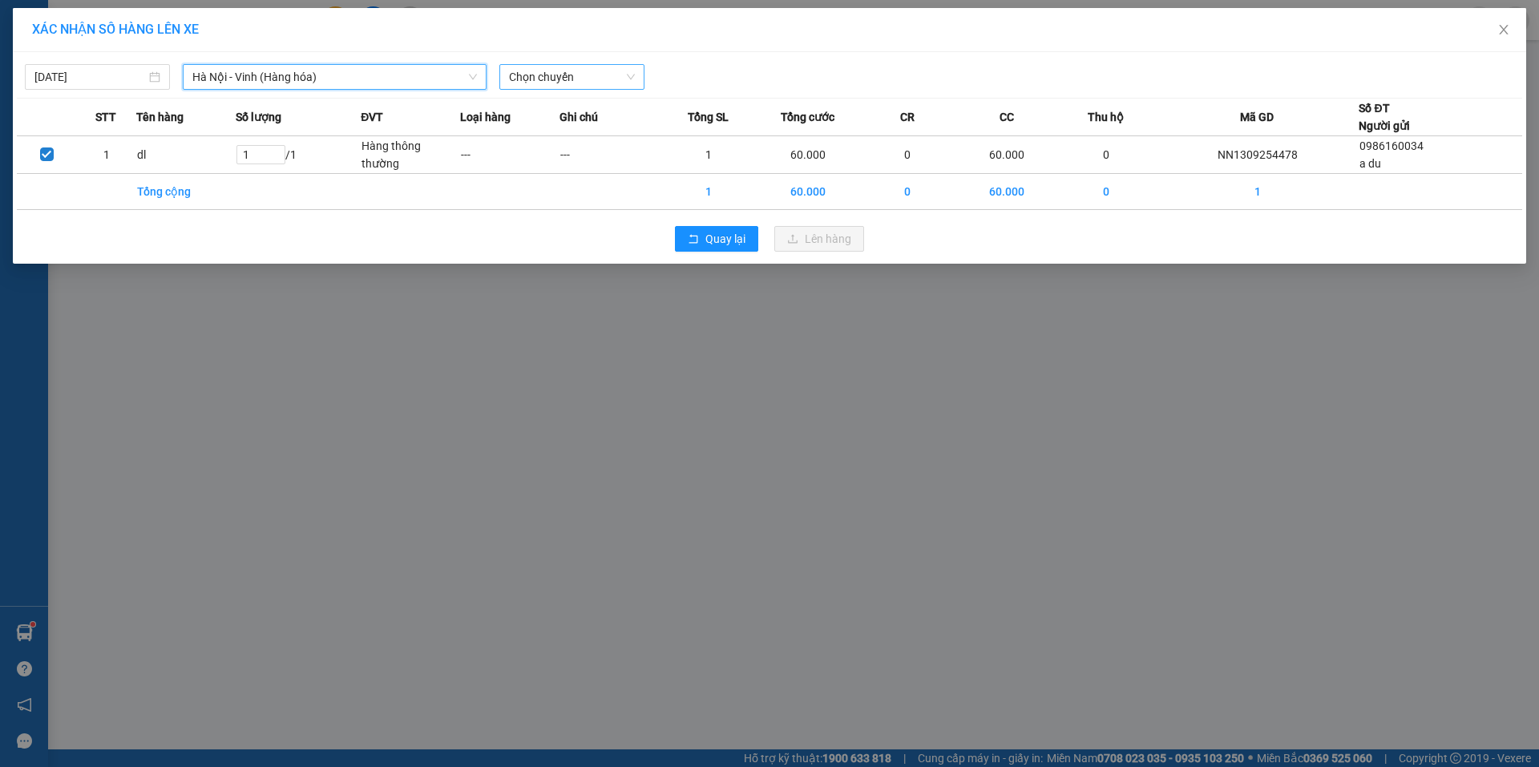
click at [576, 78] on span "Chọn chuyến" at bounding box center [572, 77] width 126 height 24
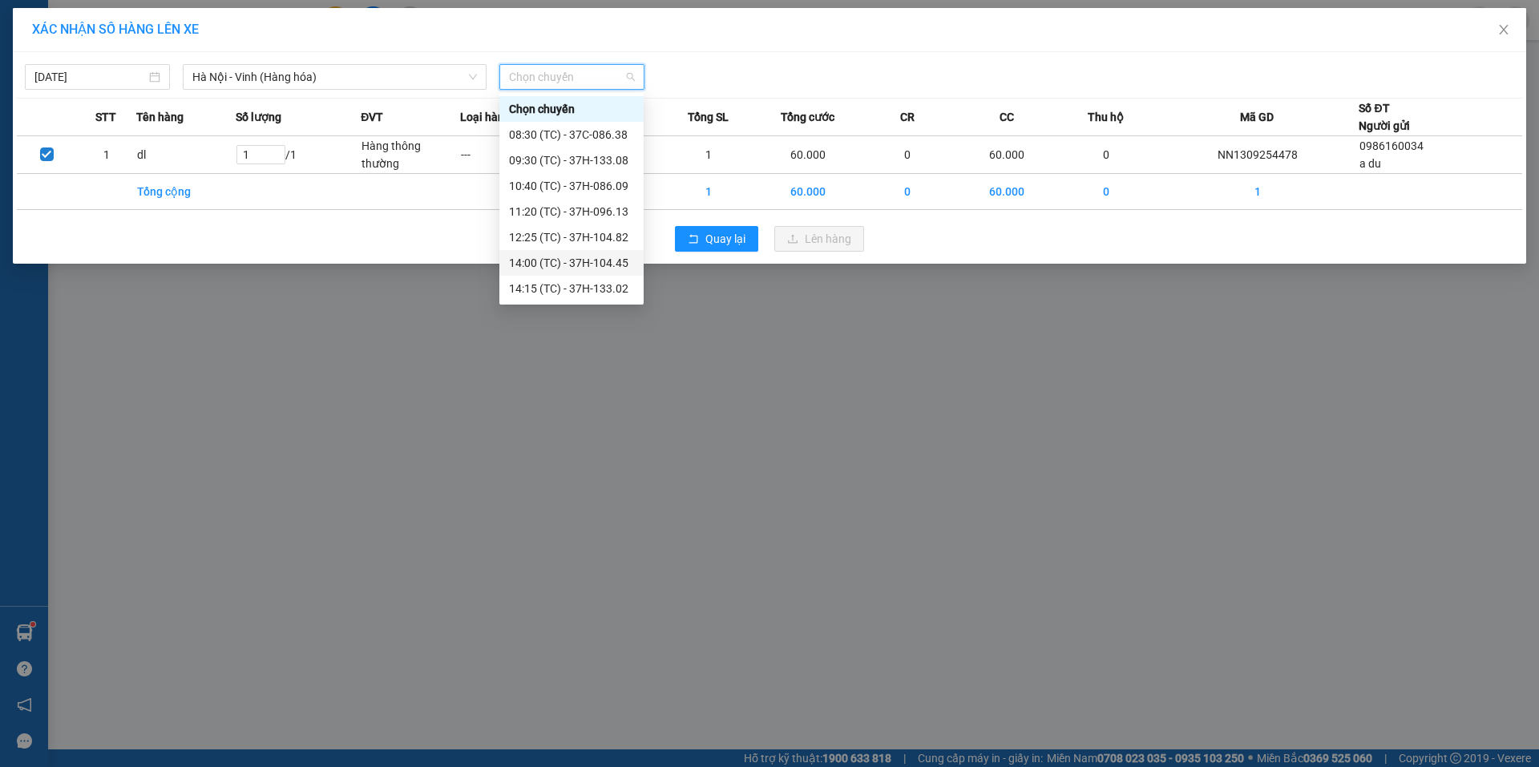
click at [568, 265] on div "14:00 (TC) - 37H-104.45" at bounding box center [571, 263] width 125 height 18
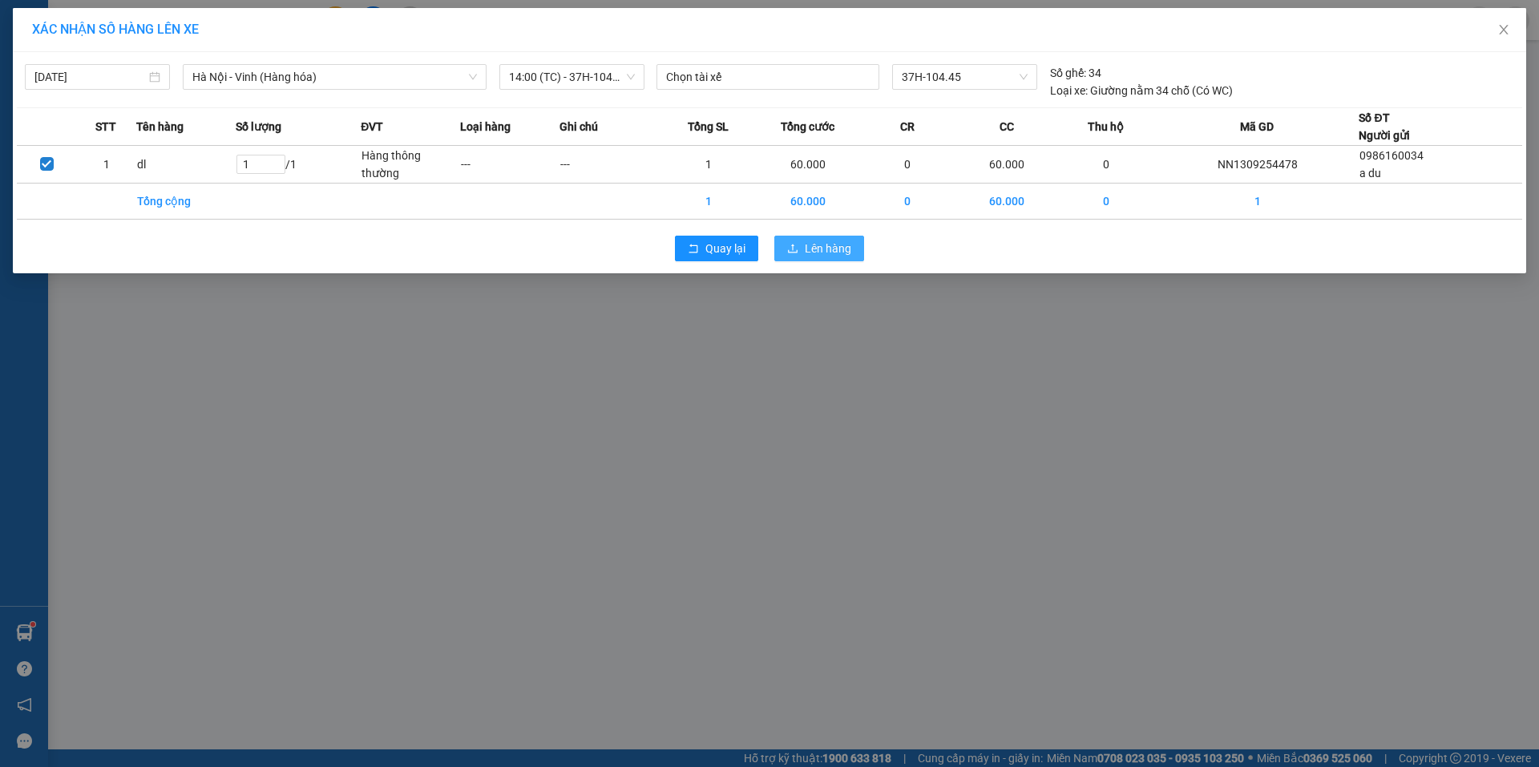
click at [795, 246] on icon "upload" at bounding box center [792, 248] width 11 height 11
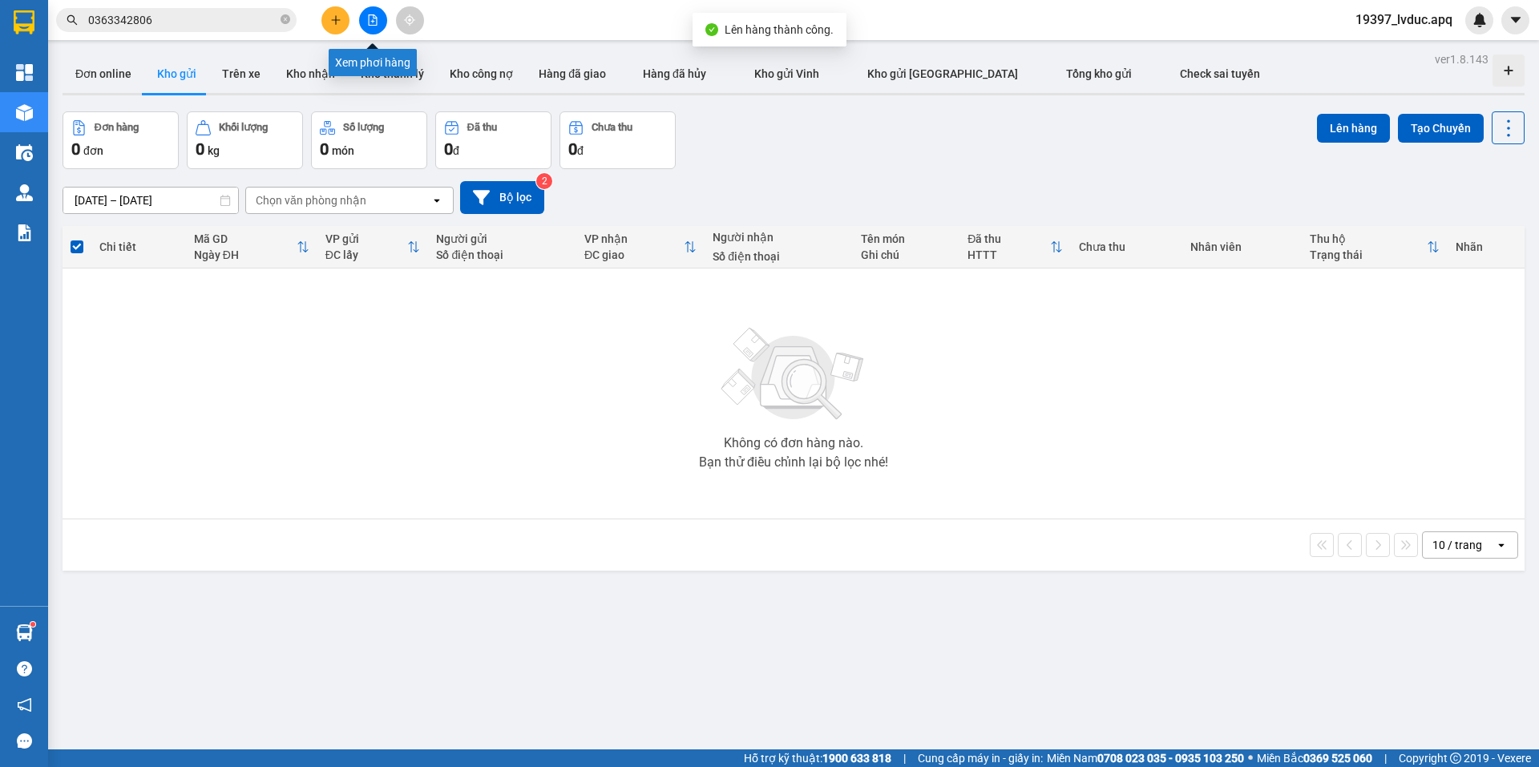
click at [372, 16] on icon "file-add" at bounding box center [372, 19] width 11 height 11
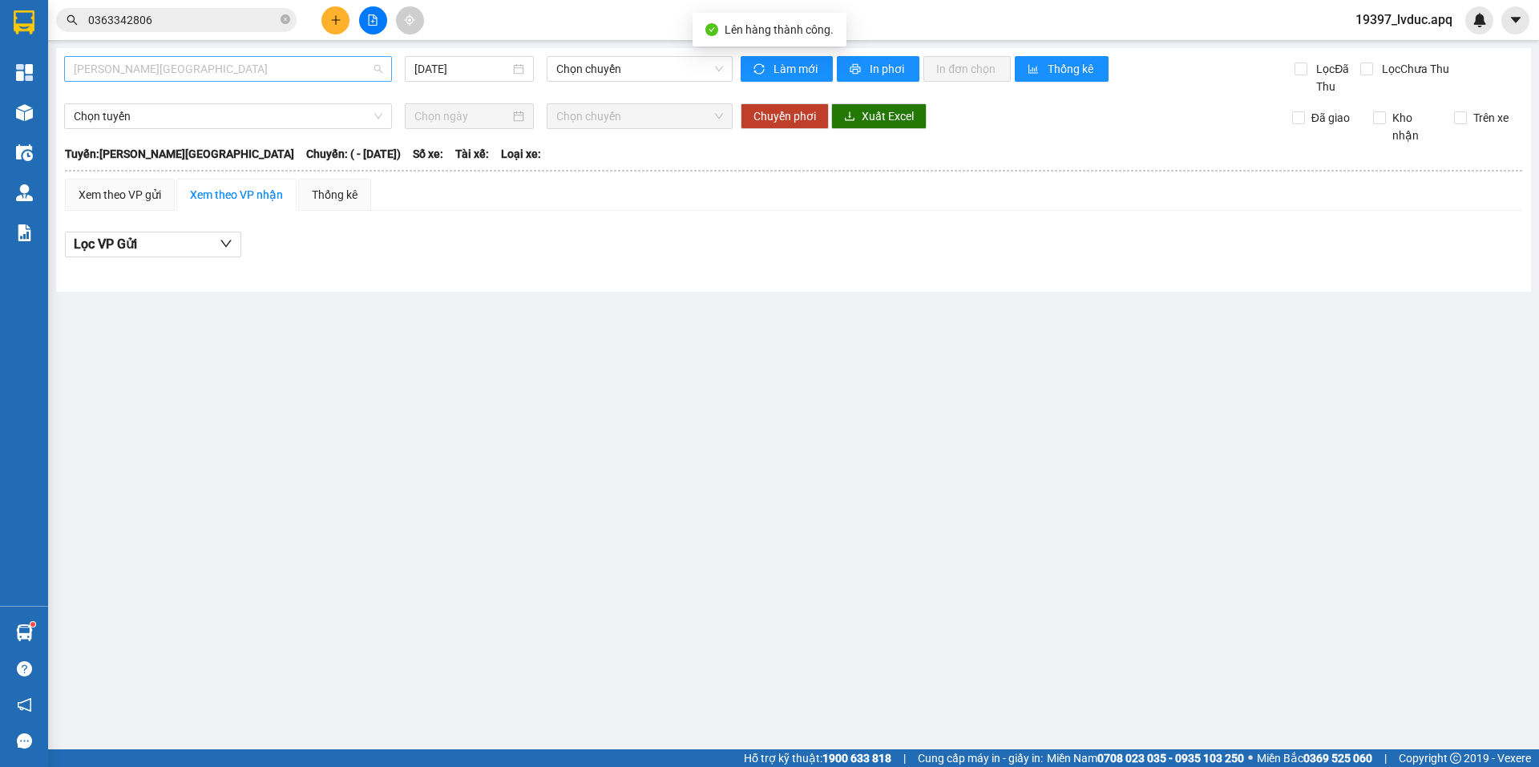
click at [244, 71] on span "[PERSON_NAME][GEOGRAPHIC_DATA]" at bounding box center [228, 69] width 309 height 24
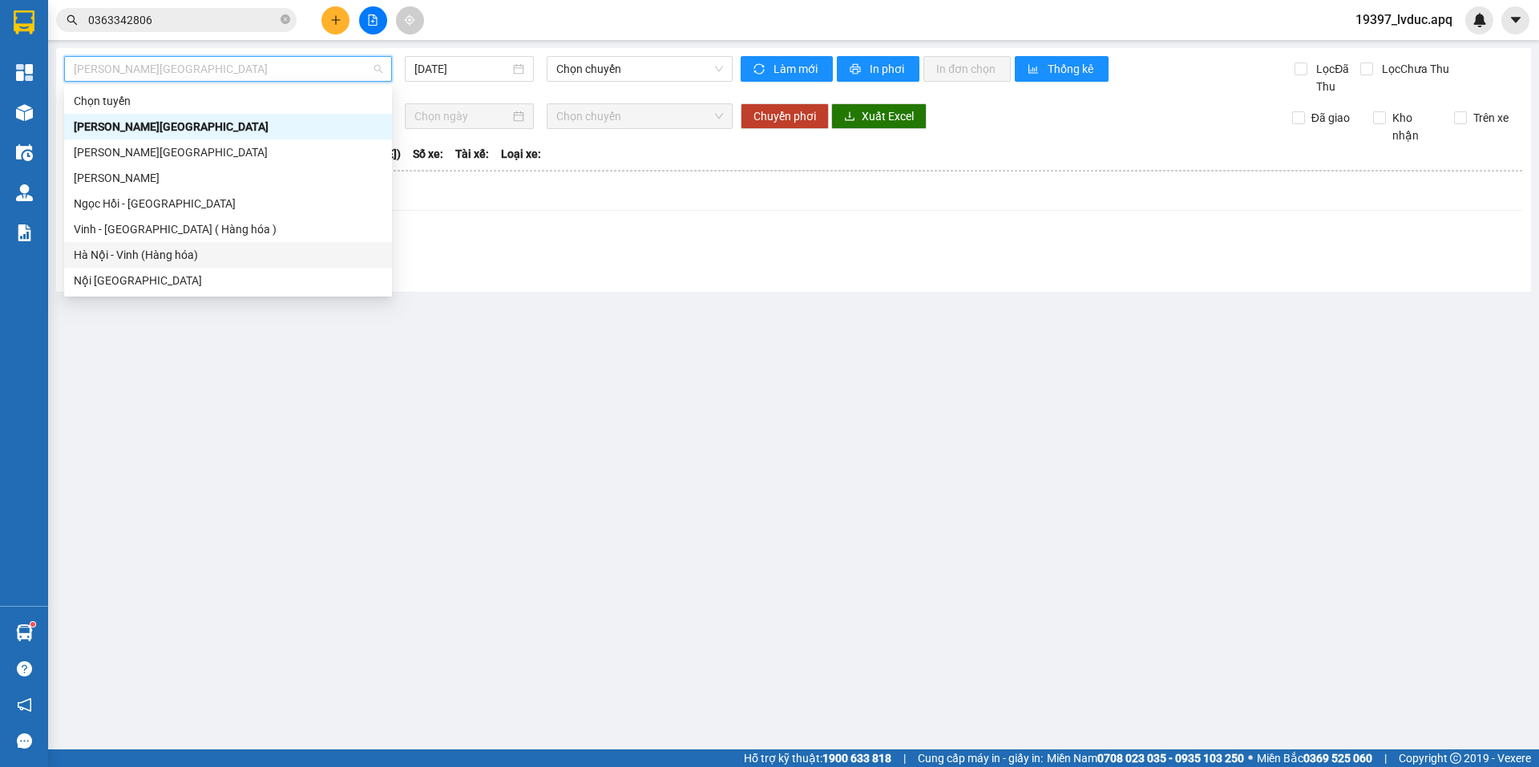
click at [240, 248] on div "Hà Nội - Vinh (Hàng hóa)" at bounding box center [228, 255] width 309 height 18
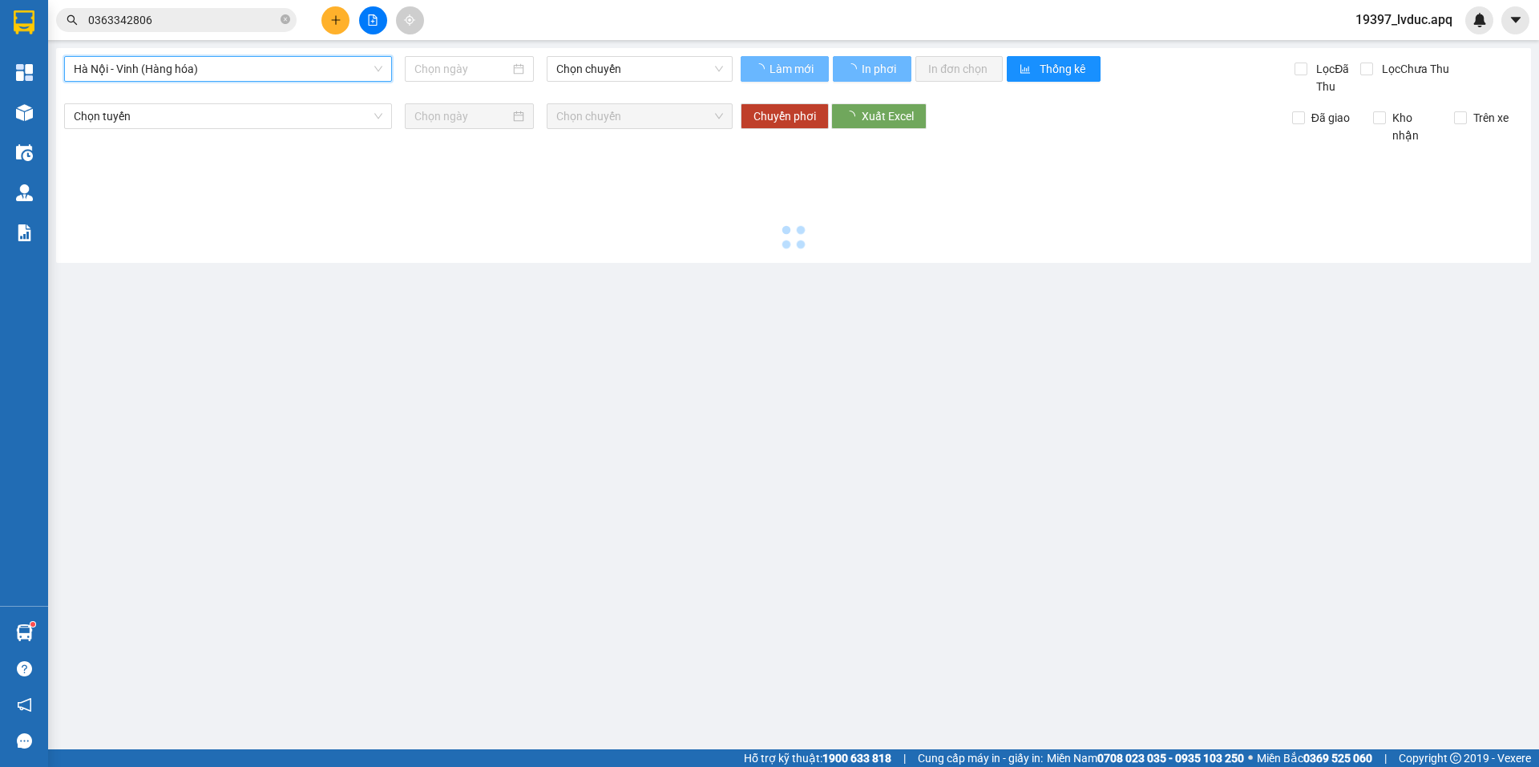
type input "[DATE]"
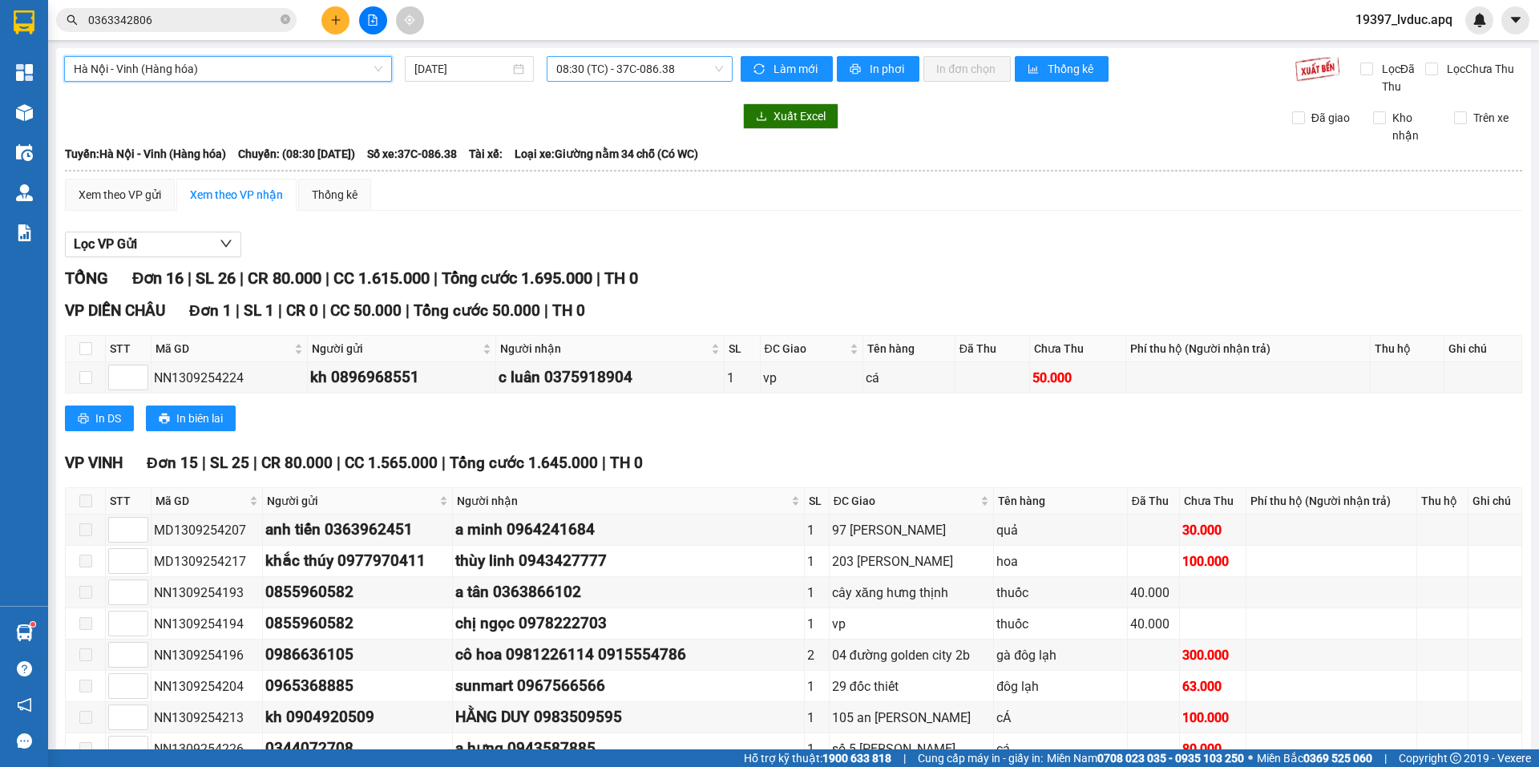
click at [597, 62] on span "08:30 (TC) - 37C-086.38" at bounding box center [639, 69] width 167 height 24
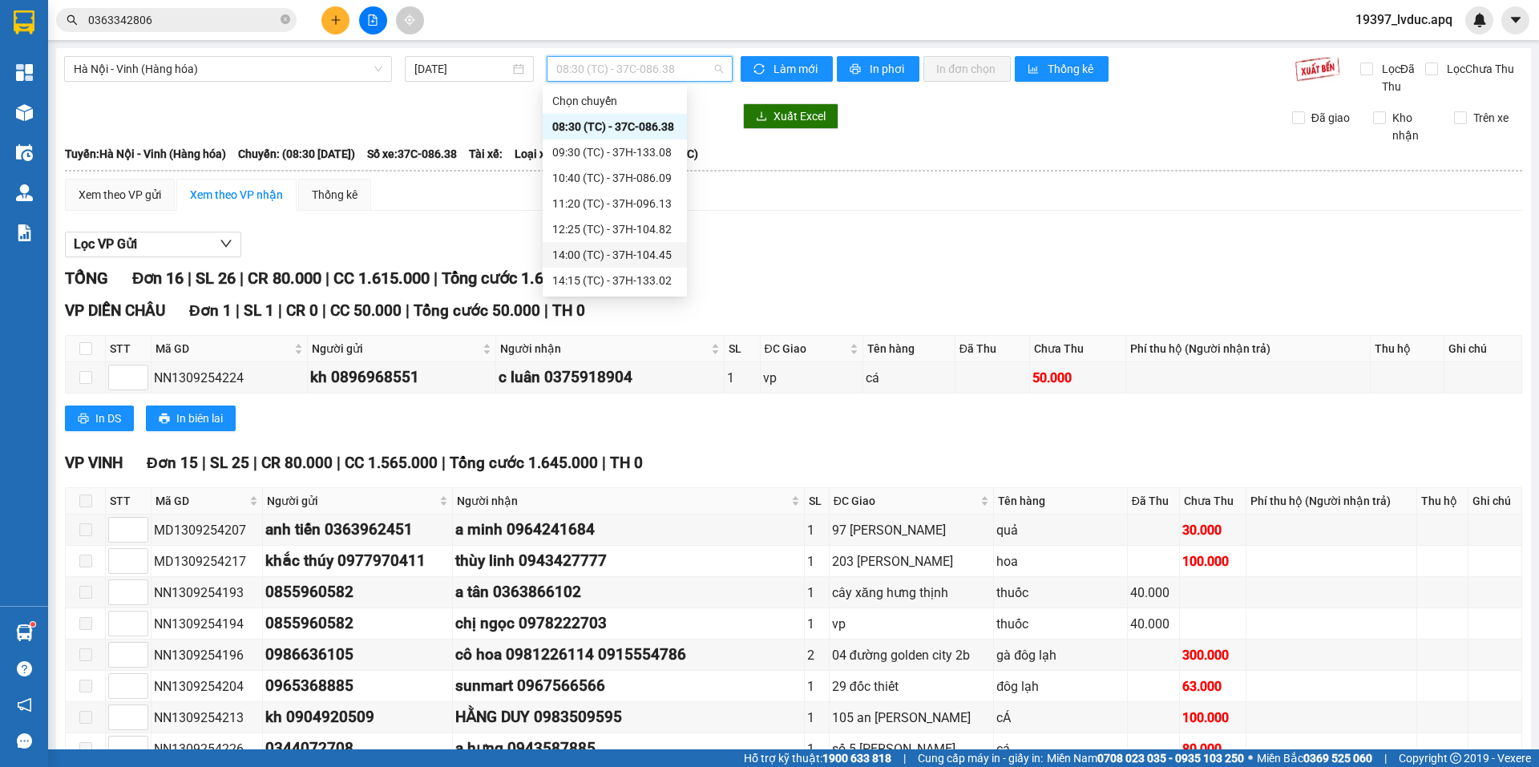
click at [624, 256] on div "14:00 (TC) - 37H-104.45" at bounding box center [614, 255] width 125 height 18
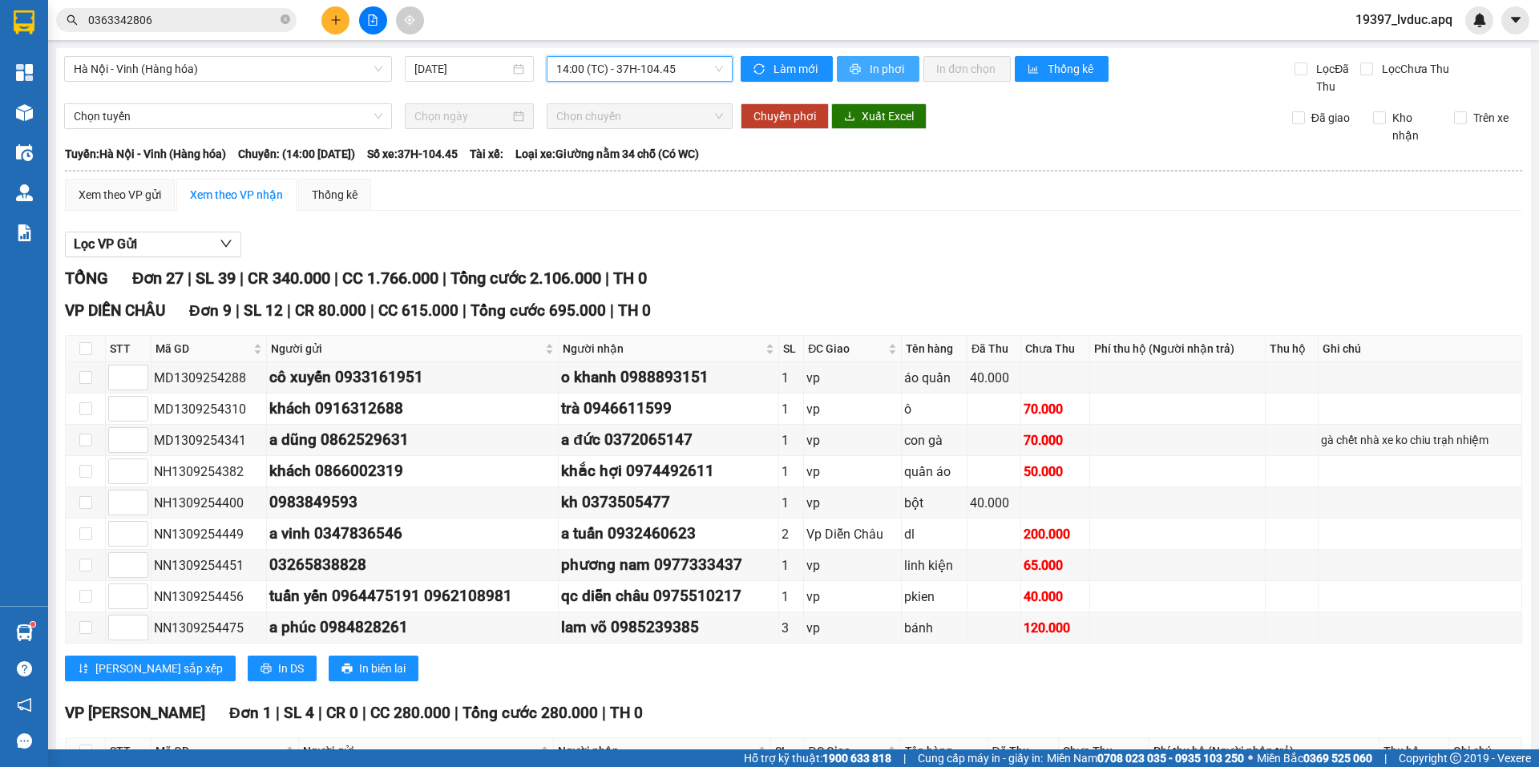
click at [850, 63] on icon "printer" at bounding box center [855, 68] width 11 height 11
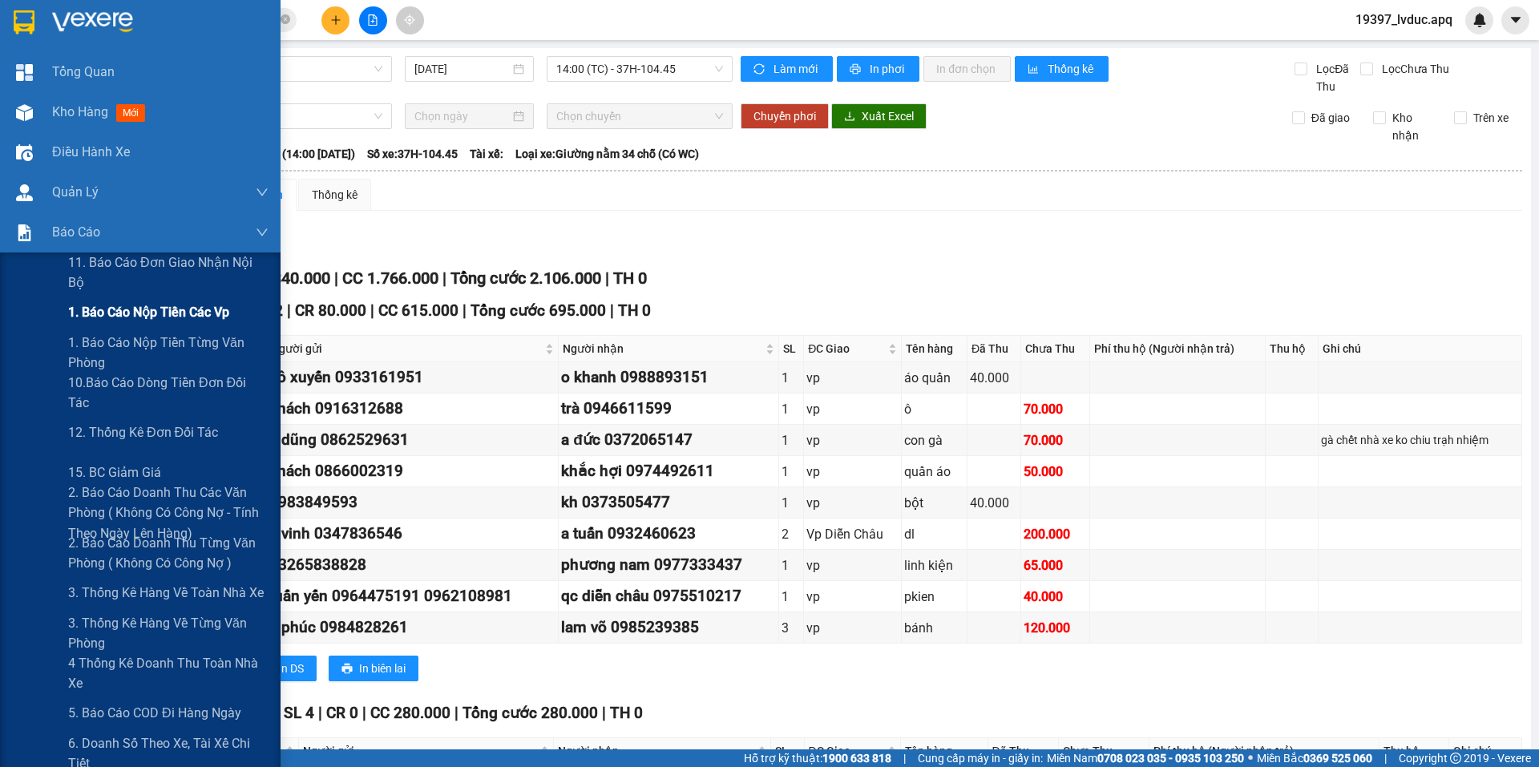
click at [135, 327] on div "1. Báo cáo nộp tiền các vp" at bounding box center [168, 313] width 200 height 40
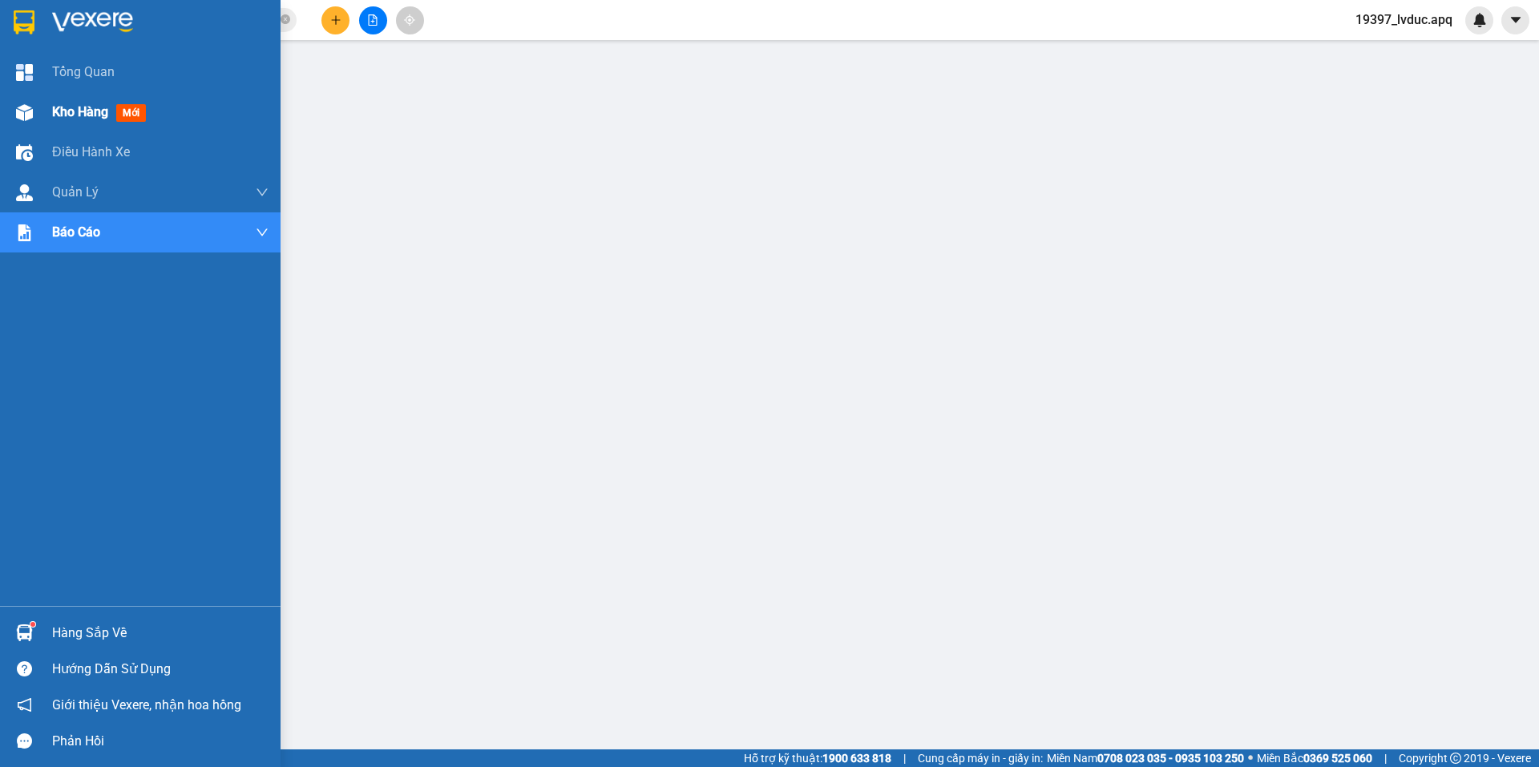
drag, startPoint x: 34, startPoint y: 115, endPoint x: 115, endPoint y: 125, distance: 80.8
click at [35, 114] on div at bounding box center [24, 113] width 28 height 28
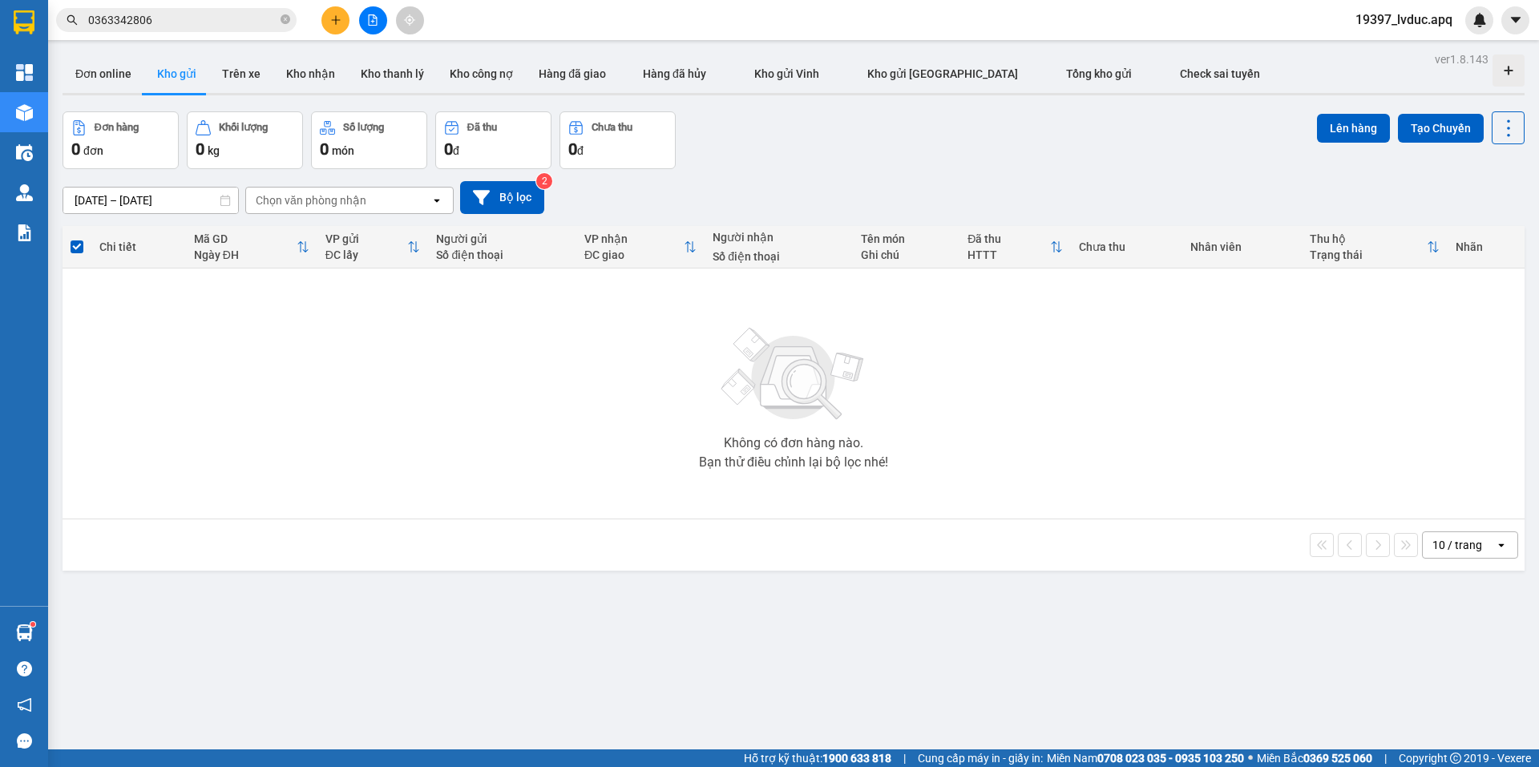
click at [171, 12] on input "0363342806" at bounding box center [182, 20] width 189 height 18
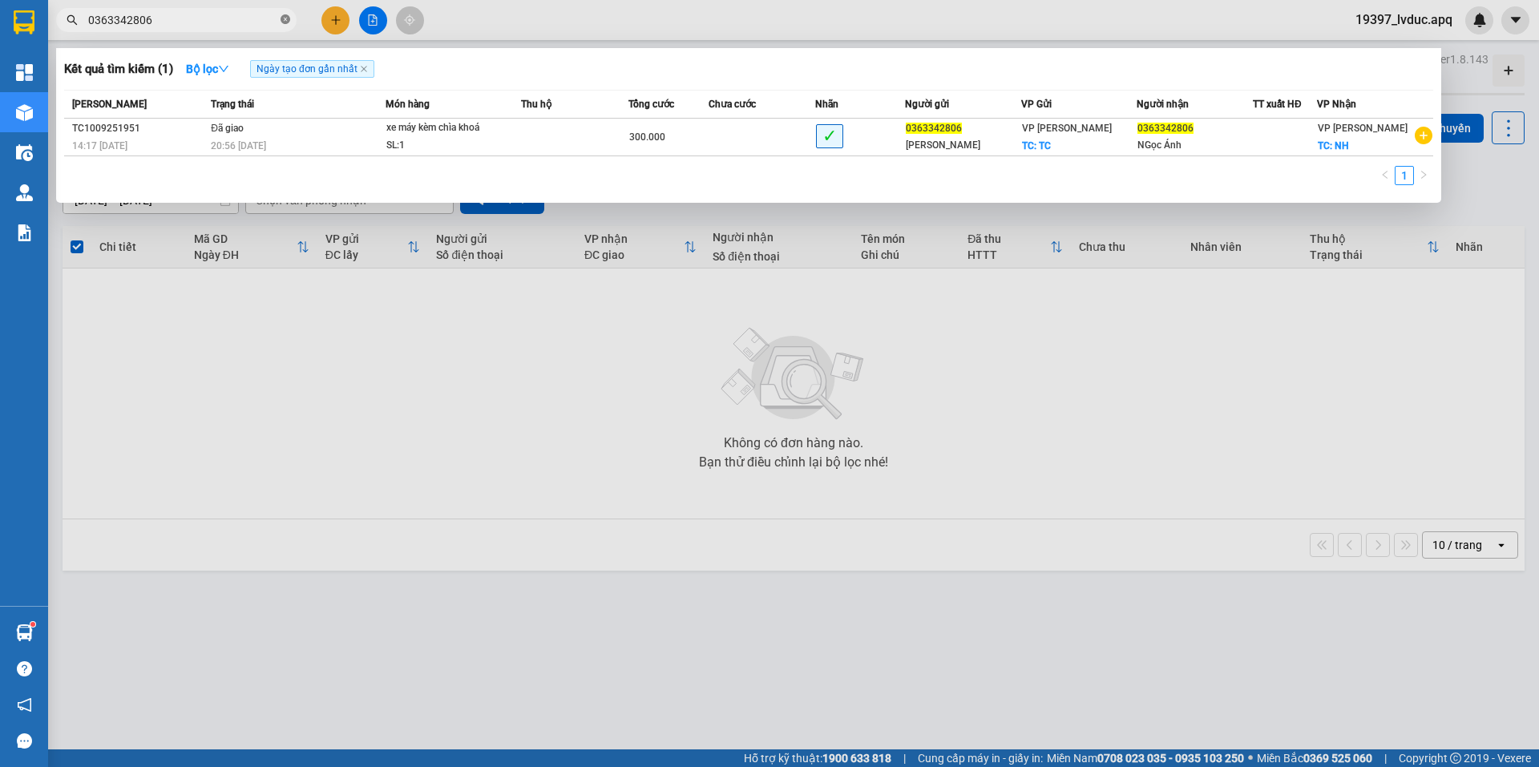
click at [284, 22] on icon "close-circle" at bounding box center [286, 19] width 10 height 10
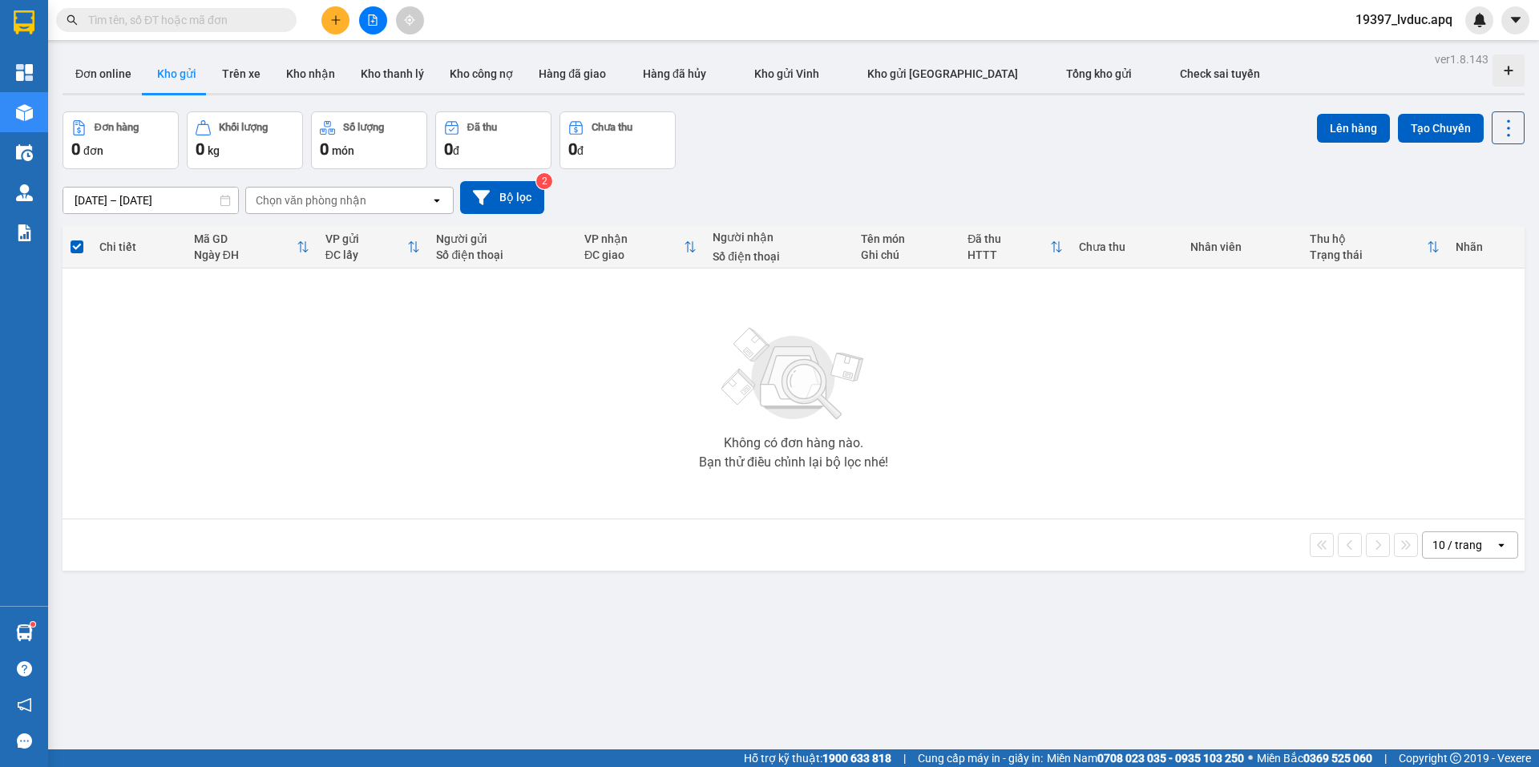
click at [343, 15] on button at bounding box center [335, 20] width 28 height 28
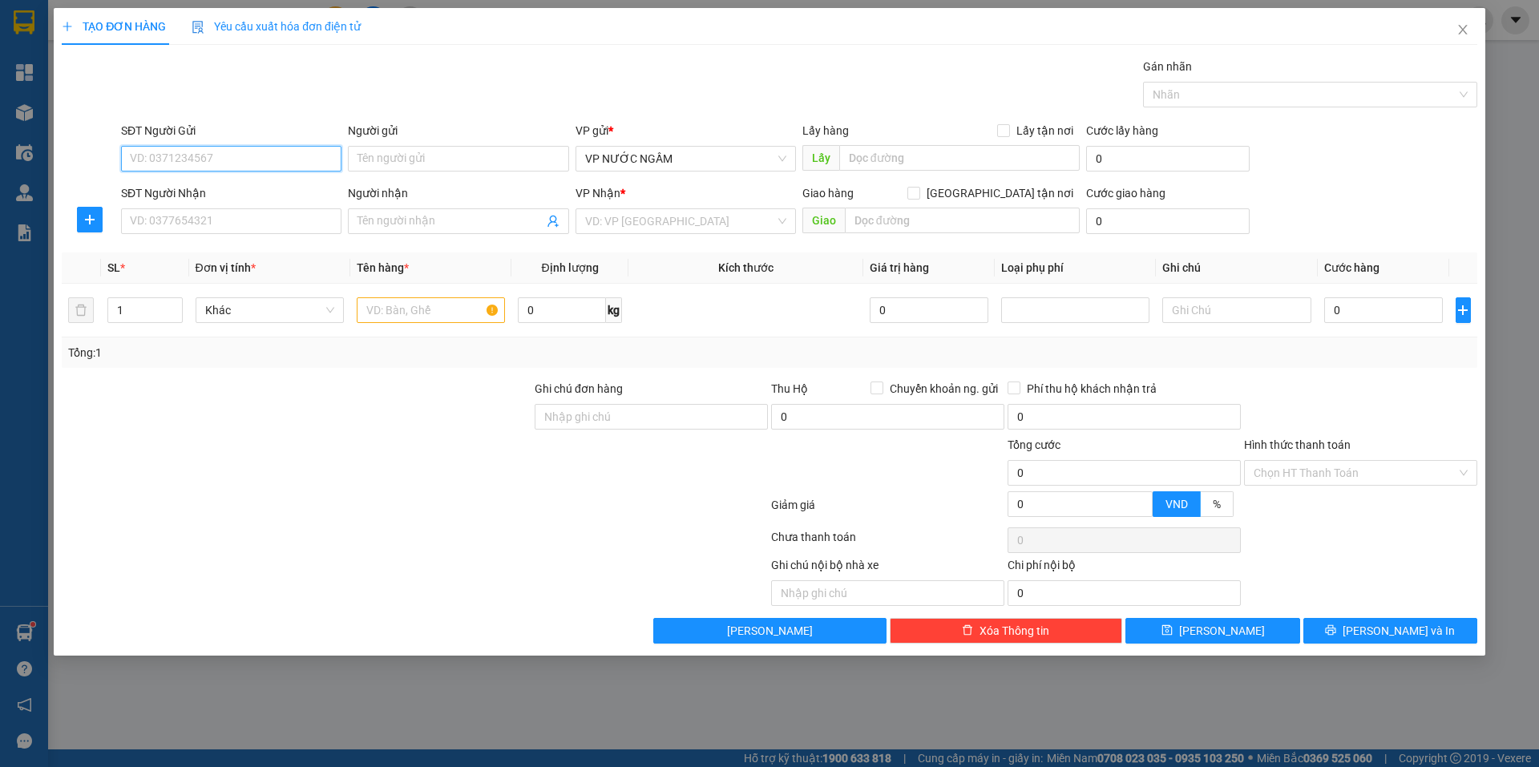
paste input "0961781666"
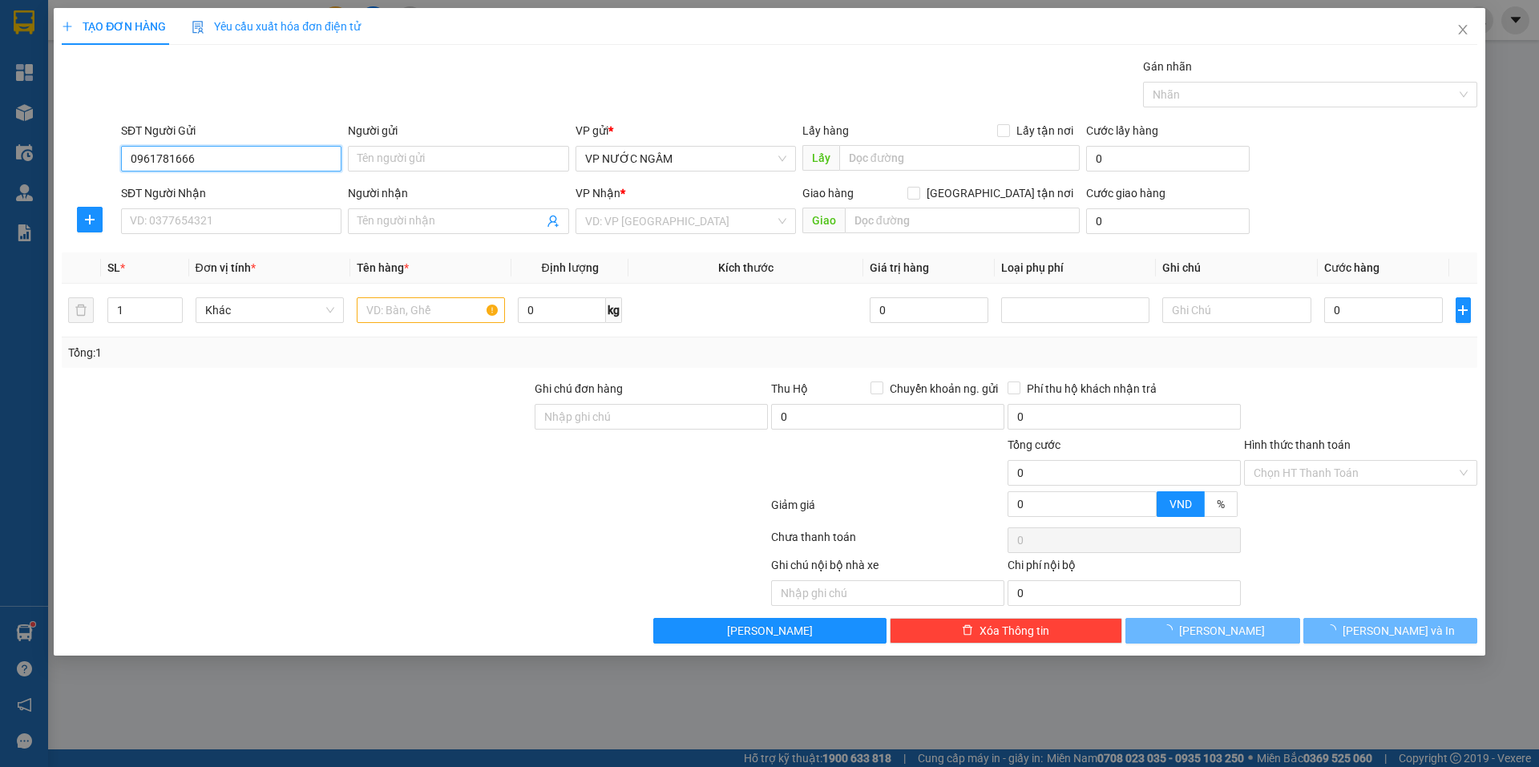
click at [239, 162] on input "0961781666" at bounding box center [231, 159] width 220 height 26
type input "0961781666"
click at [202, 229] on input "SĐT Người Nhận" at bounding box center [231, 221] width 220 height 26
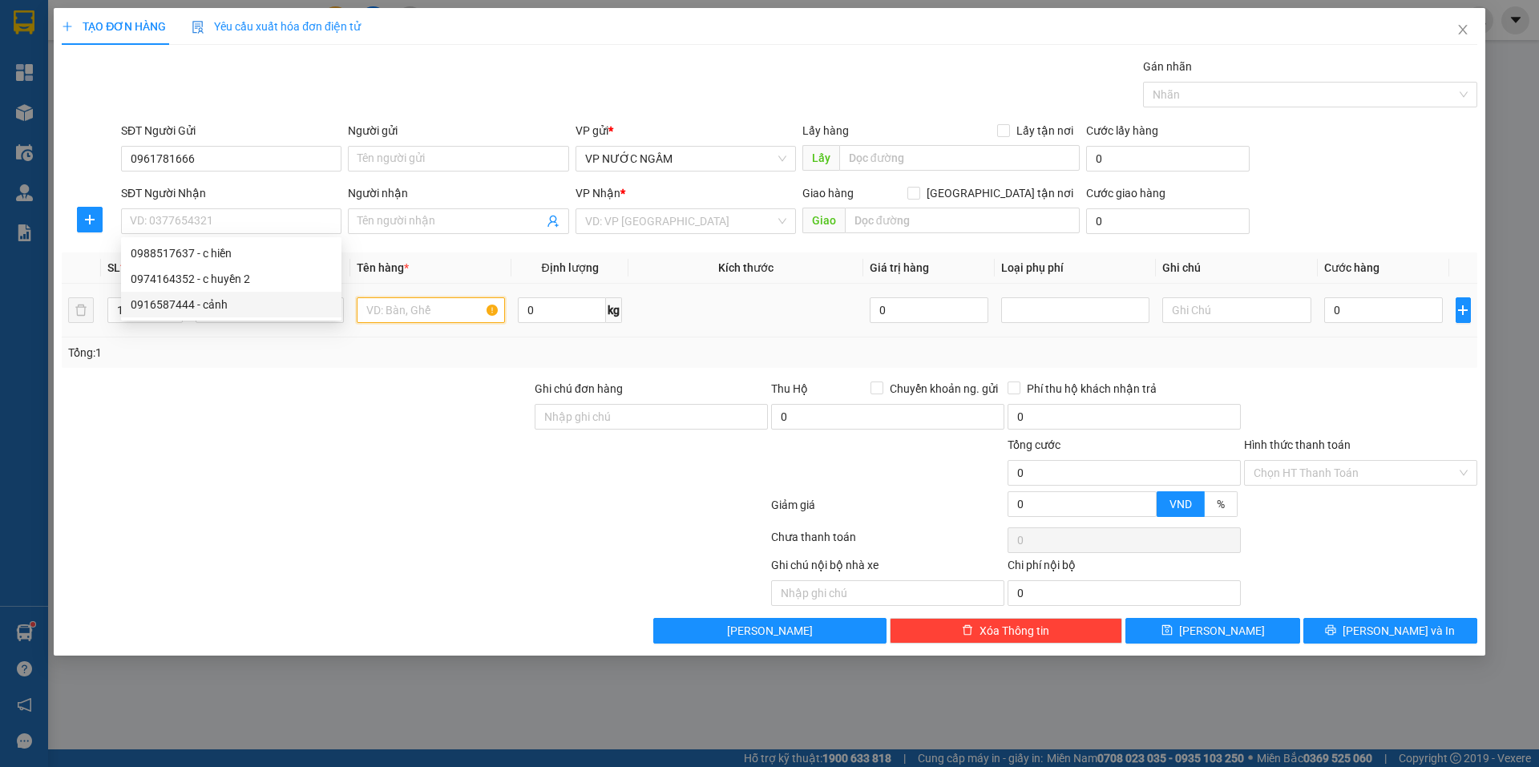
click at [425, 314] on input "text" at bounding box center [431, 310] width 148 height 26
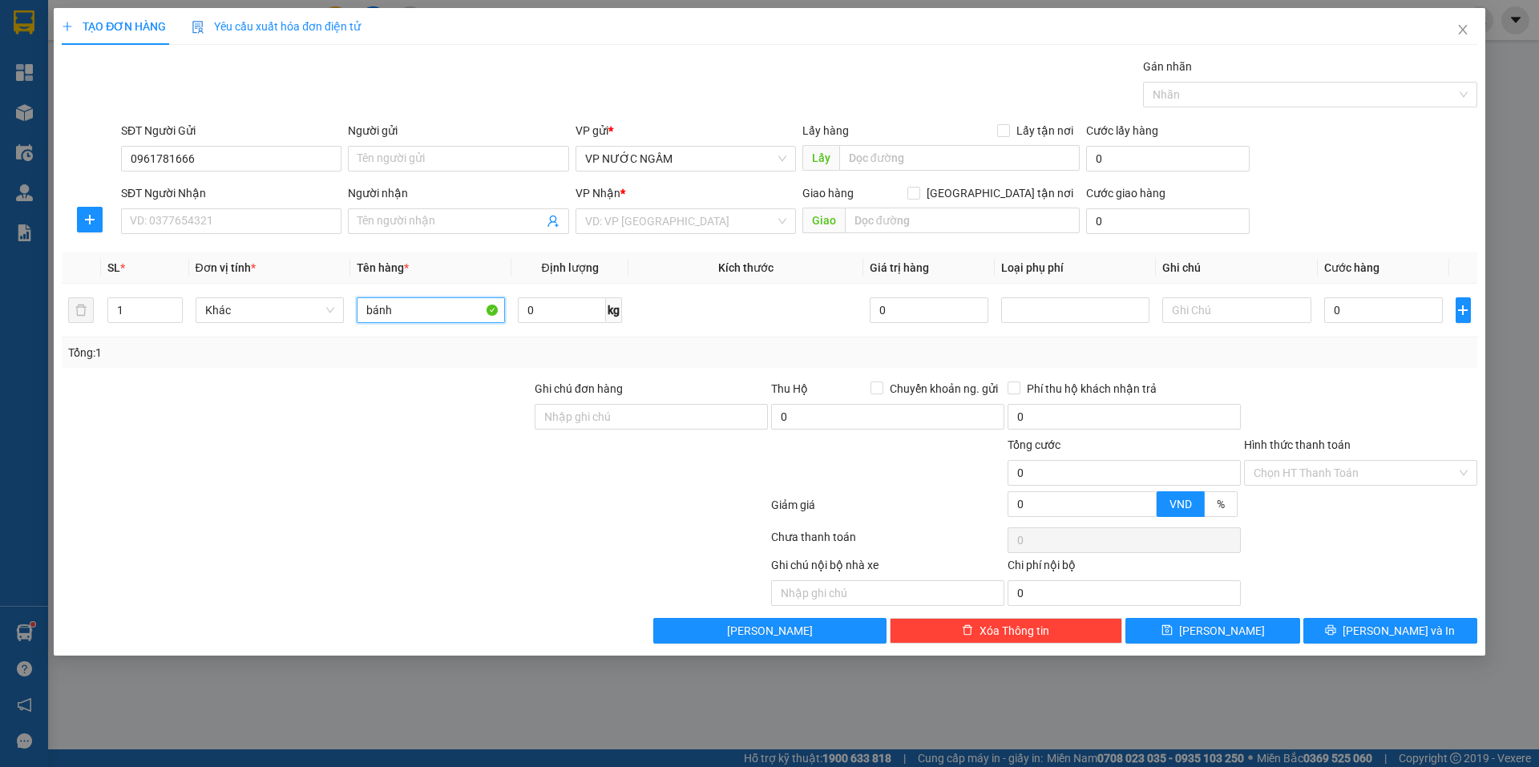
type input "bánh"
click at [254, 224] on input "SĐT Người Nhận" at bounding box center [231, 221] width 220 height 26
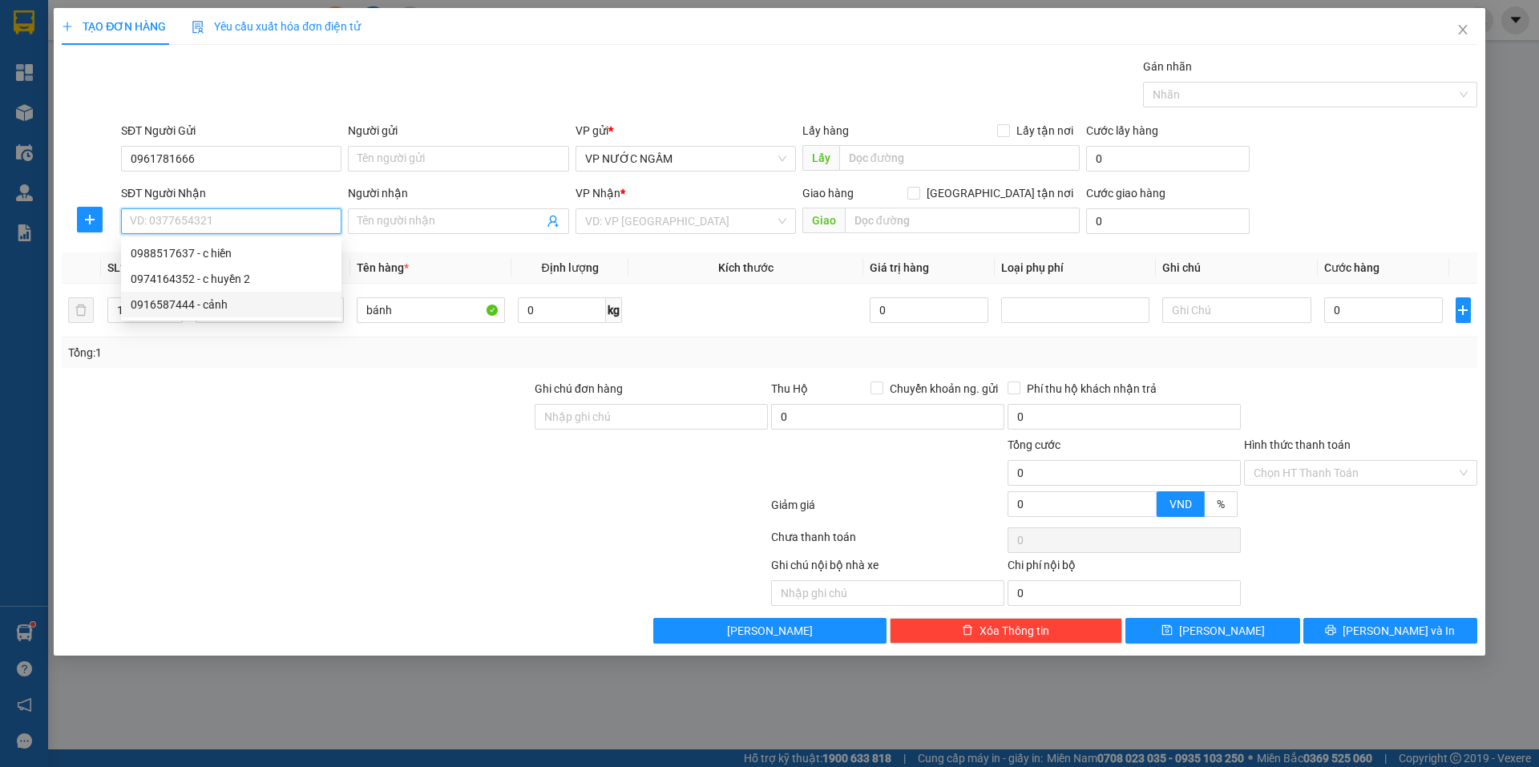
click at [204, 301] on div "0916587444 - cảnh" at bounding box center [231, 305] width 201 height 18
type input "0916587444"
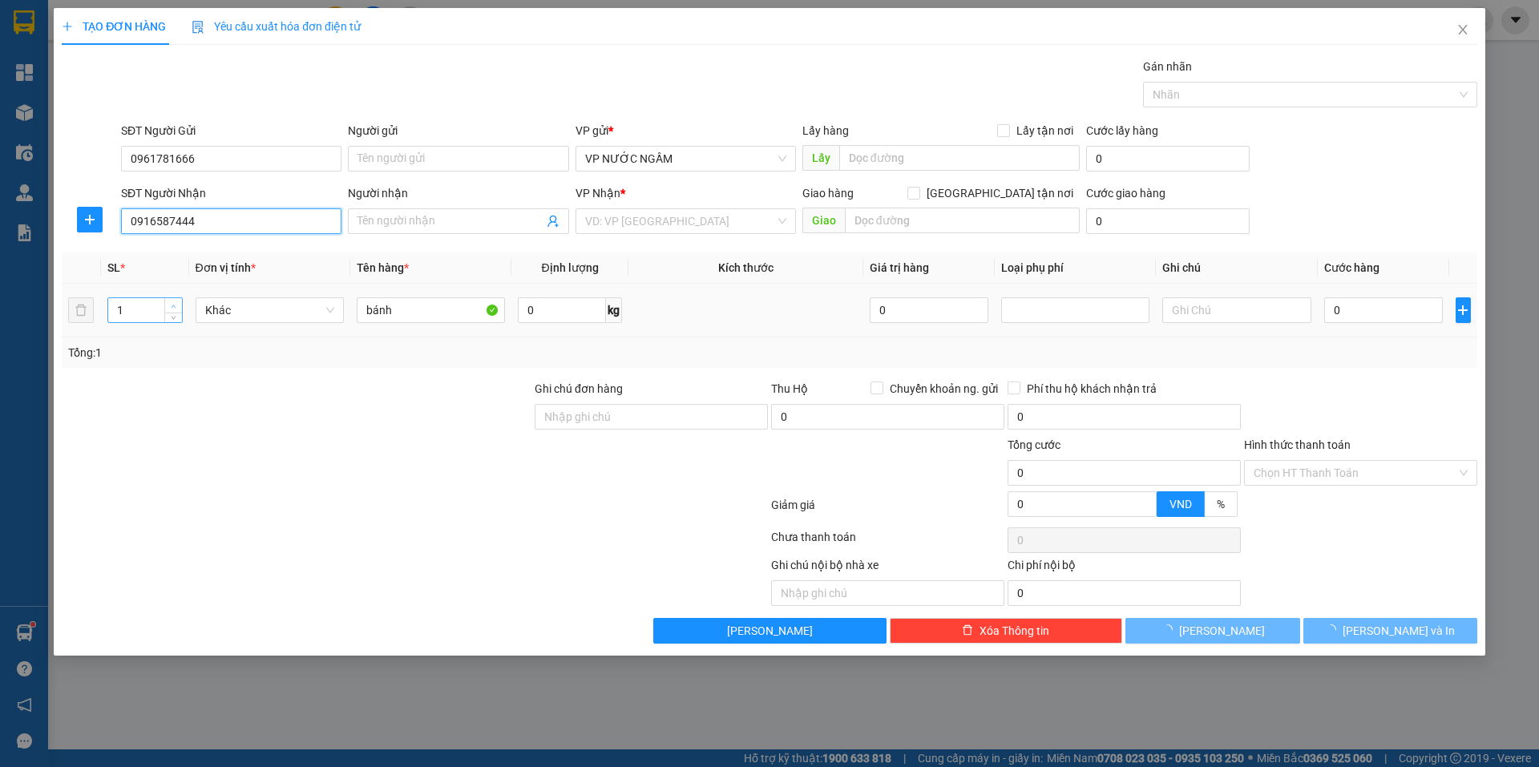
type input "cảnh"
checkbox input "true"
type input "3 duy tân"
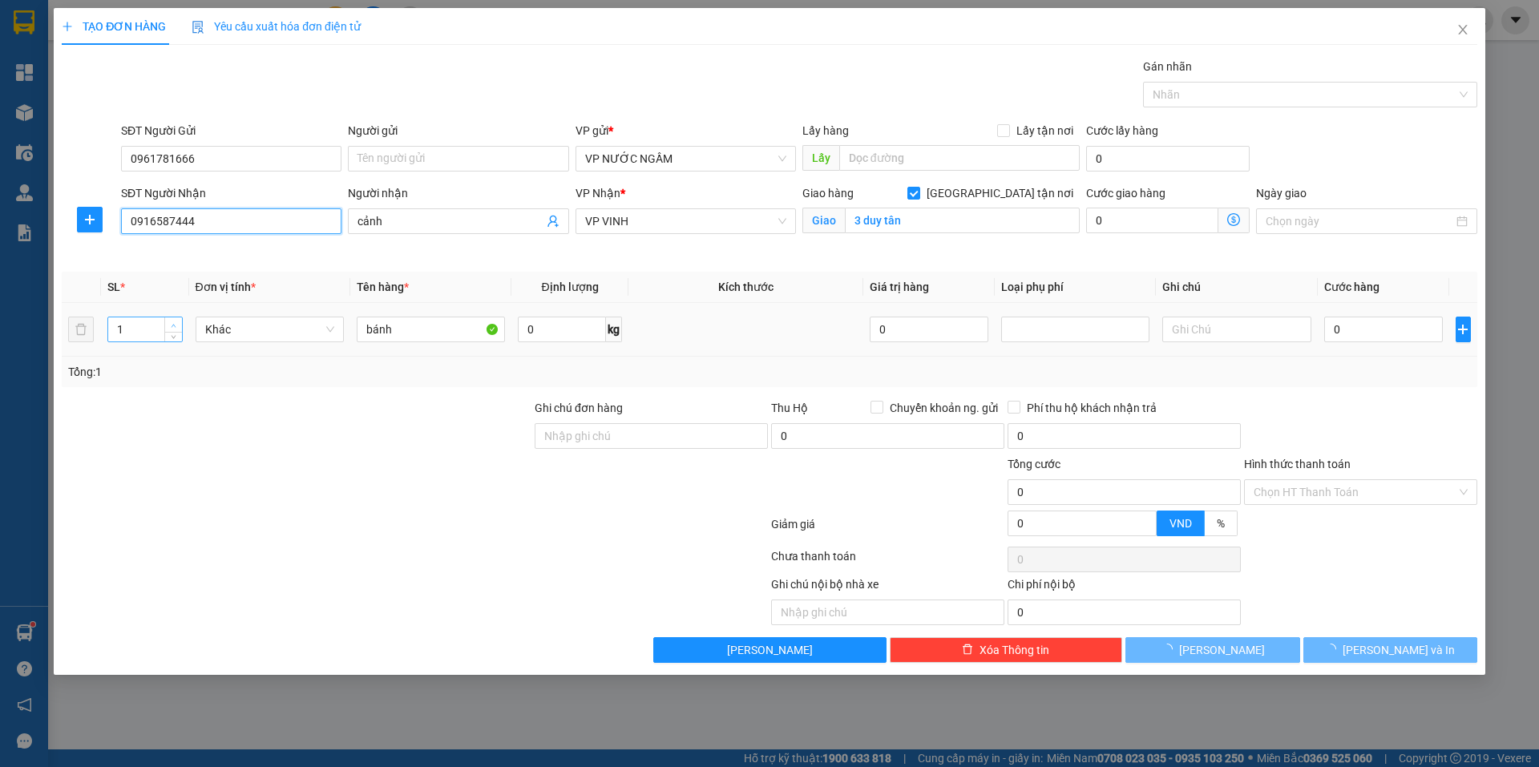
type input "20"
click at [173, 305] on td "1" at bounding box center [145, 330] width 88 height 54
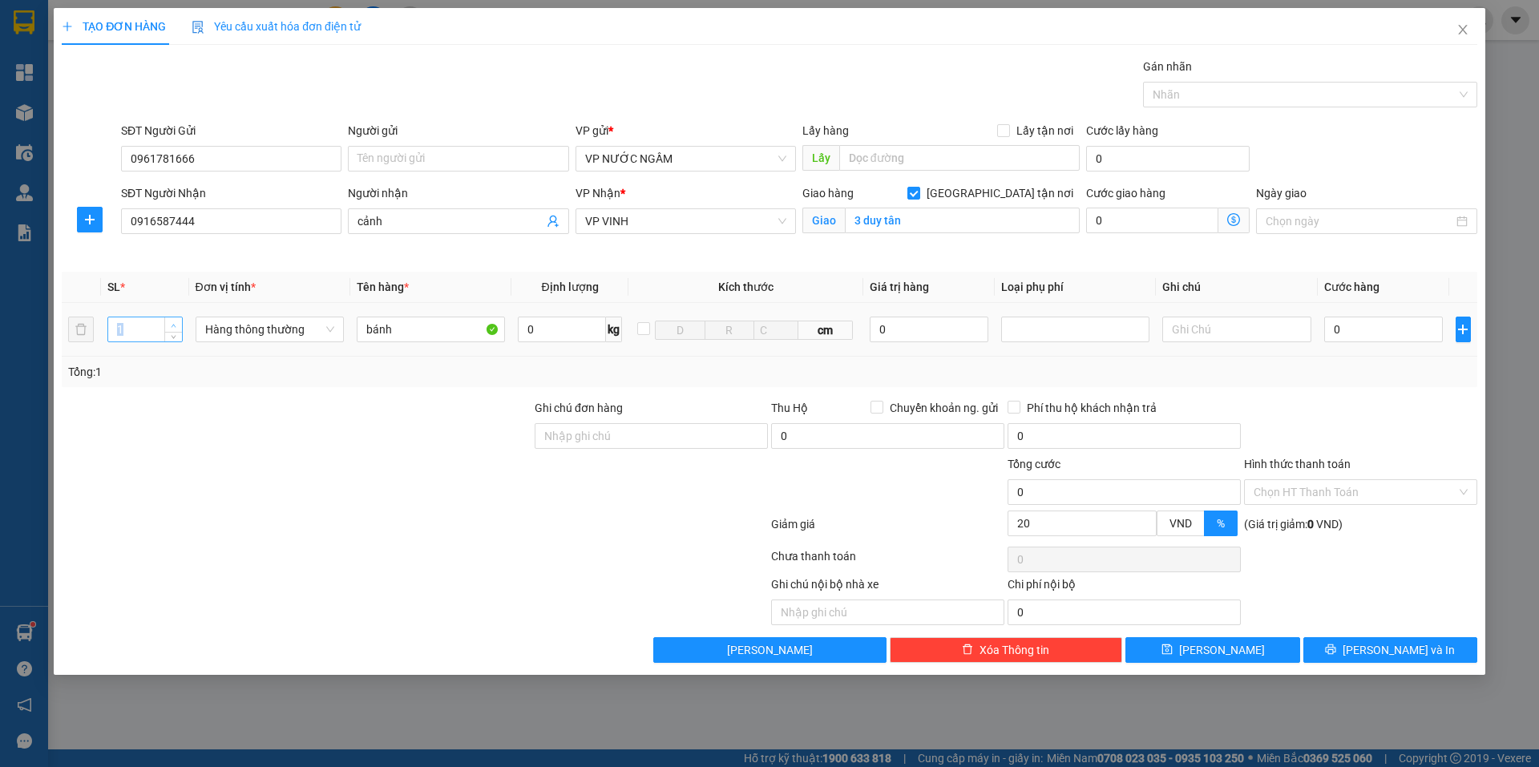
click at [173, 305] on td "1" at bounding box center [145, 330] width 88 height 54
click at [172, 324] on icon "up" at bounding box center [174, 326] width 6 height 6
type input "3"
click at [172, 324] on icon "up" at bounding box center [174, 326] width 6 height 6
click at [1349, 334] on input "0" at bounding box center [1383, 330] width 119 height 26
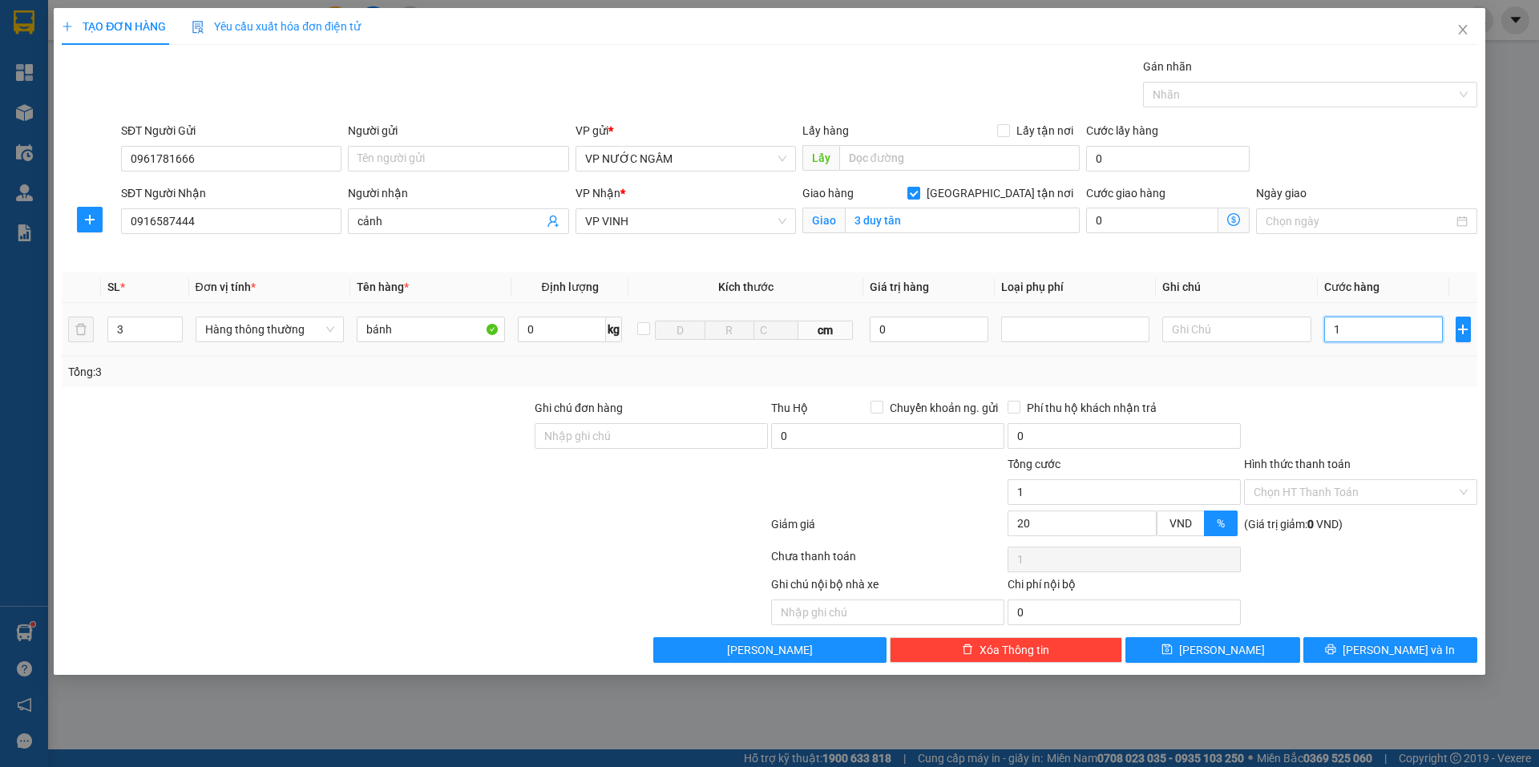
type input "1"
type input "16"
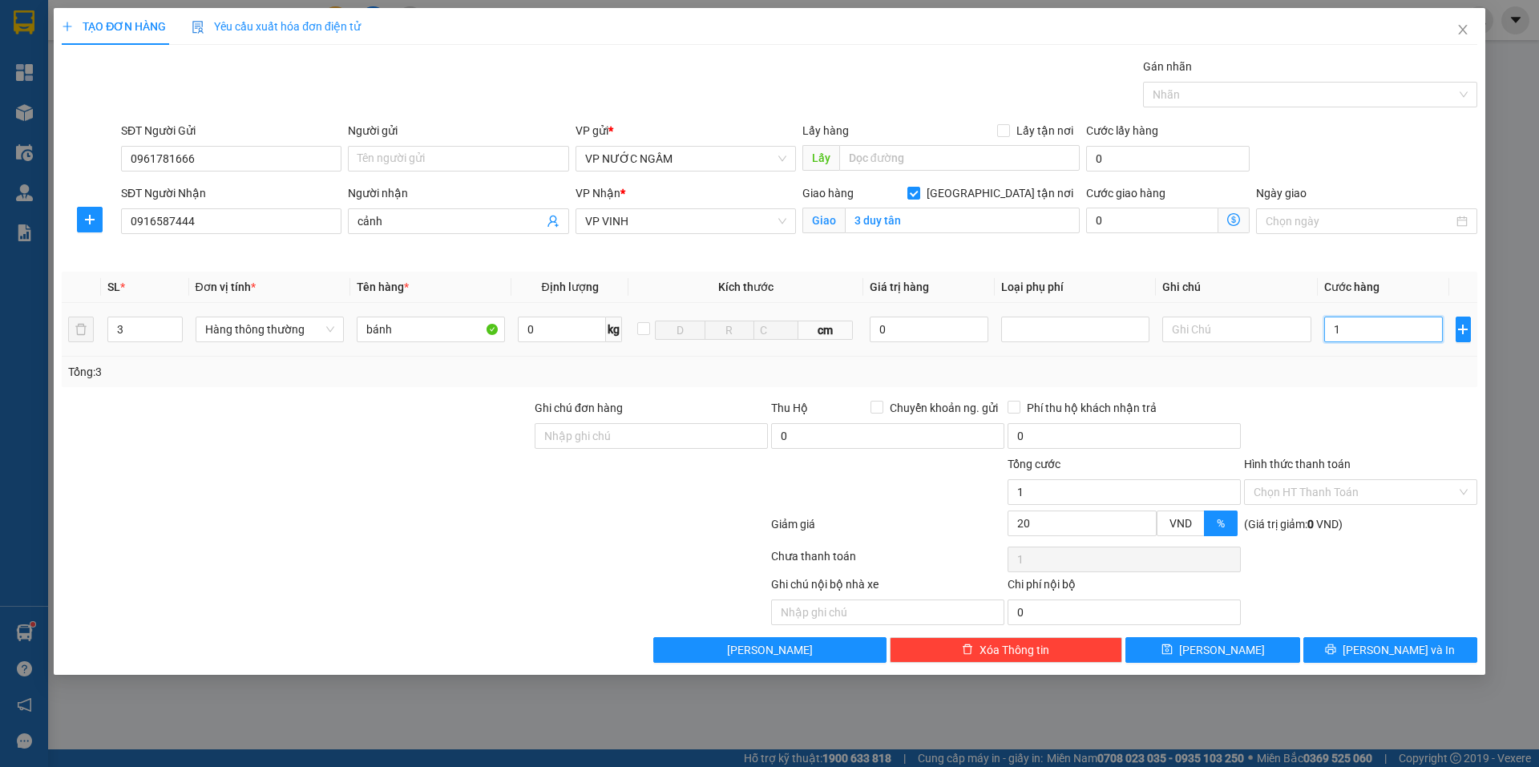
type input "16"
type input "160"
type input "160.000"
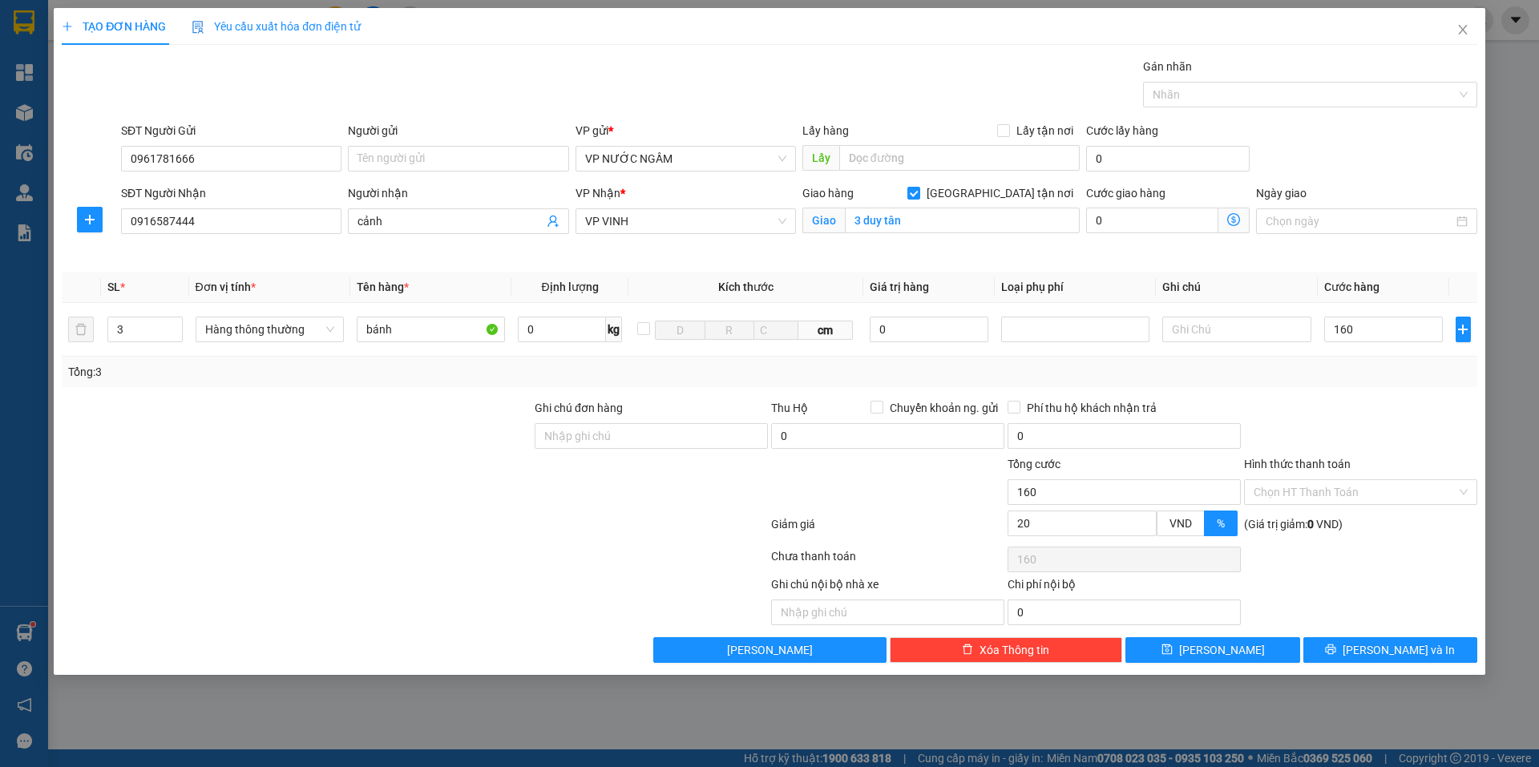
type input "128.000"
click at [1397, 382] on div "Tổng: 3" at bounding box center [770, 372] width 1416 height 30
click at [1337, 649] on button "[PERSON_NAME] và In" at bounding box center [1390, 650] width 174 height 26
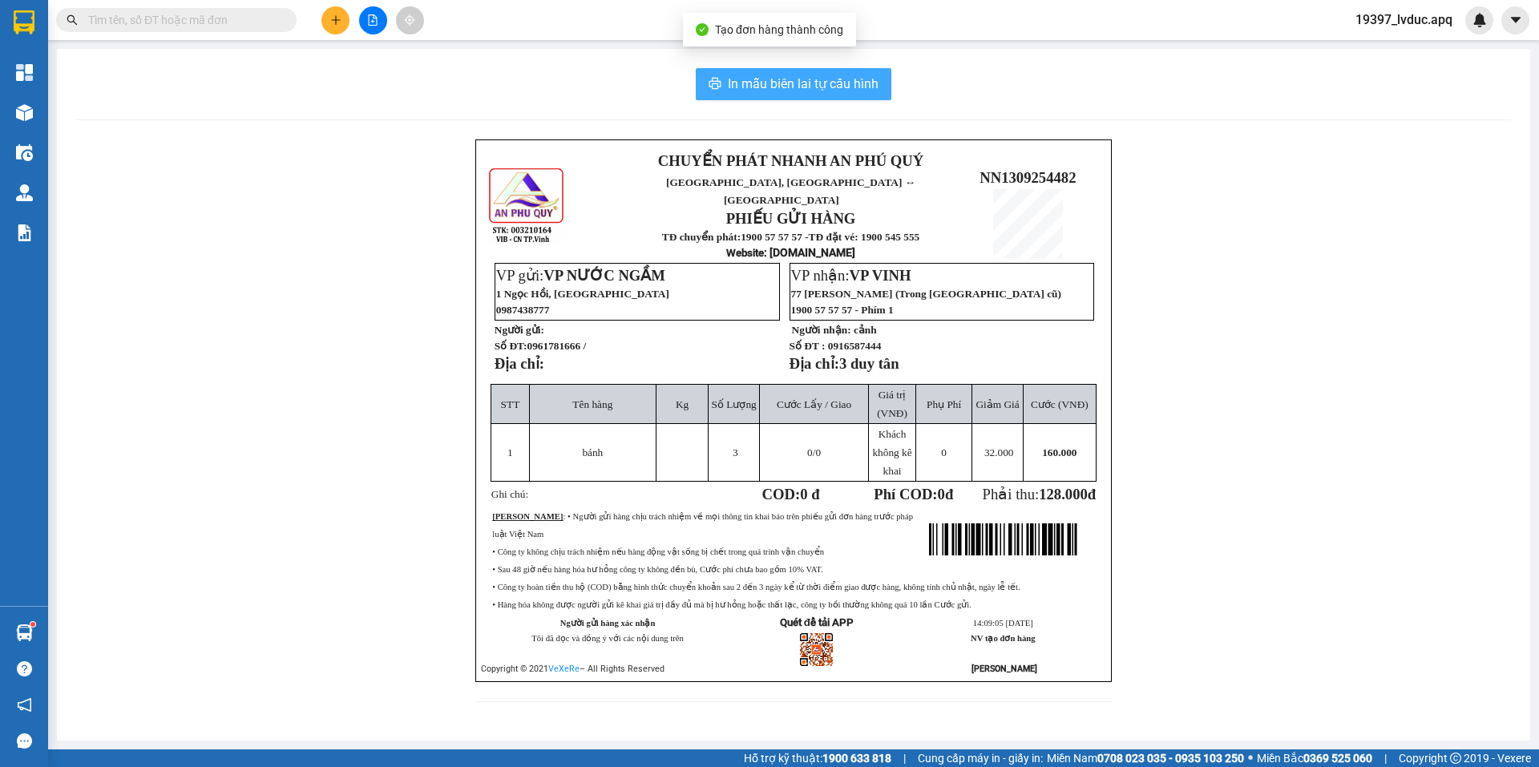
click at [731, 71] on button "In mẫu biên lai tự cấu hình" at bounding box center [794, 84] width 196 height 32
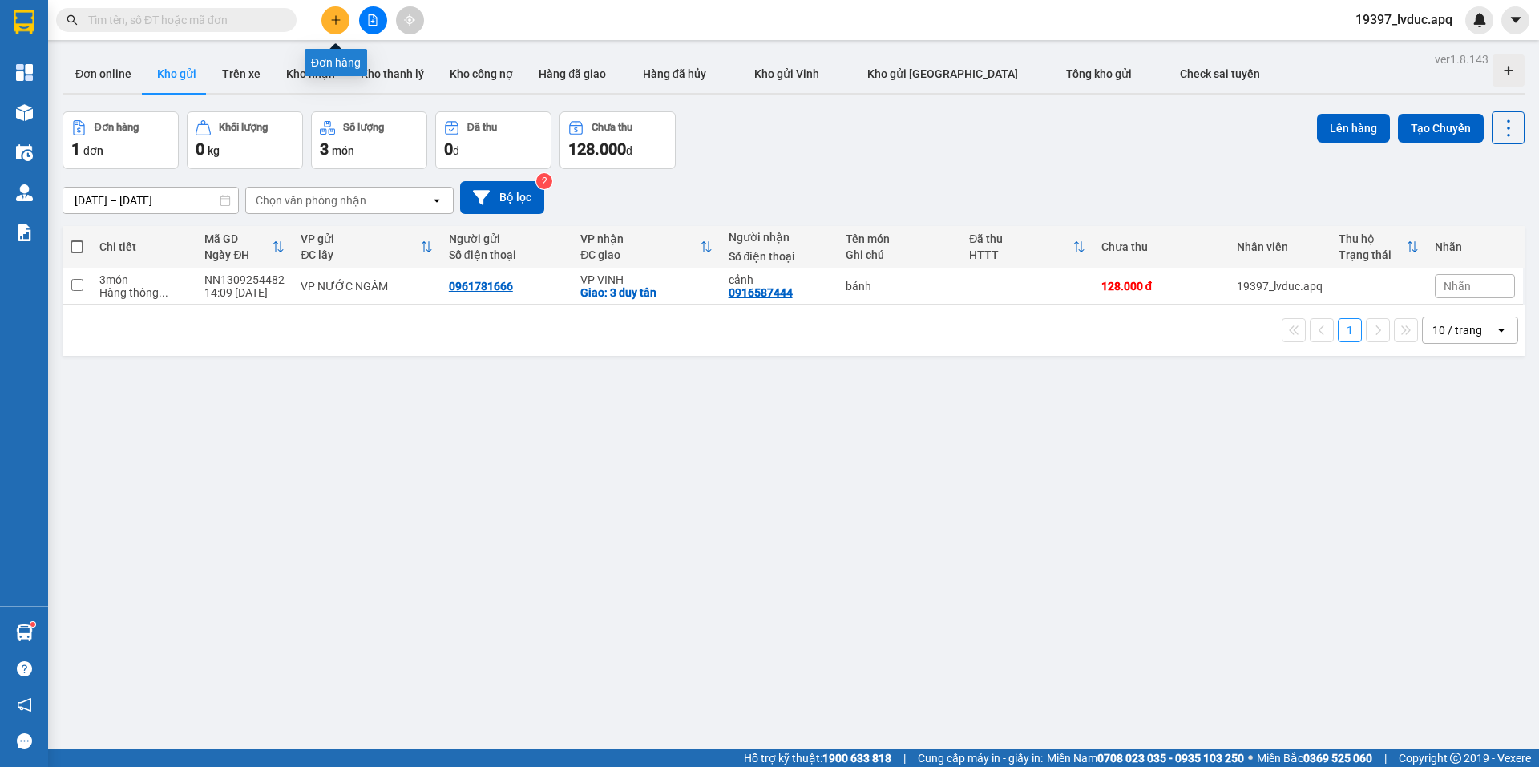
click at [340, 9] on button at bounding box center [335, 20] width 28 height 28
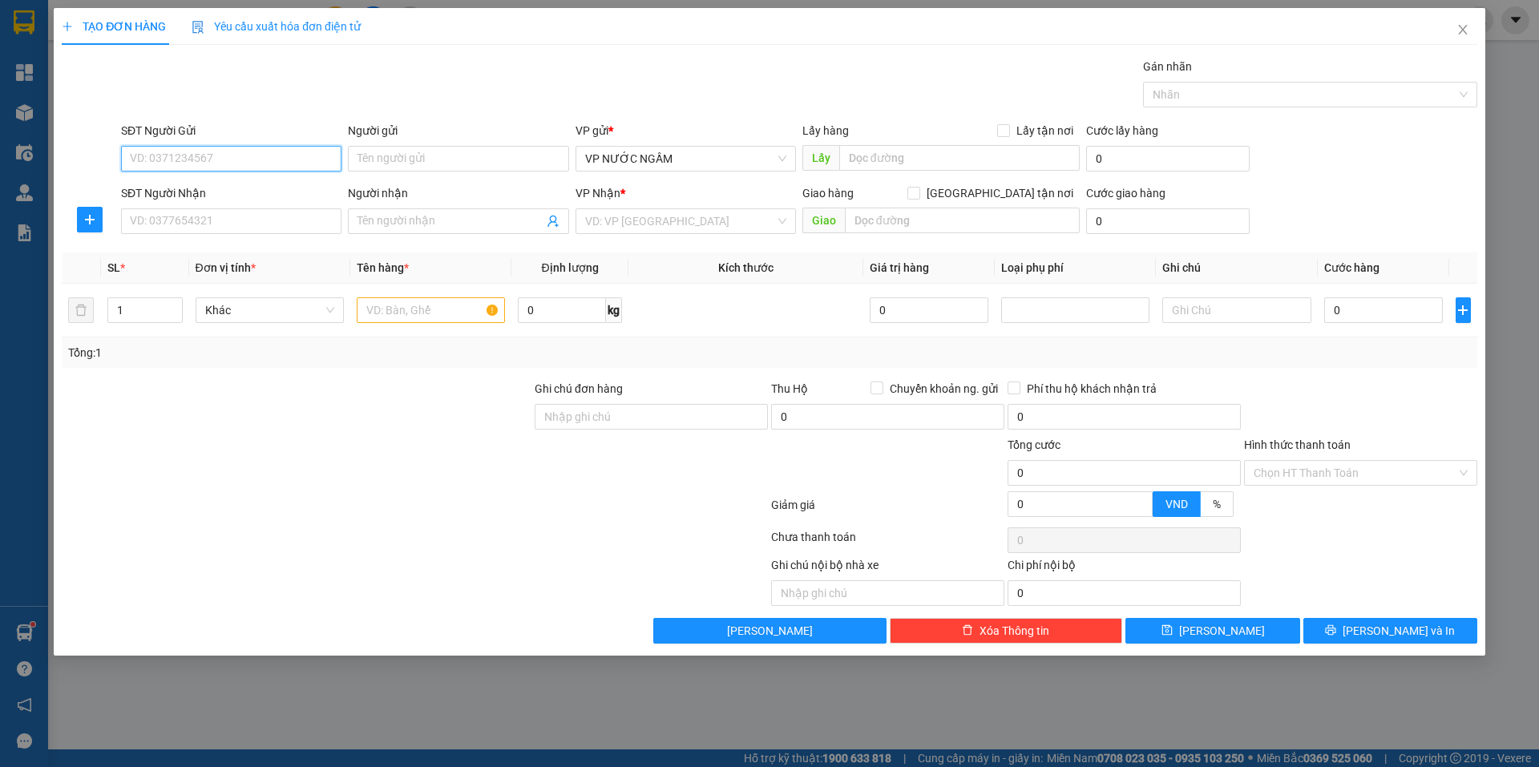
paste input "0961781666"
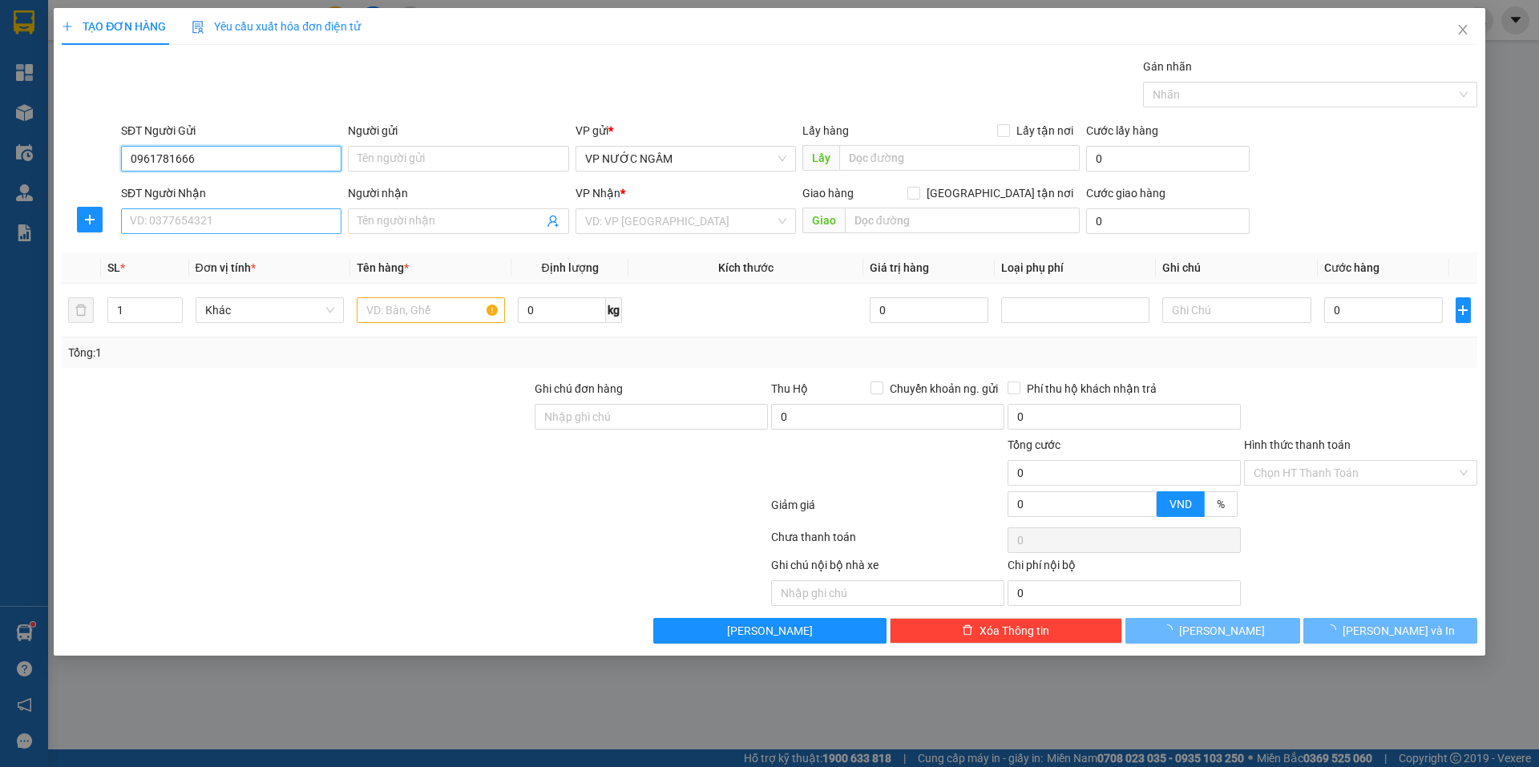
type input "0961781666"
click at [196, 218] on input "SĐT Người Nhận" at bounding box center [231, 221] width 220 height 26
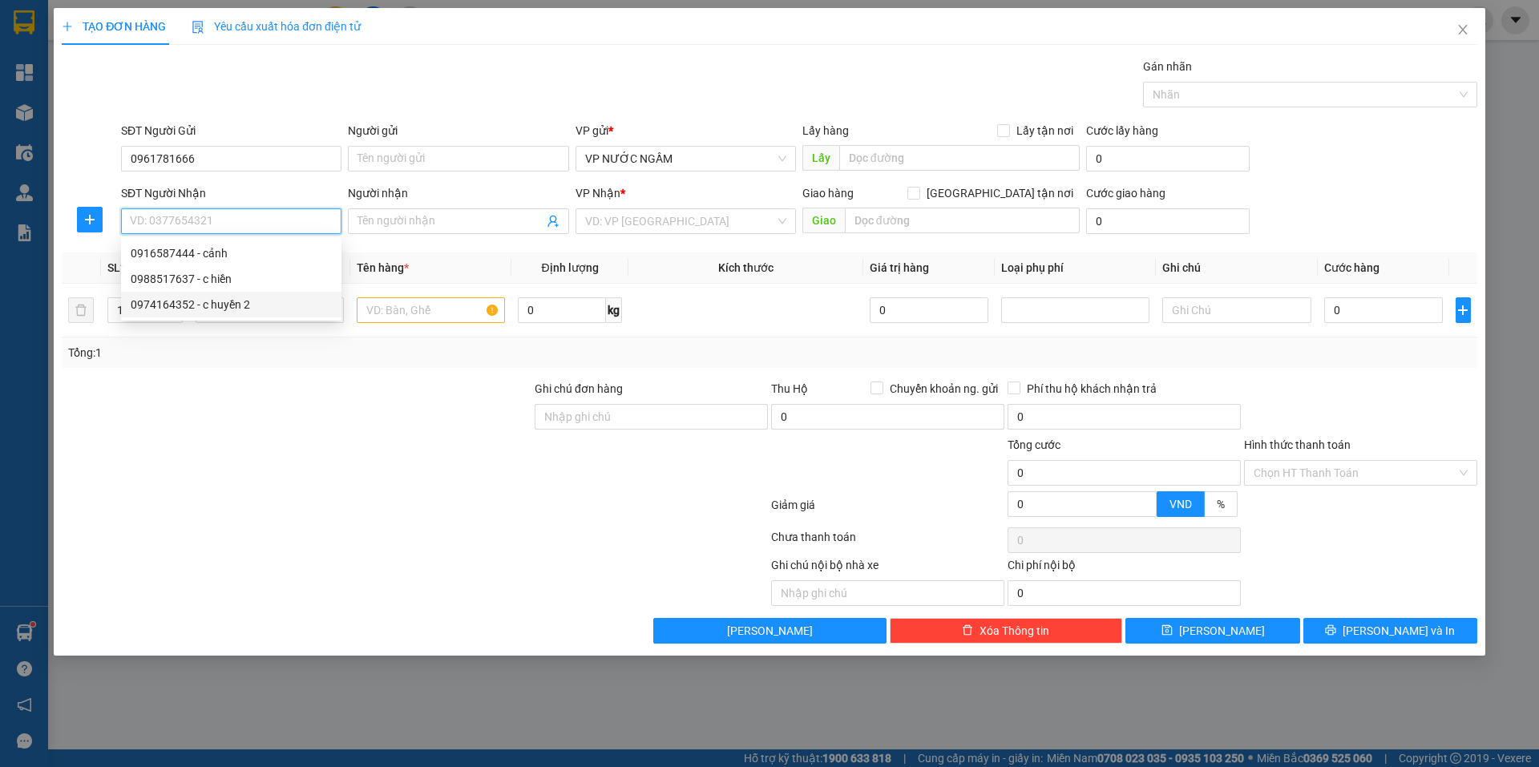
click at [224, 305] on div "0974164352 - c huyền 2" at bounding box center [231, 305] width 201 height 18
type input "0974164352"
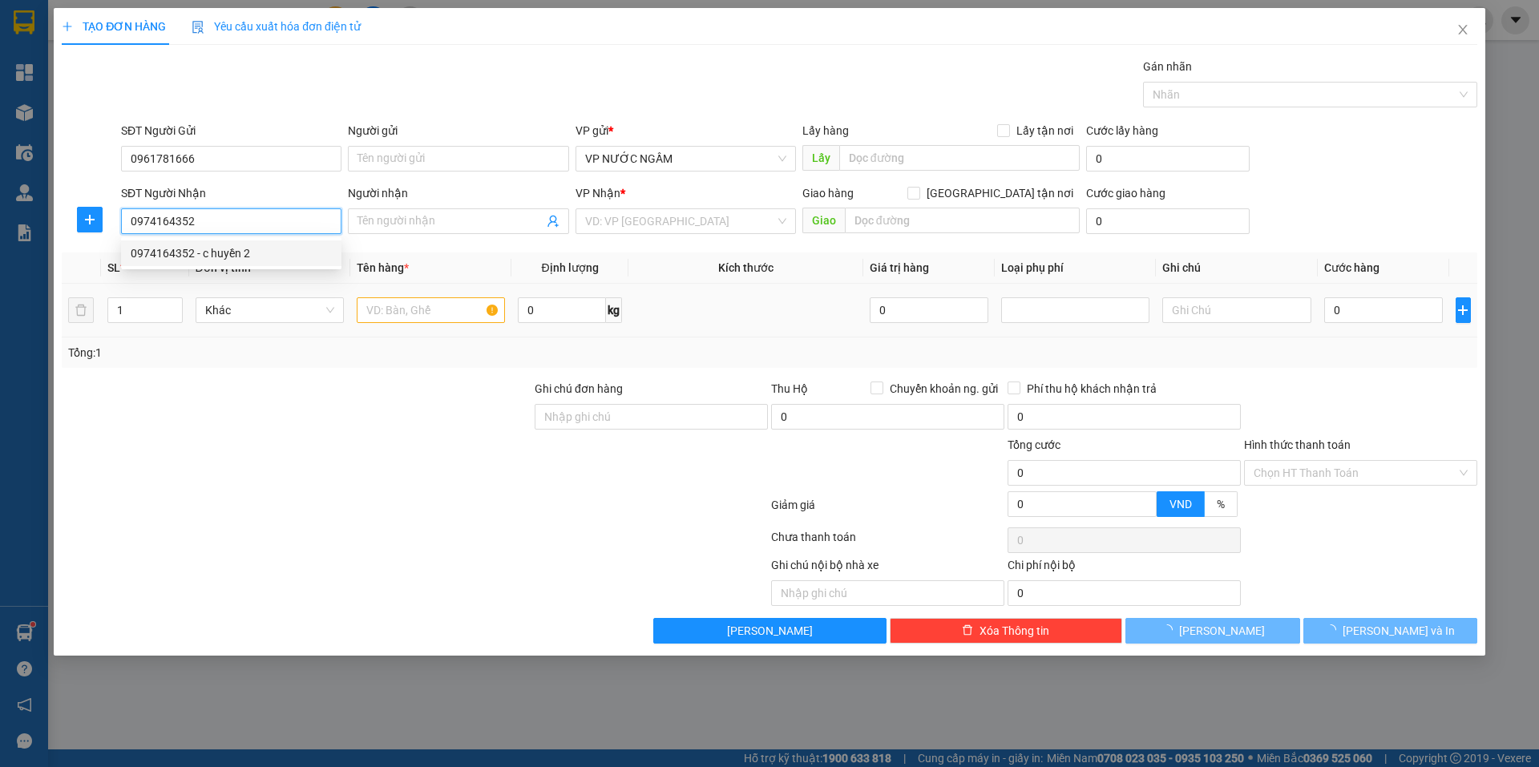
type input "c huyền 2"
type input "20"
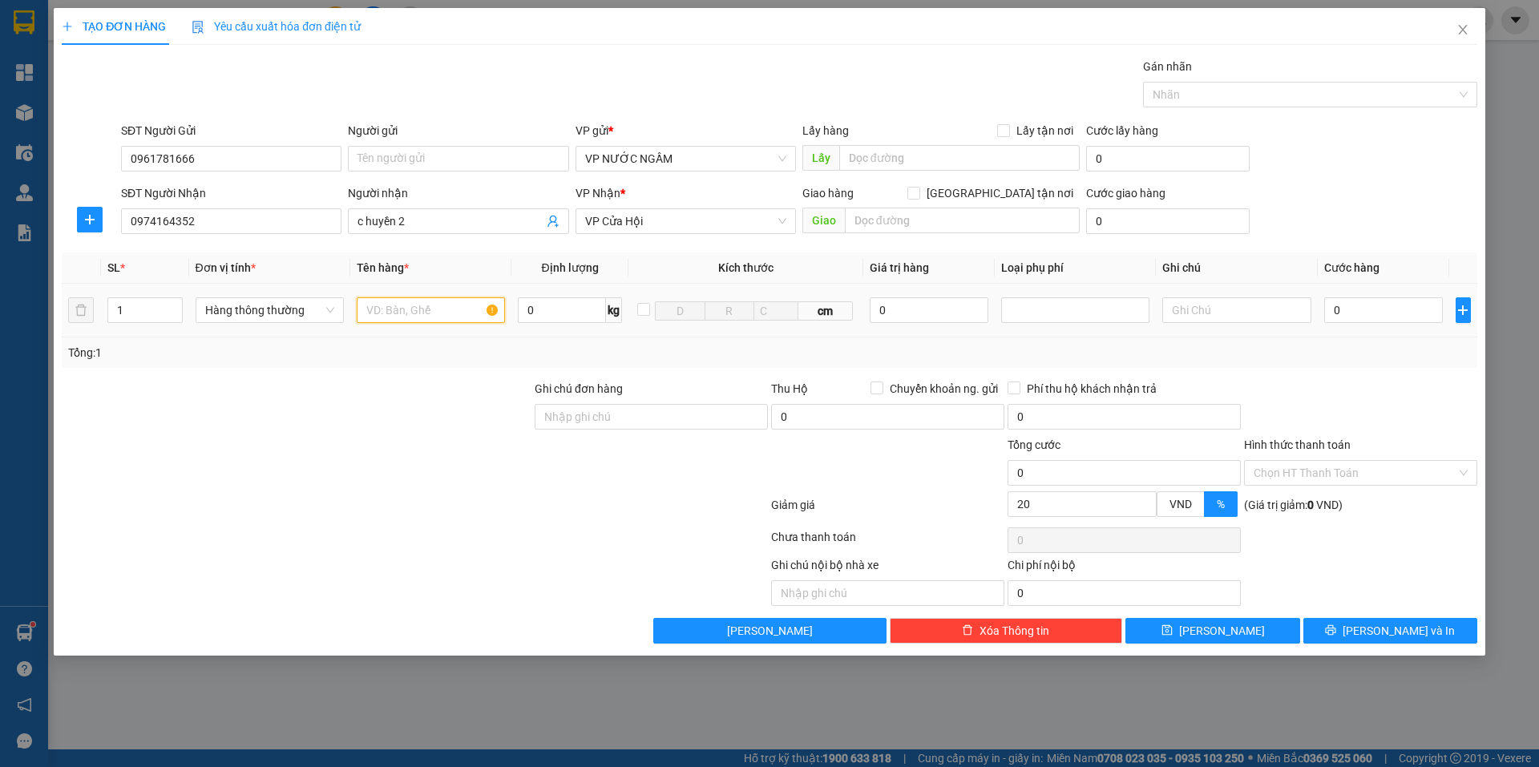
click at [399, 305] on input "text" at bounding box center [431, 310] width 148 height 26
type input "bánh"
click at [1354, 307] on input "0" at bounding box center [1383, 310] width 119 height 26
type input "5"
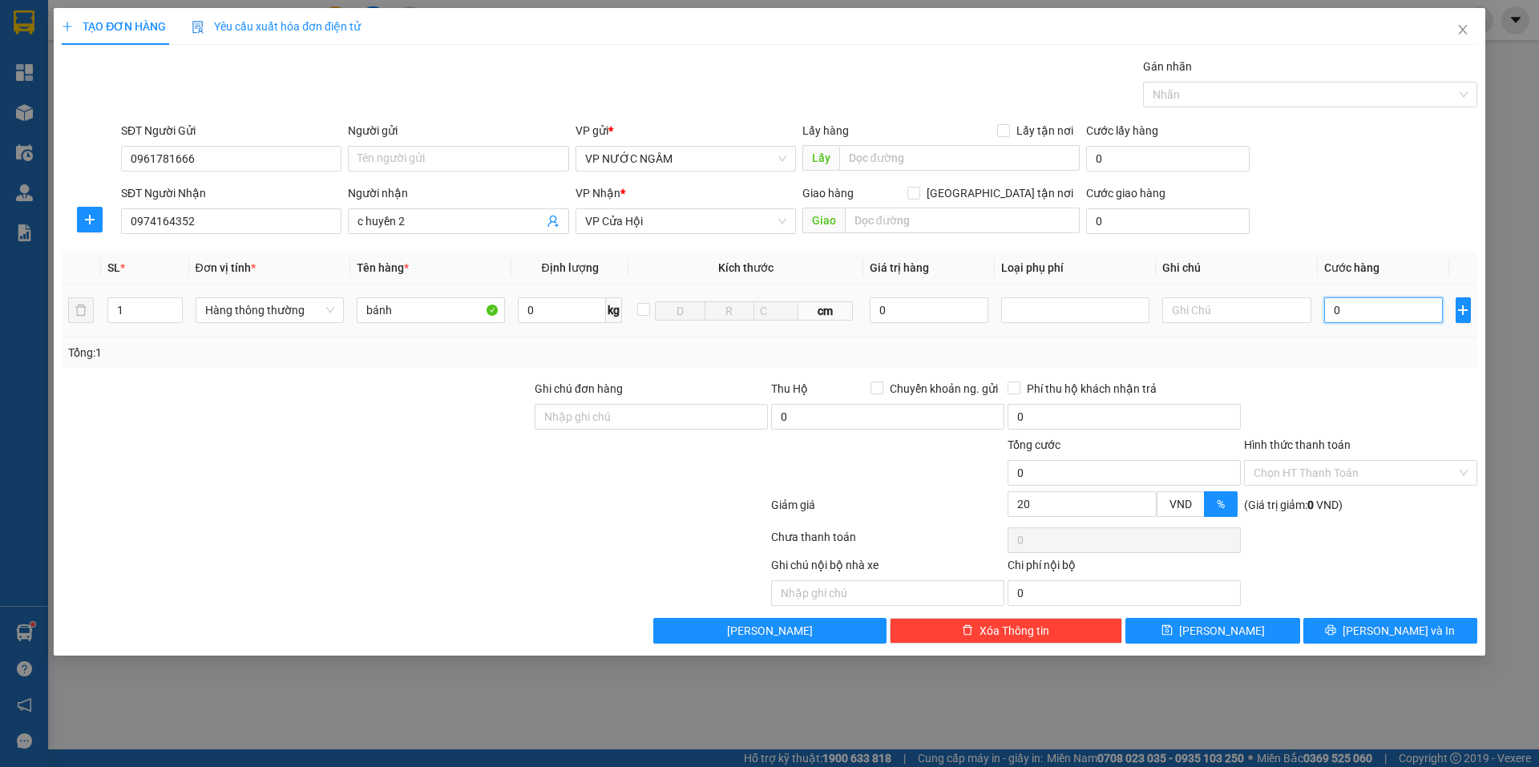
type input "5"
type input "50"
type input "50.000"
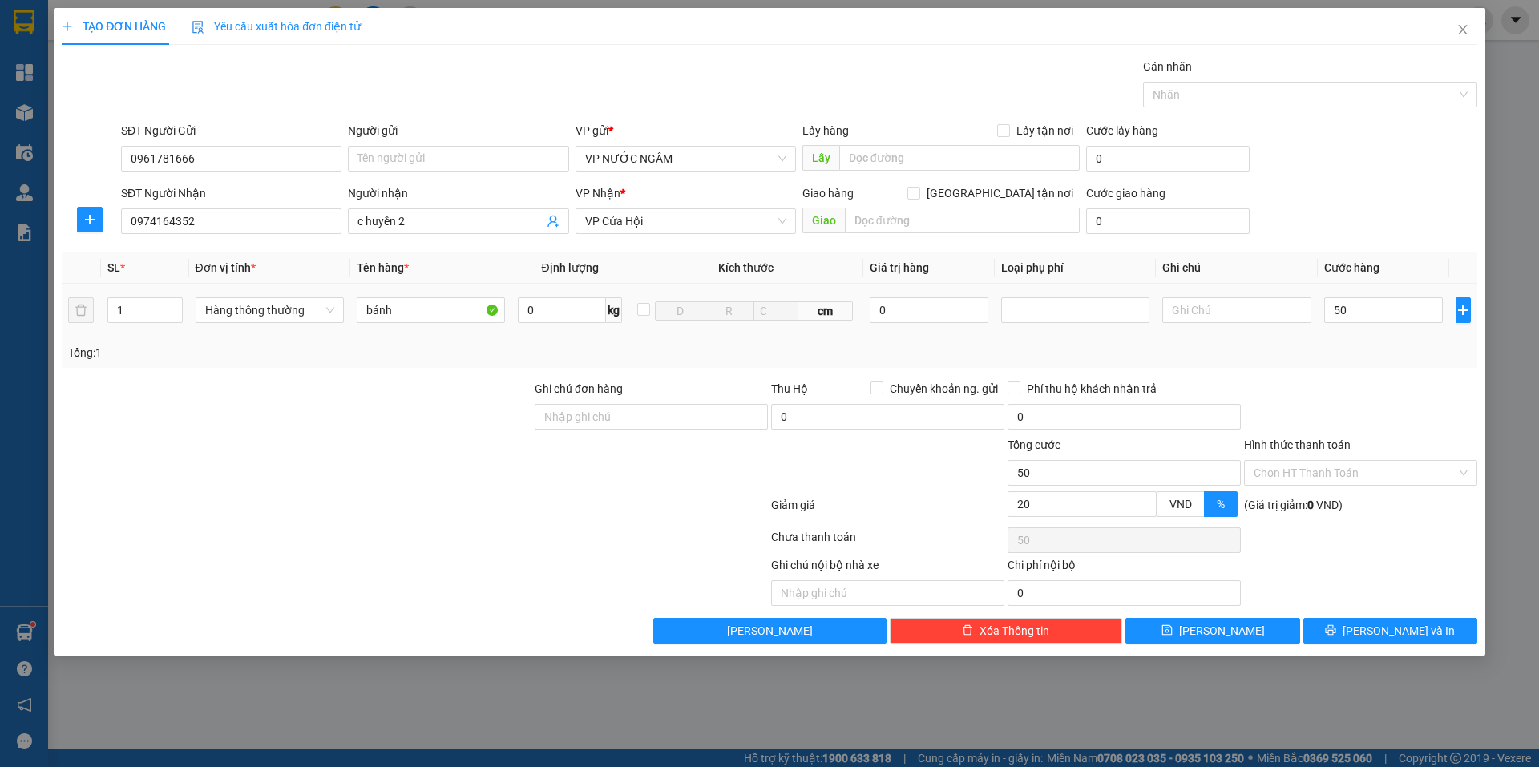
type input "40.000"
click at [1349, 347] on div "Tổng: 1" at bounding box center [769, 353] width 1403 height 18
click at [1343, 636] on button "[PERSON_NAME] và In" at bounding box center [1390, 631] width 174 height 26
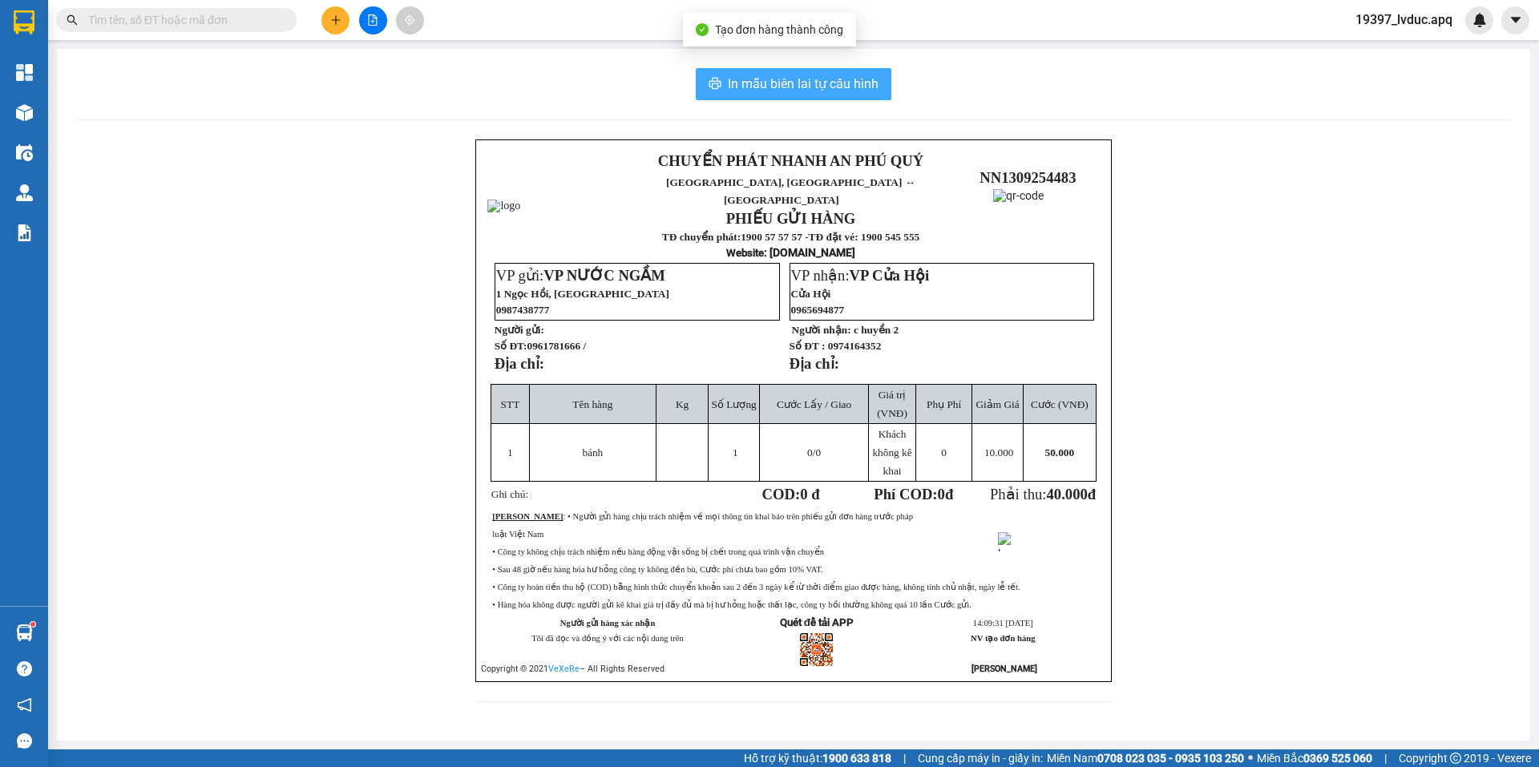
click at [755, 94] on span "In mẫu biên lai tự cấu hình" at bounding box center [803, 84] width 151 height 20
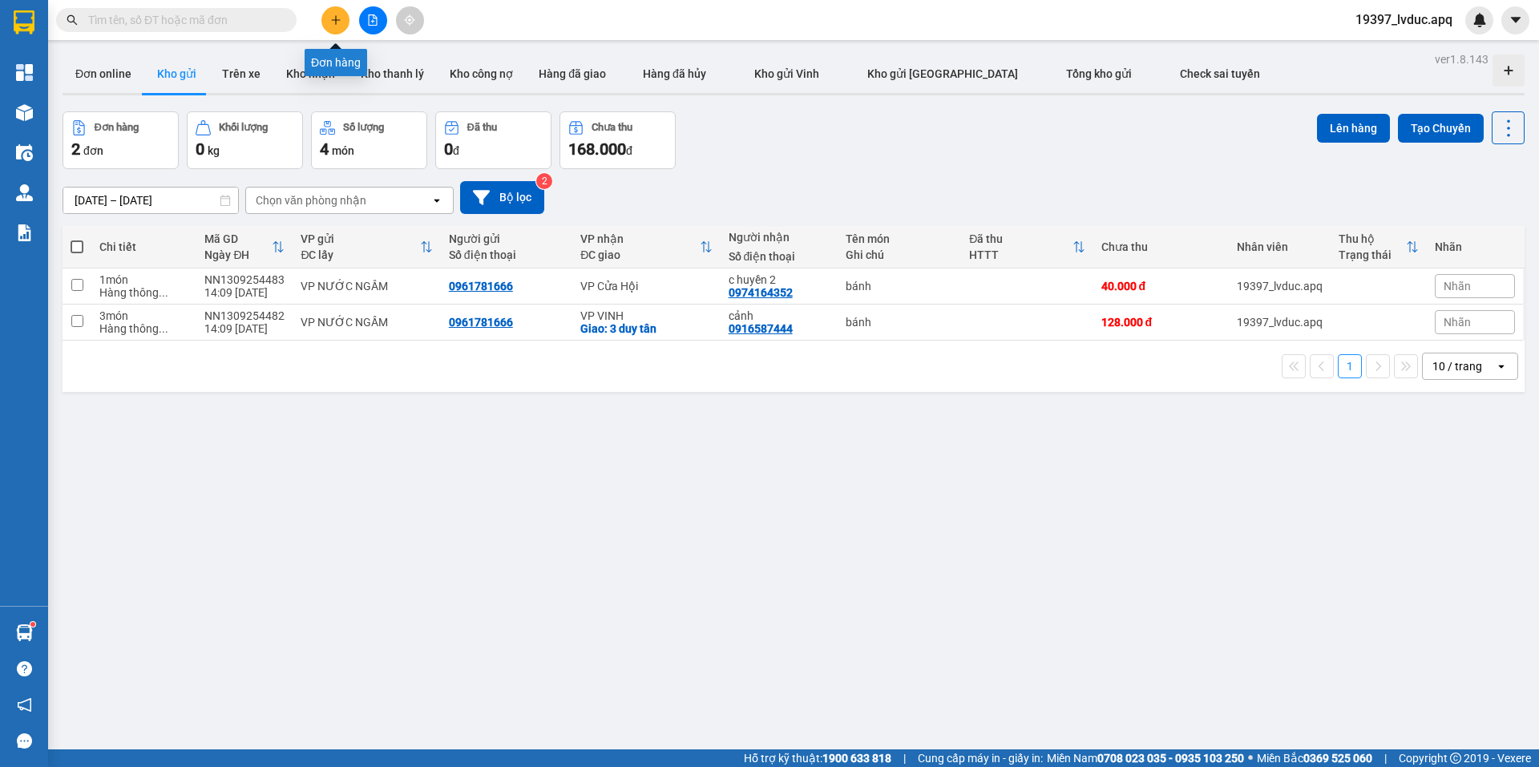
click at [330, 22] on icon "plus" at bounding box center [335, 19] width 11 height 11
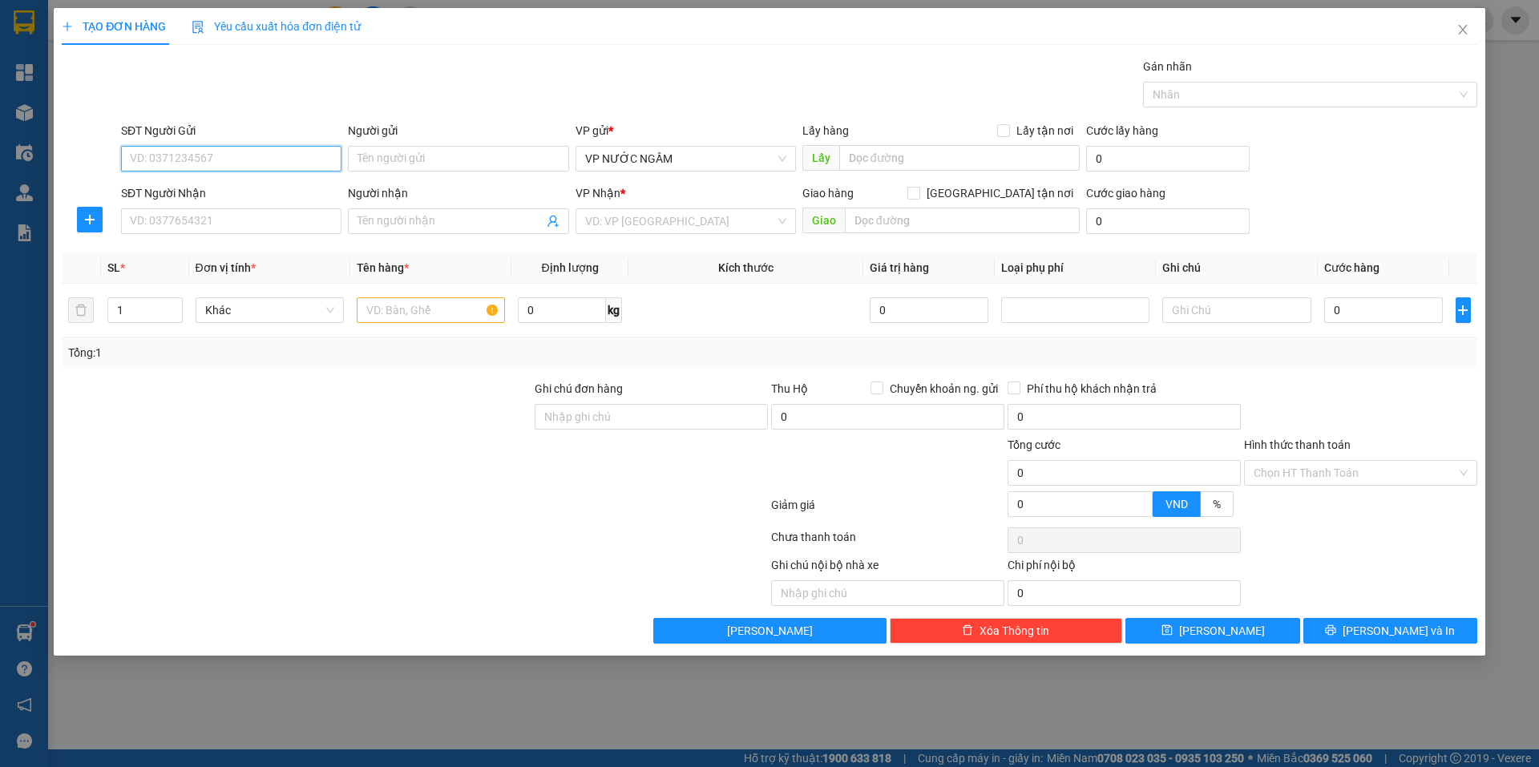
paste input "0961781666"
type input "0961781666"
click at [196, 207] on div "SĐT Người Nhận" at bounding box center [231, 196] width 220 height 24
click at [205, 220] on input "SĐT Người Nhận" at bounding box center [231, 221] width 220 height 26
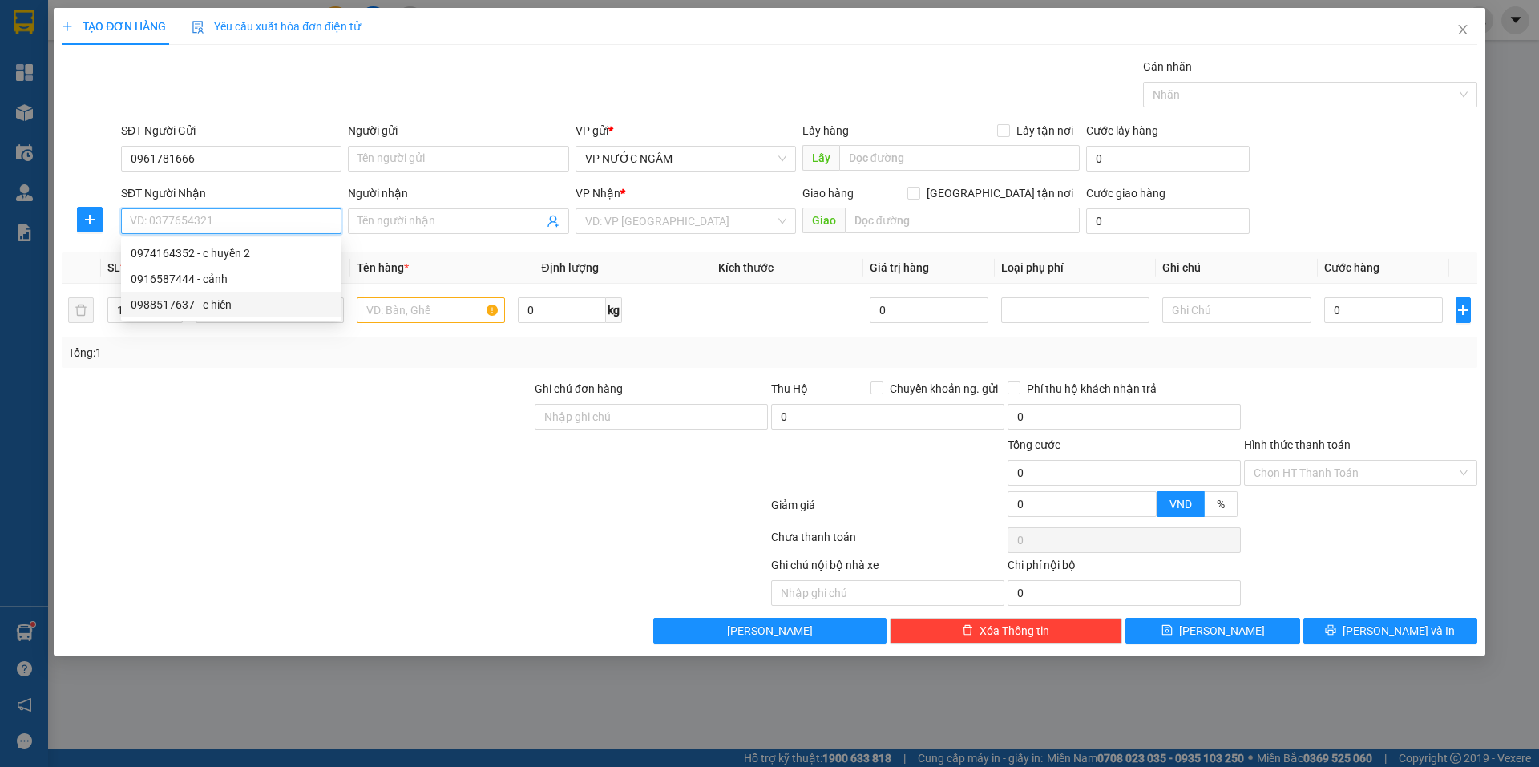
click at [200, 301] on div "0988517637 - c hiền" at bounding box center [231, 305] width 201 height 18
type input "0988517637"
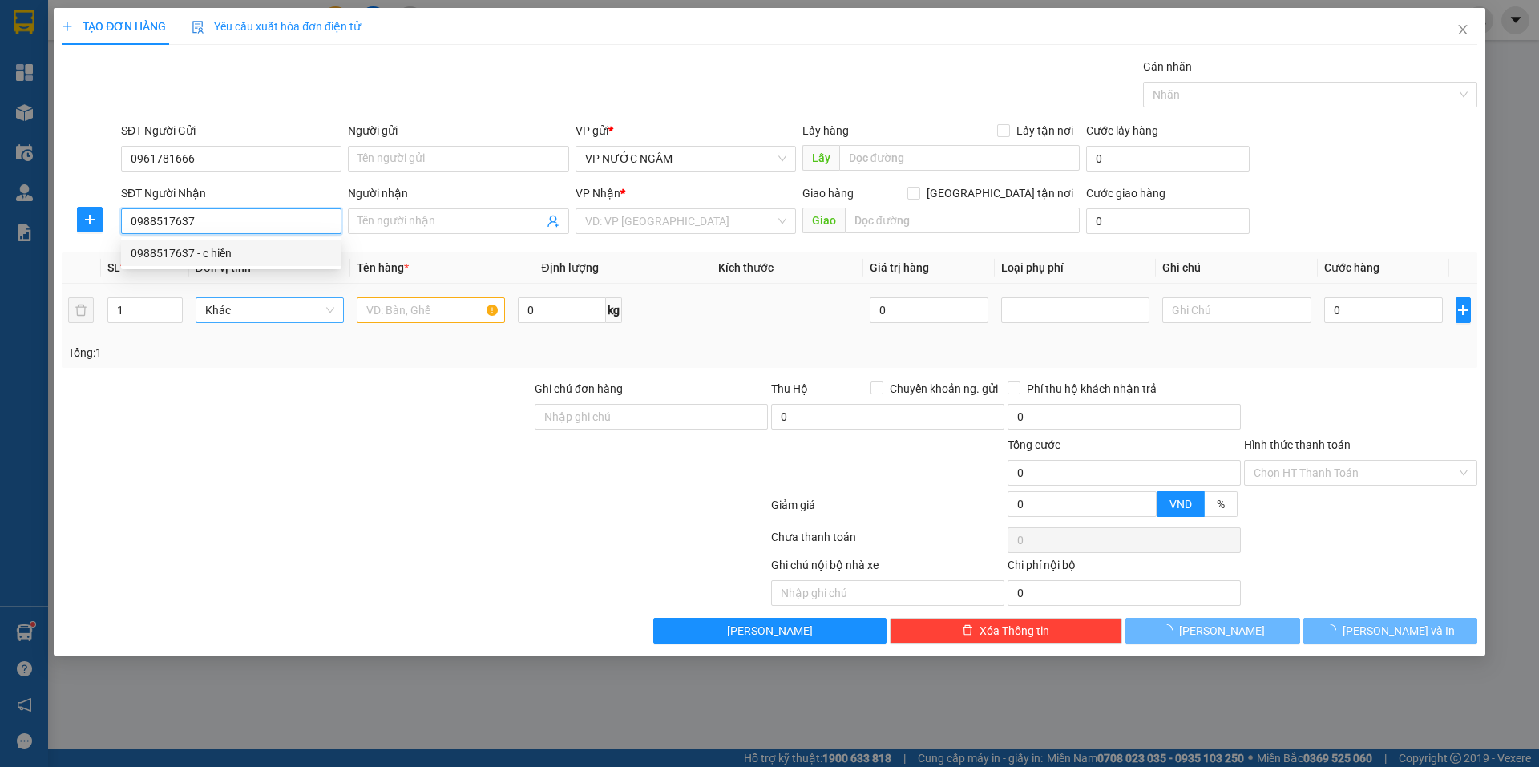
type input "c hiền"
checkbox input "true"
type input "vp"
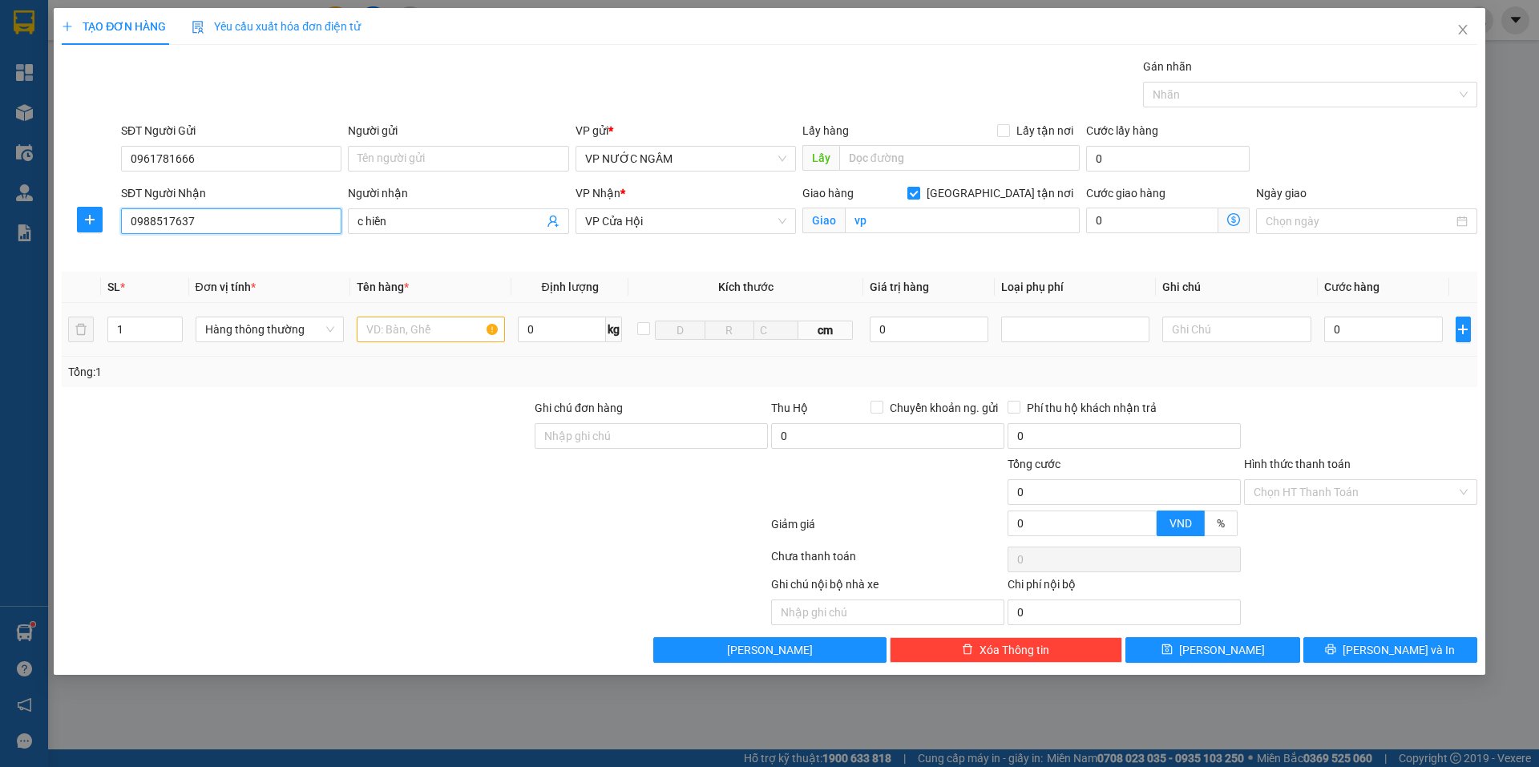
type input "20"
click at [417, 330] on input "text" at bounding box center [431, 330] width 148 height 26
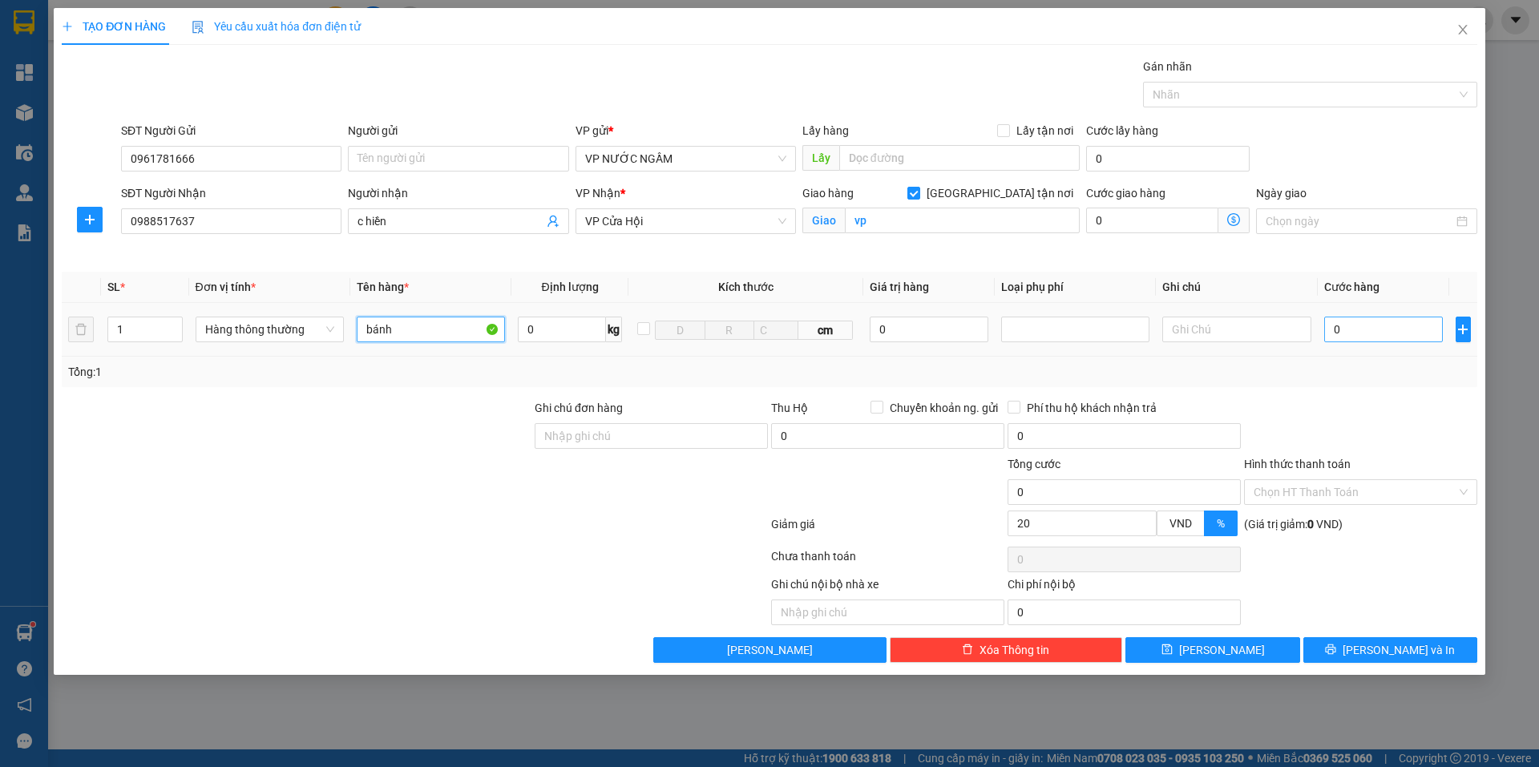
type input "bánh"
click at [1390, 331] on input "0" at bounding box center [1383, 330] width 119 height 26
type input "7"
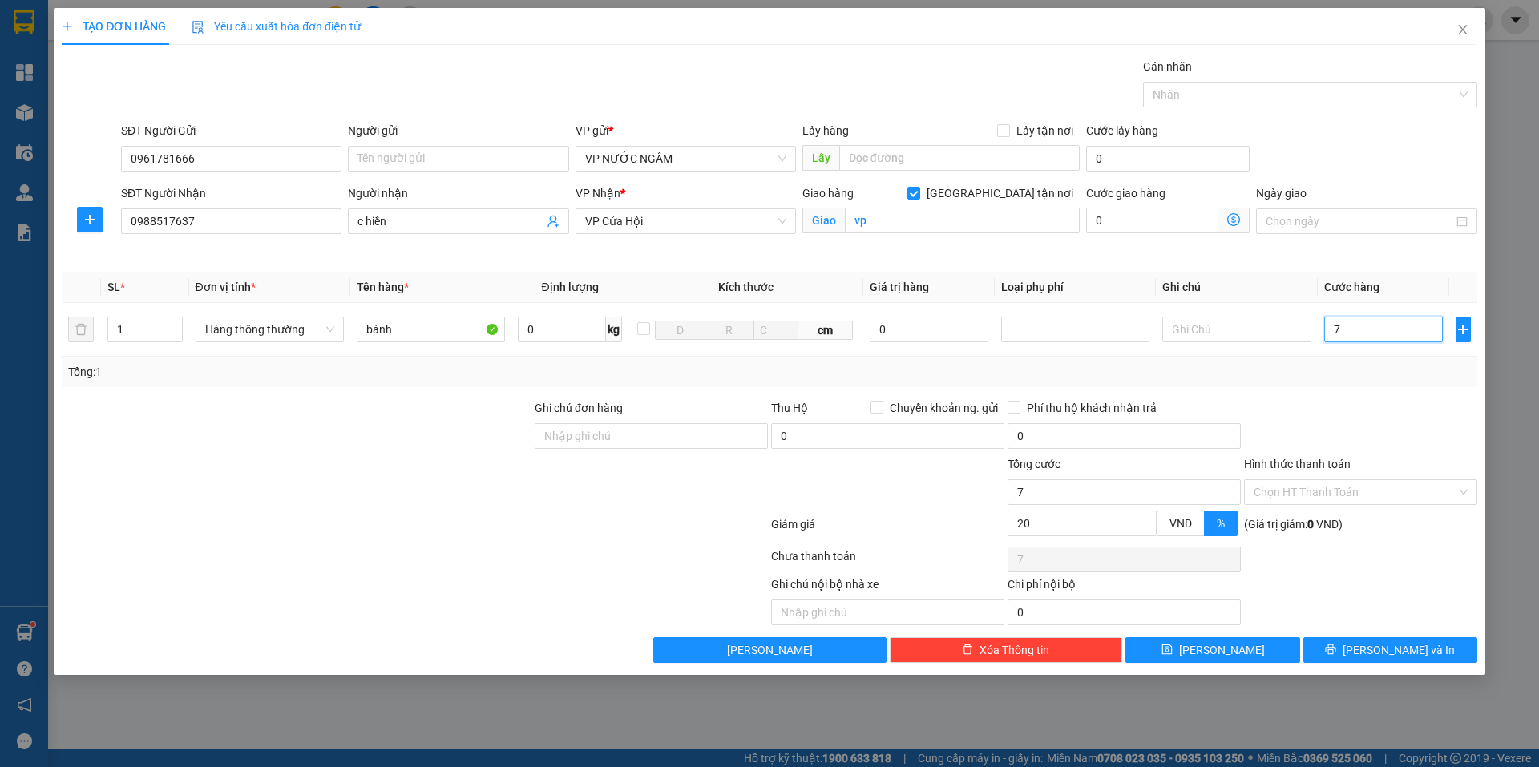
type input "70"
type input "70.000"
type input "56.000"
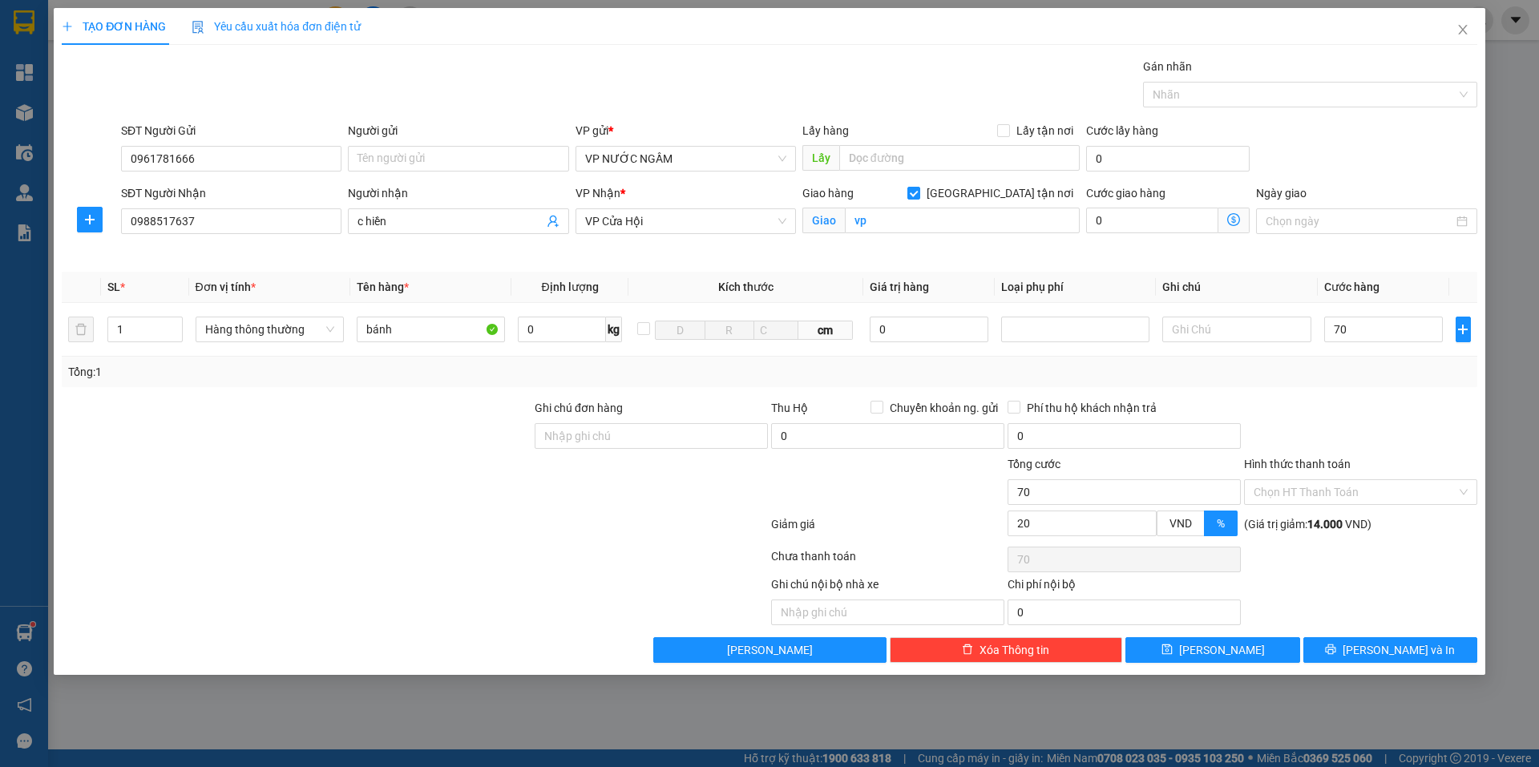
type input "56.000"
click at [1186, 281] on th "Ghi chú" at bounding box center [1236, 287] width 161 height 31
click at [1355, 641] on button "[PERSON_NAME] và In" at bounding box center [1390, 650] width 174 height 26
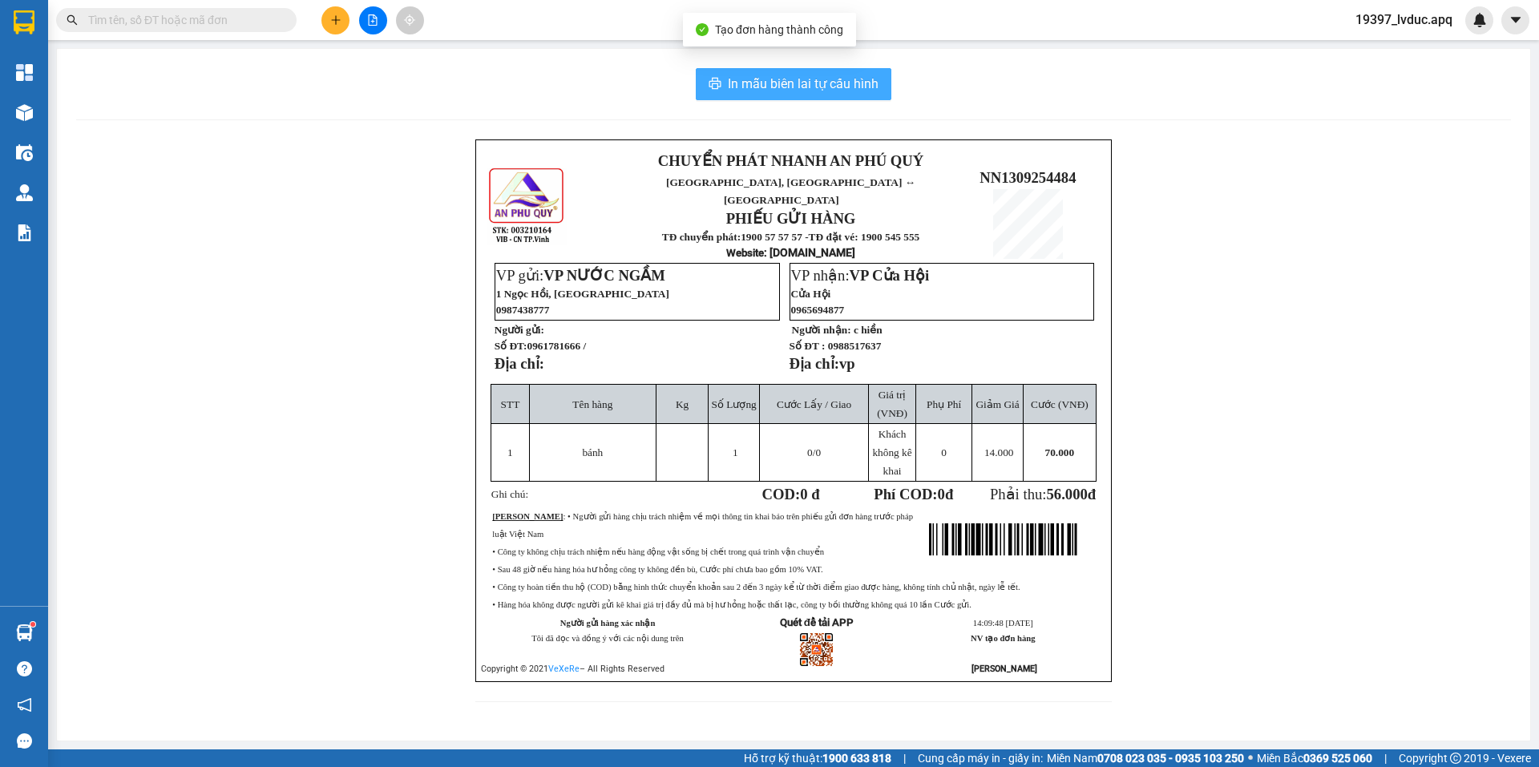
click at [751, 78] on span "In mẫu biên lai tự cấu hình" at bounding box center [803, 84] width 151 height 20
